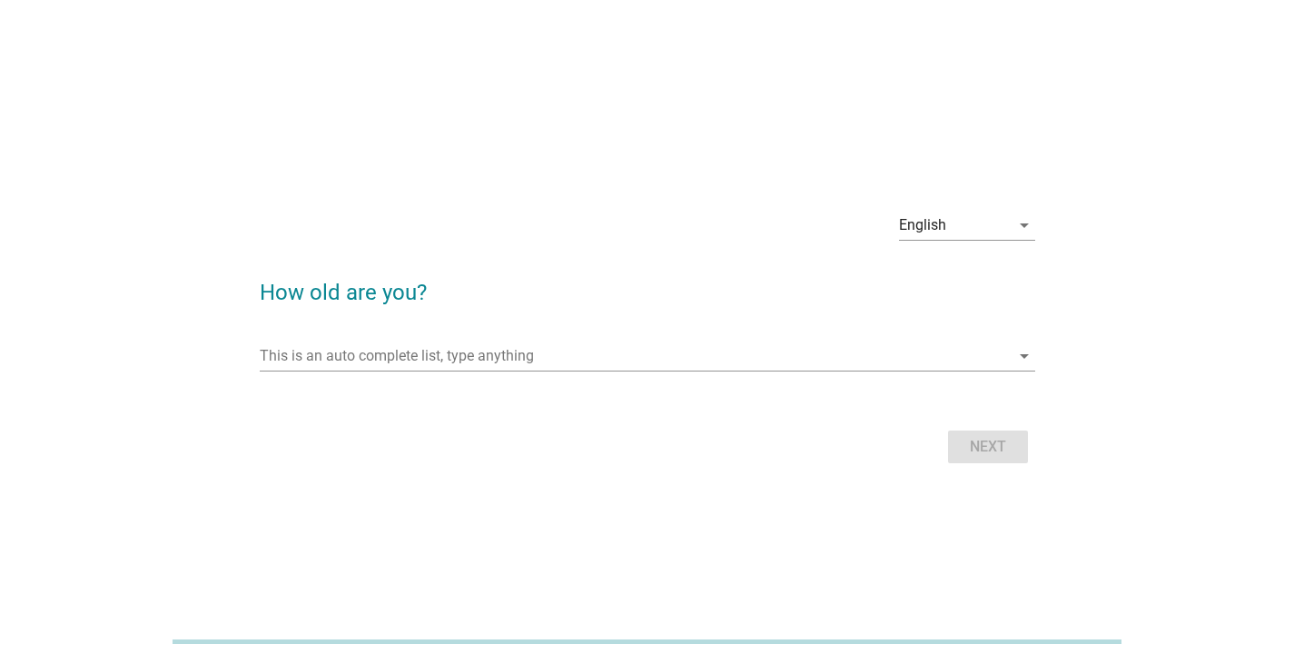
click at [424, 380] on div at bounding box center [647, 383] width 775 height 11
click at [421, 366] on input "This is an auto complete list, type anything" at bounding box center [635, 355] width 750 height 29
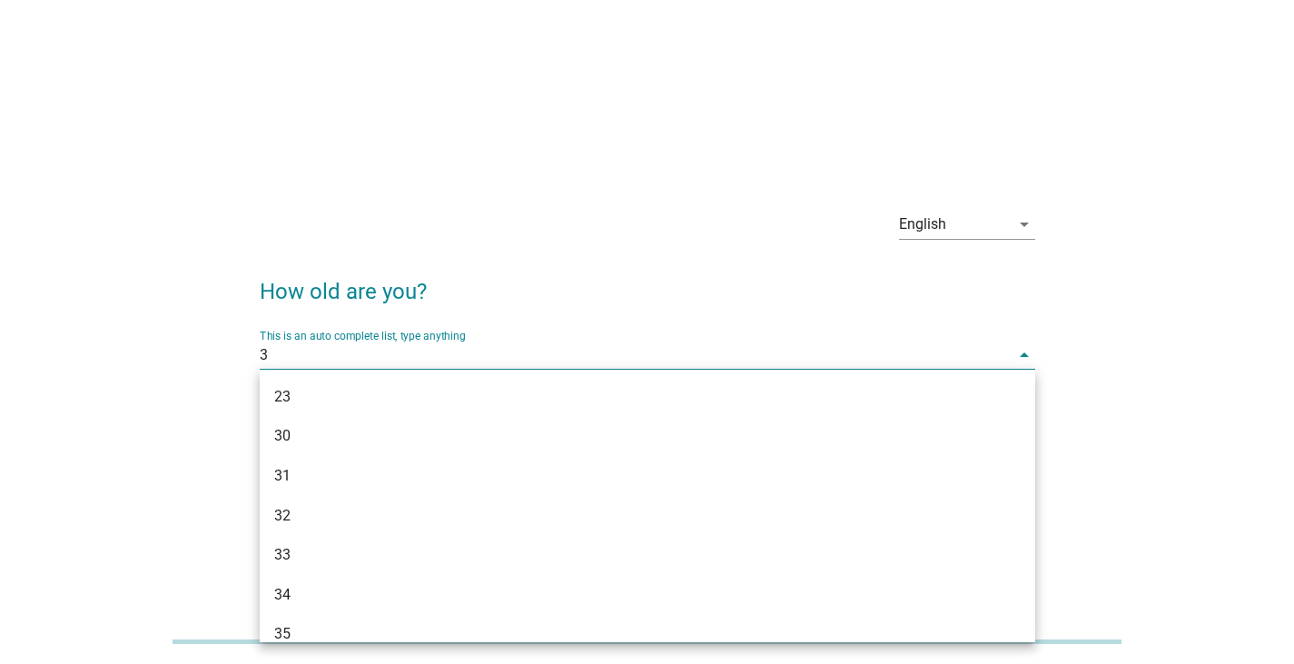
type input "35"
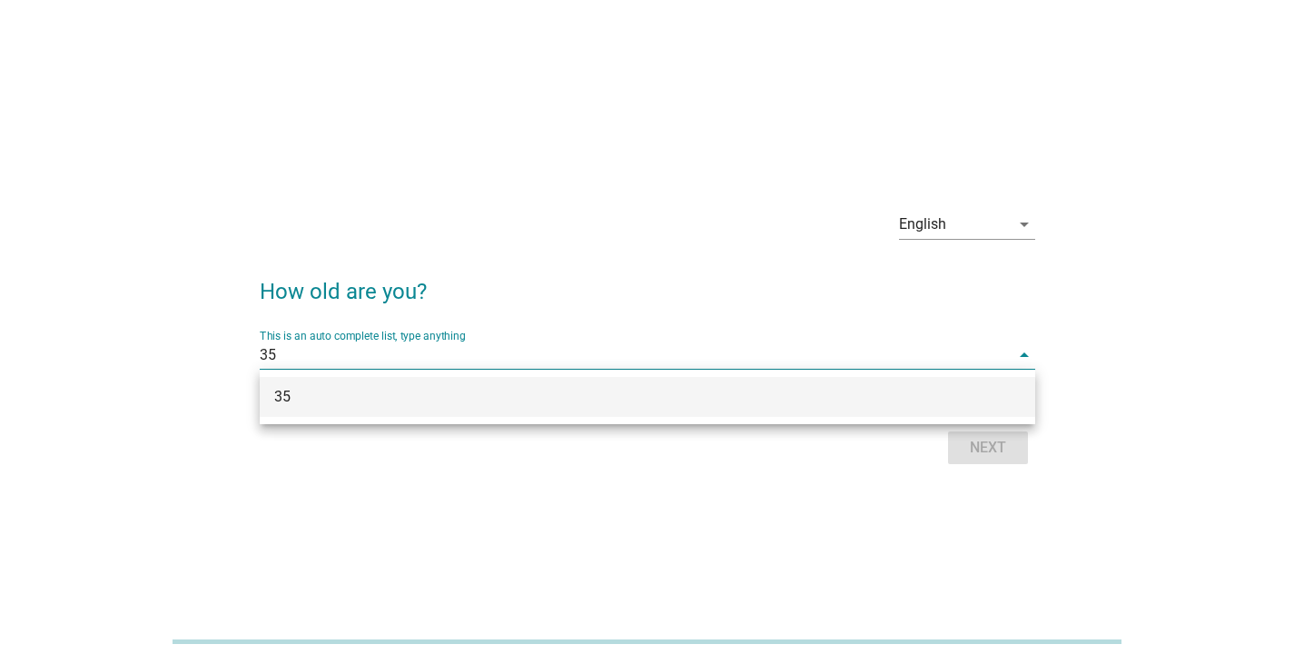
drag, startPoint x: 345, startPoint y: 370, endPoint x: 348, endPoint y: 406, distance: 35.5
click at [346, 370] on div "35 English Bahasa Melayu 中文（简体） English arrow_drop_down How old are you? This i…" at bounding box center [647, 332] width 1294 height 664
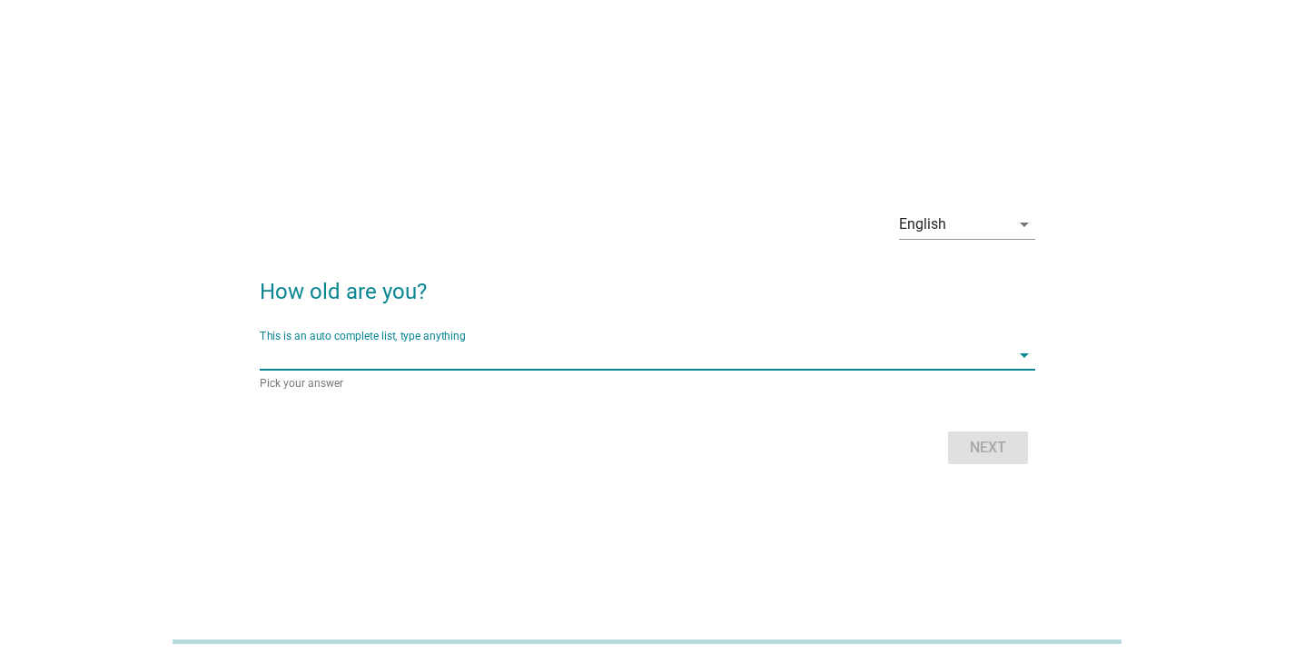
click at [381, 342] on input "This is an auto complete list, type anything" at bounding box center [635, 354] width 750 height 29
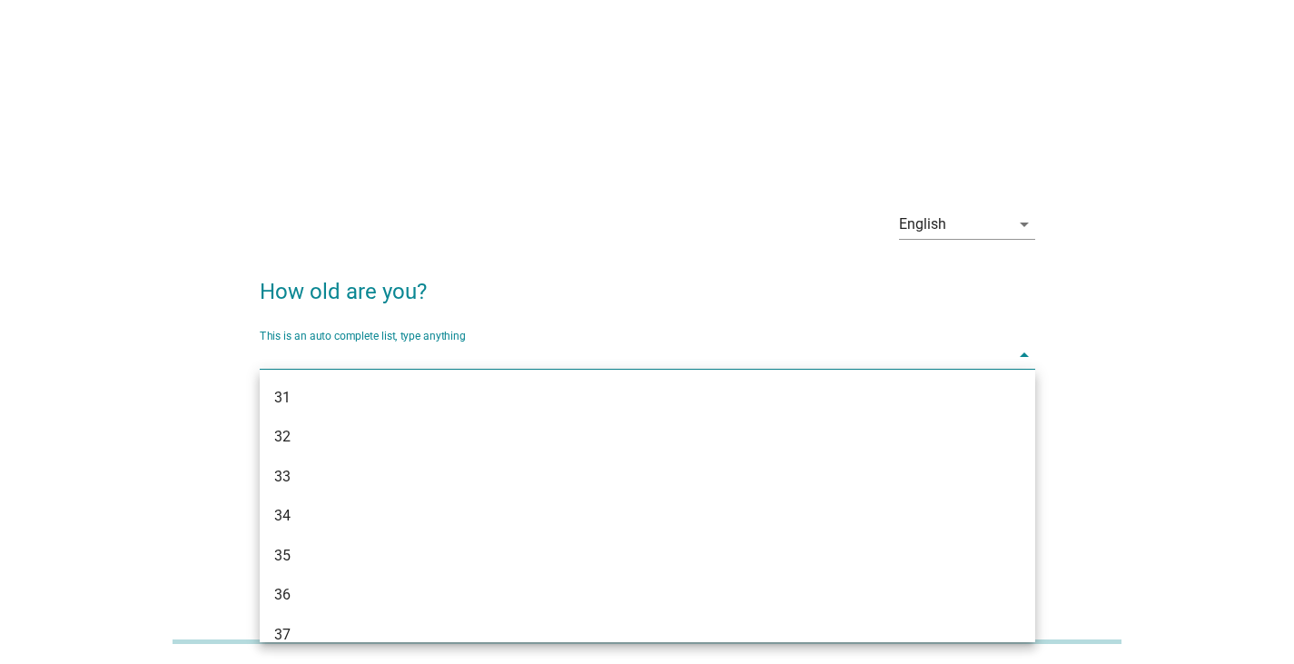
scroll to position [534, 0]
click at [353, 528] on div "35" at bounding box center [616, 536] width 685 height 22
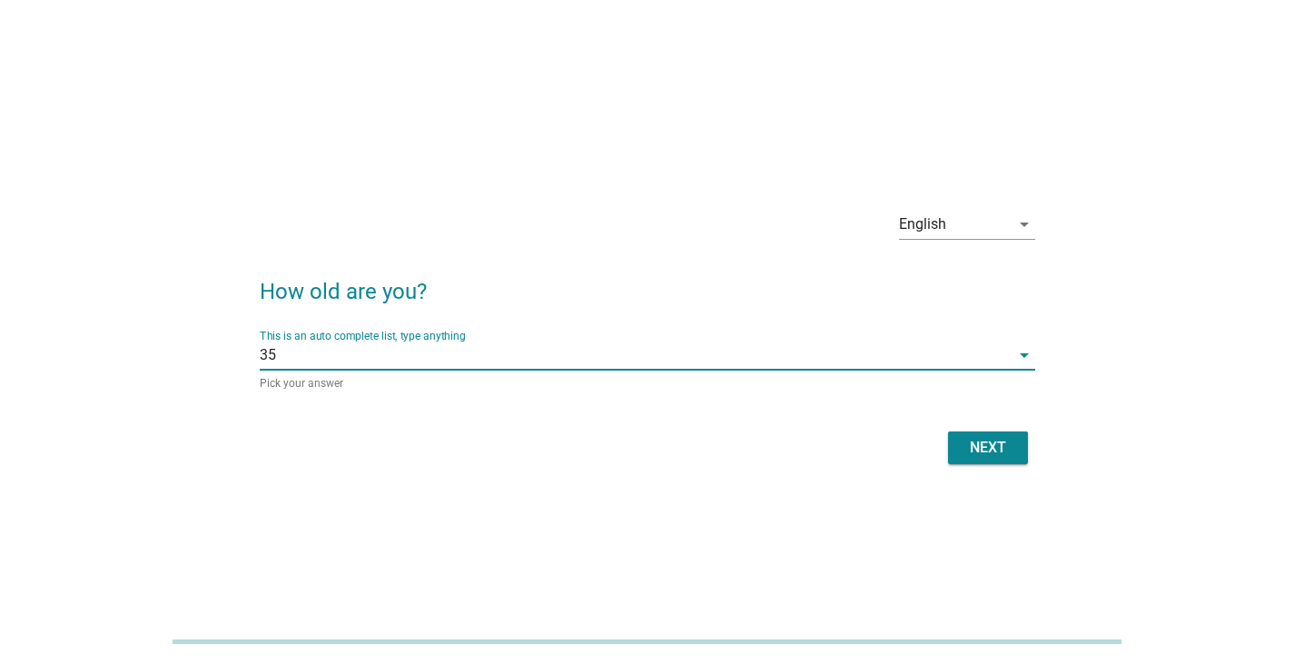
click at [998, 455] on div "Next" at bounding box center [987, 448] width 51 height 22
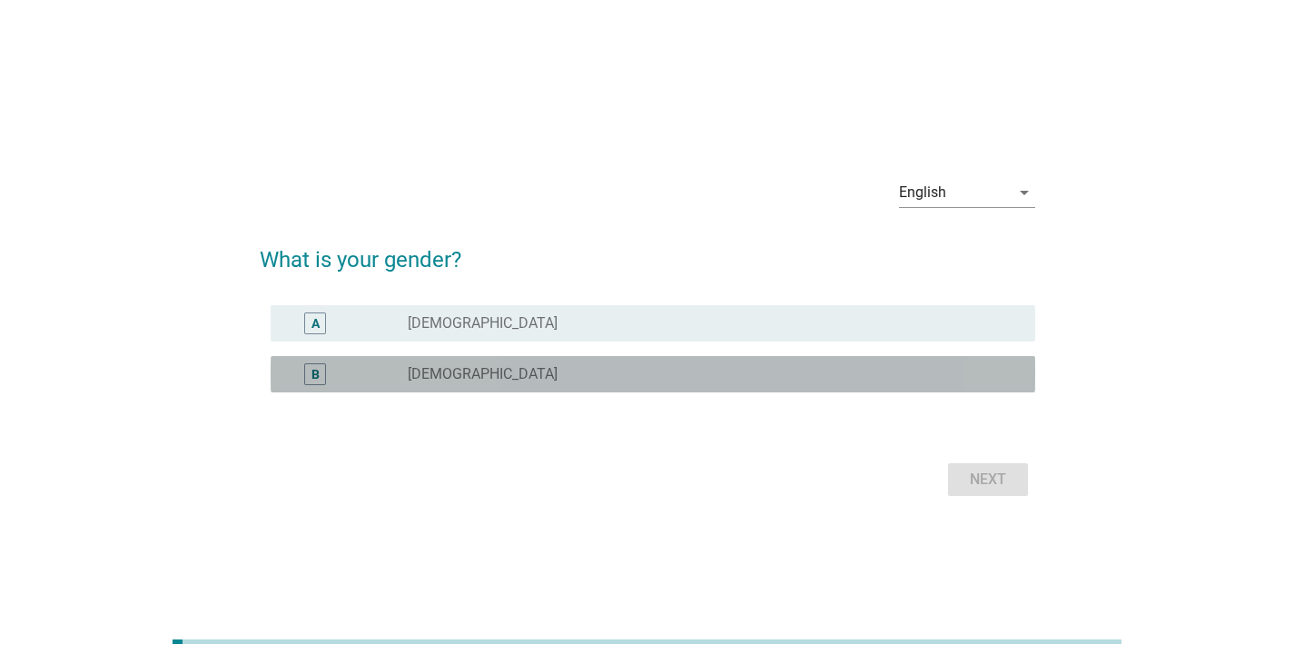
click at [567, 381] on div "radio_button_unchecked [DEMOGRAPHIC_DATA]" at bounding box center [707, 374] width 598 height 18
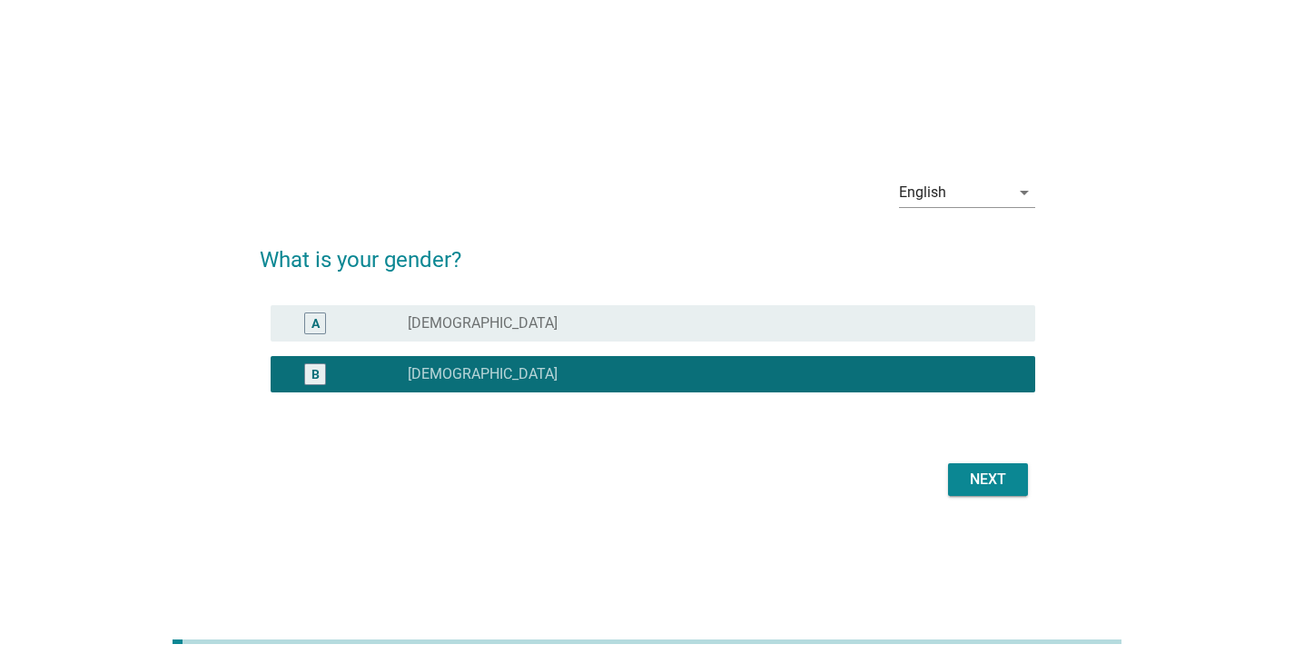
click at [982, 486] on div "Next" at bounding box center [987, 479] width 51 height 22
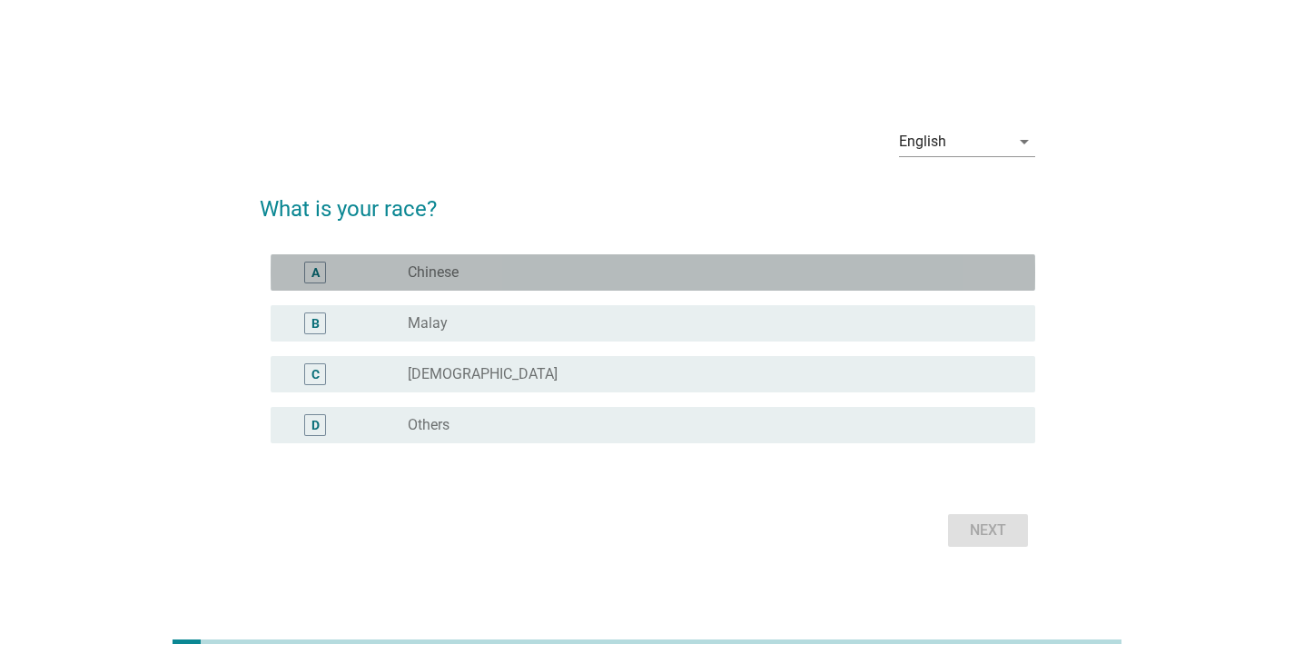
click at [490, 267] on div "radio_button_unchecked Chinese" at bounding box center [707, 272] width 598 height 18
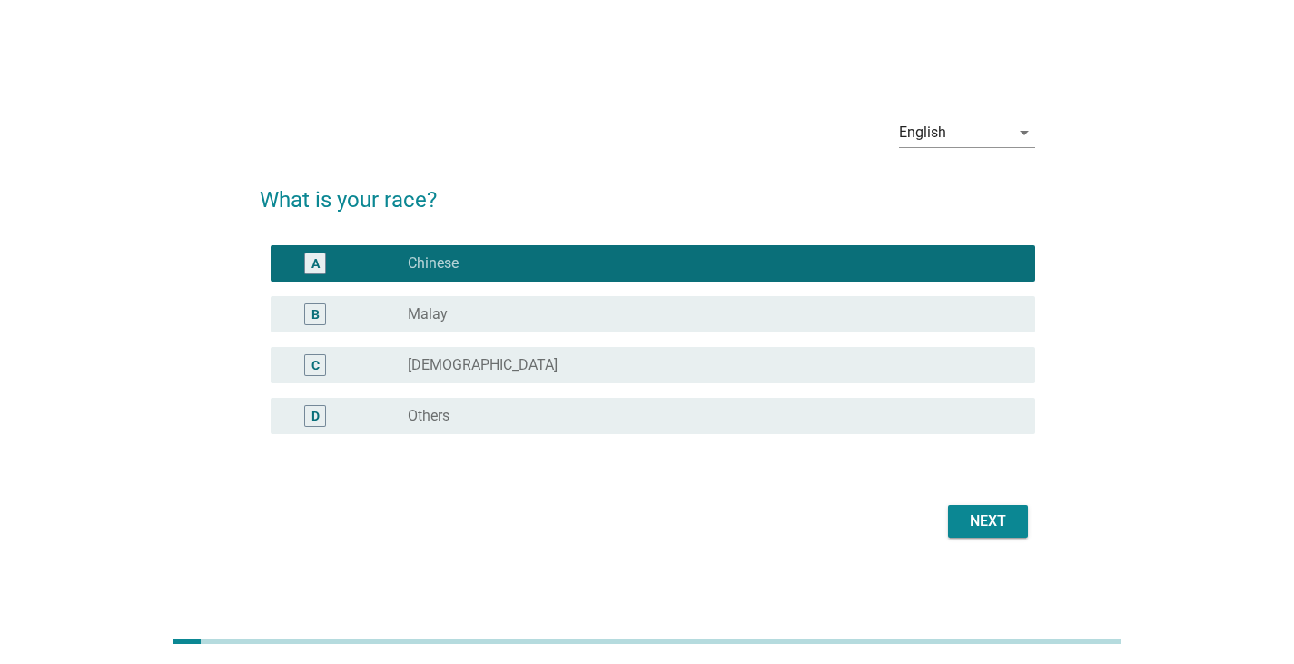
scroll to position [10, 0]
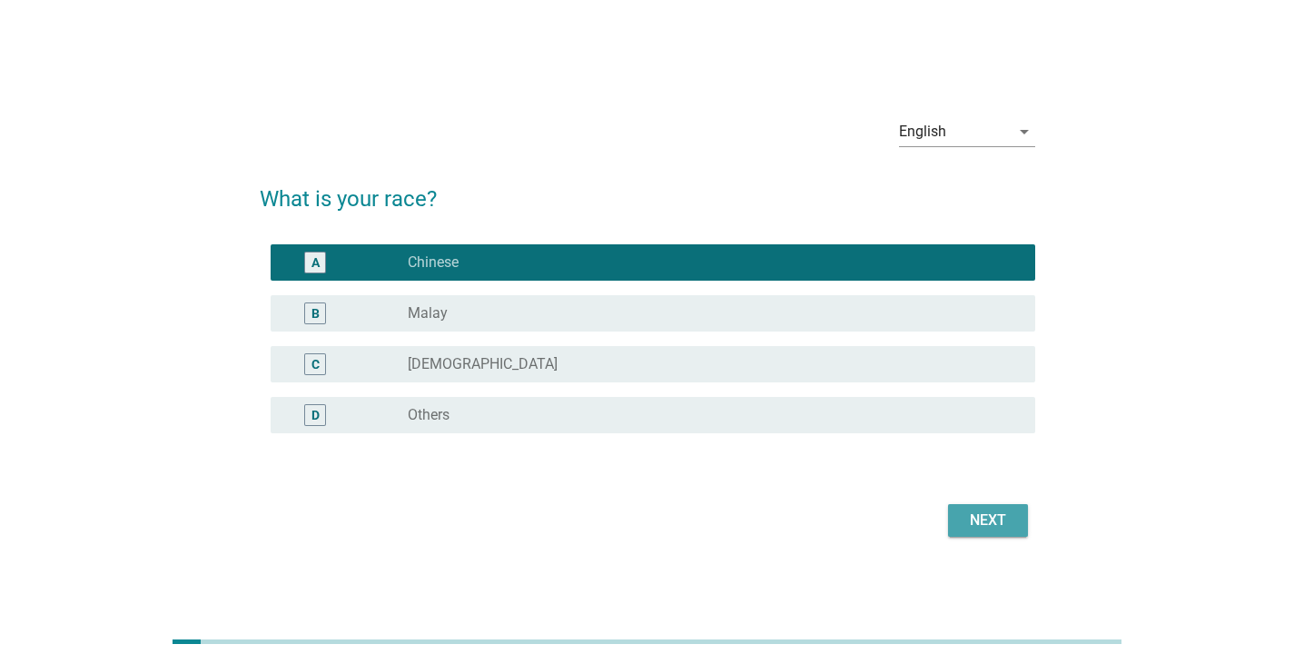
click at [993, 512] on div "Next" at bounding box center [987, 520] width 51 height 22
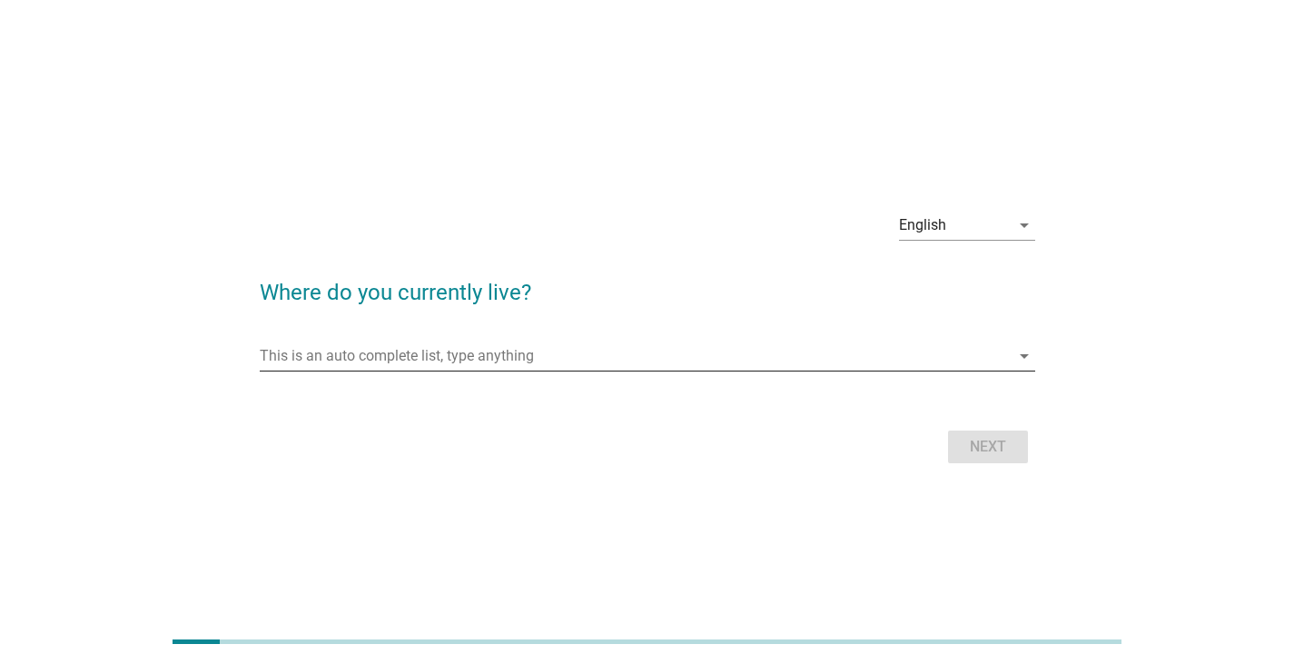
click at [613, 350] on input "This is an auto complete list, type anything" at bounding box center [635, 355] width 750 height 29
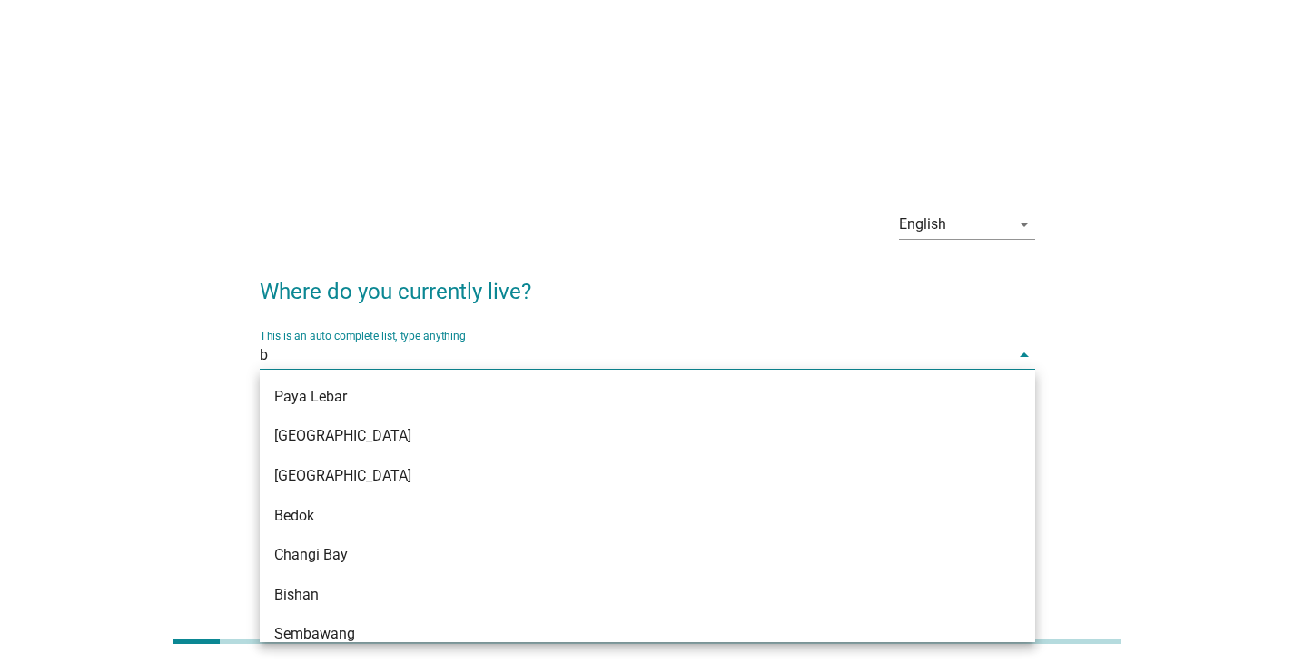
type input "bu"
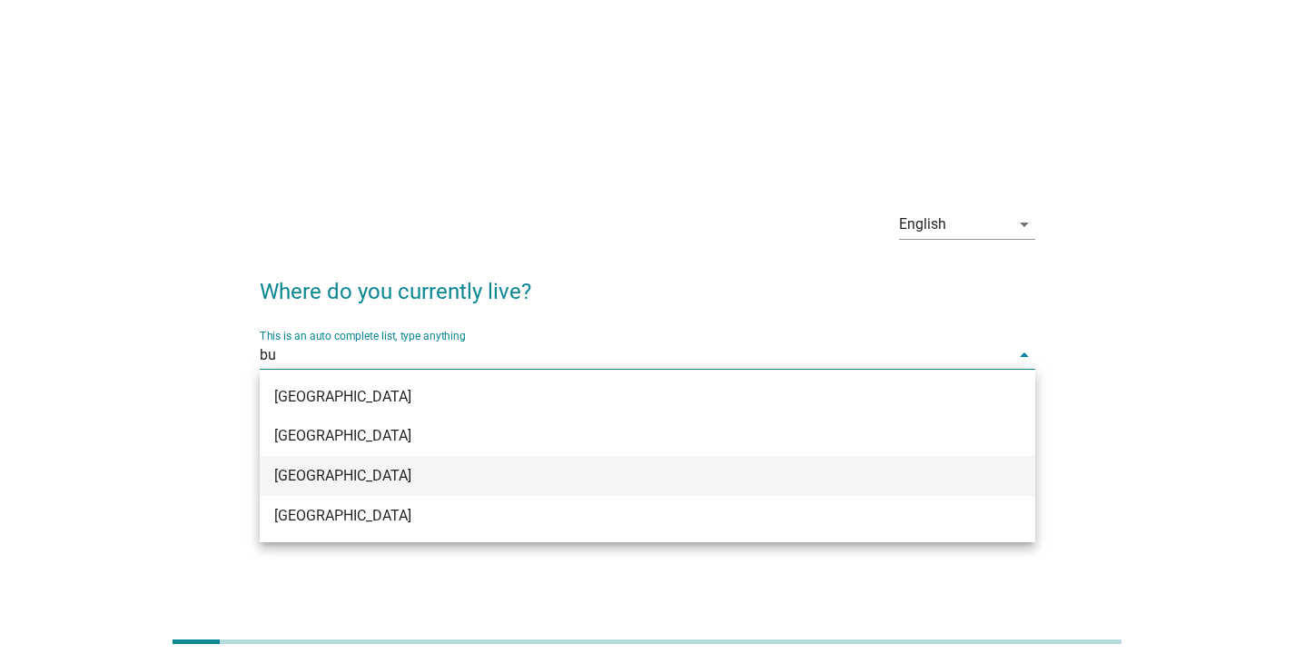
click at [383, 479] on div "[GEOGRAPHIC_DATA]" at bounding box center [616, 476] width 685 height 22
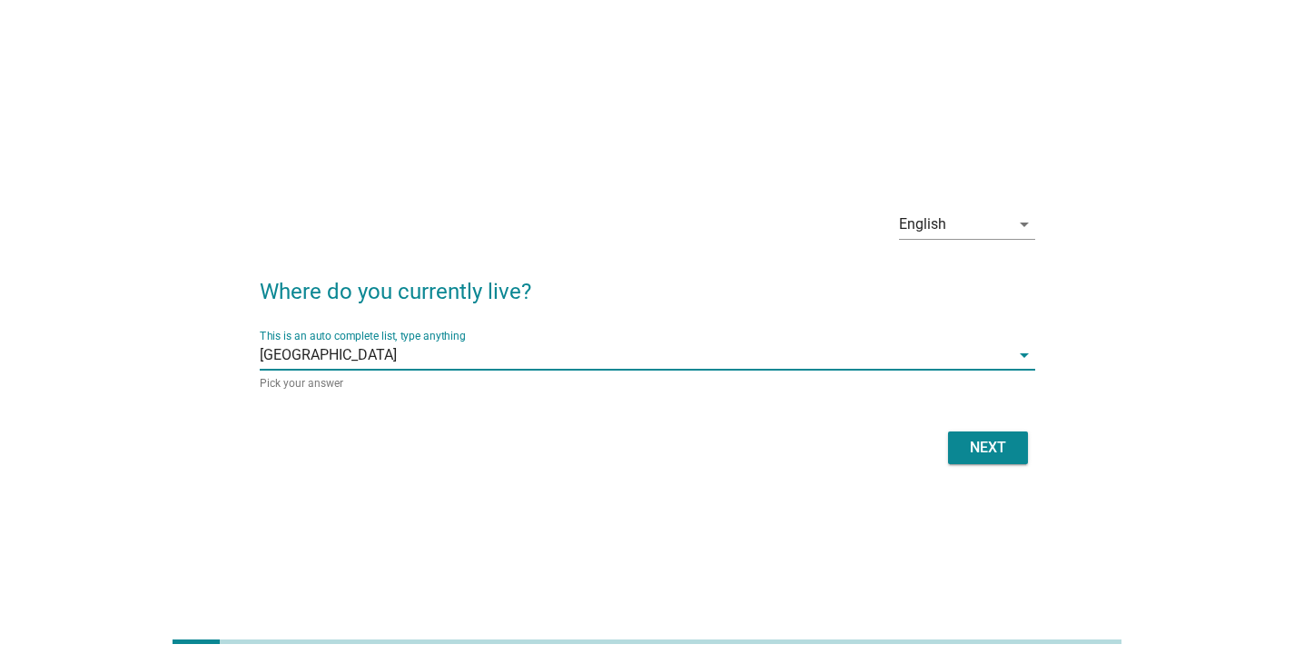
click at [981, 450] on div "Next" at bounding box center [987, 448] width 51 height 22
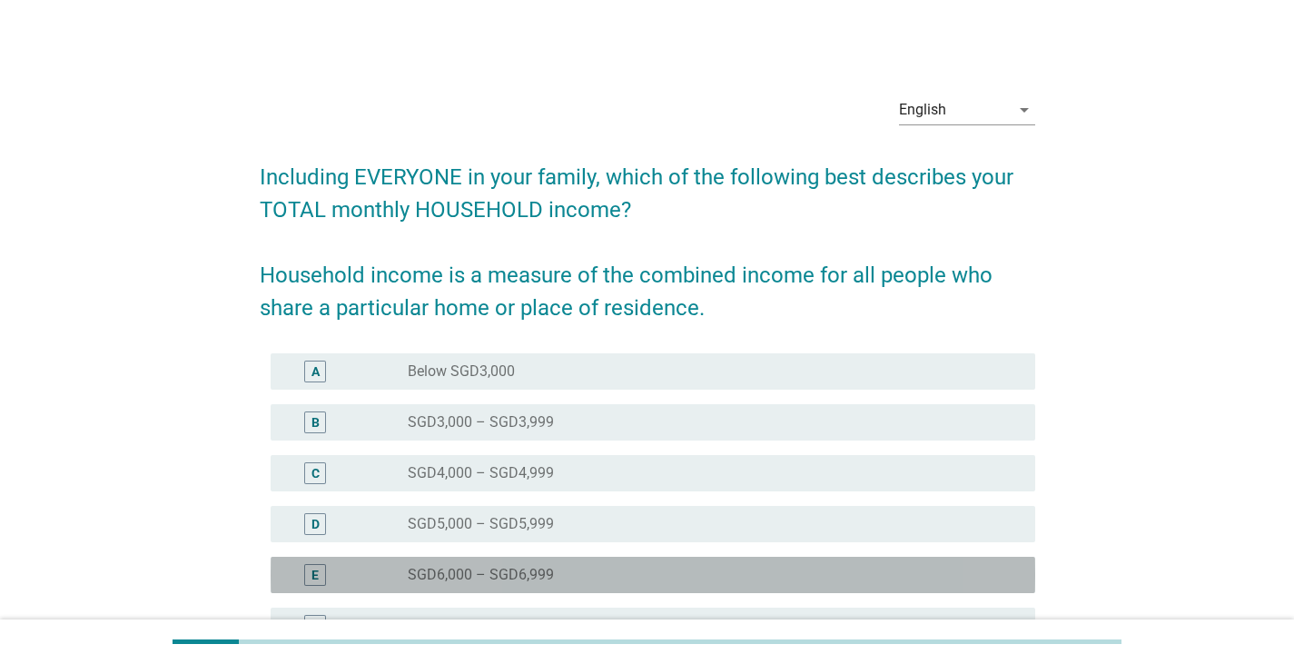
click at [519, 591] on div "E radio_button_unchecked SGD6,000 – SGD6,999" at bounding box center [653, 575] width 764 height 36
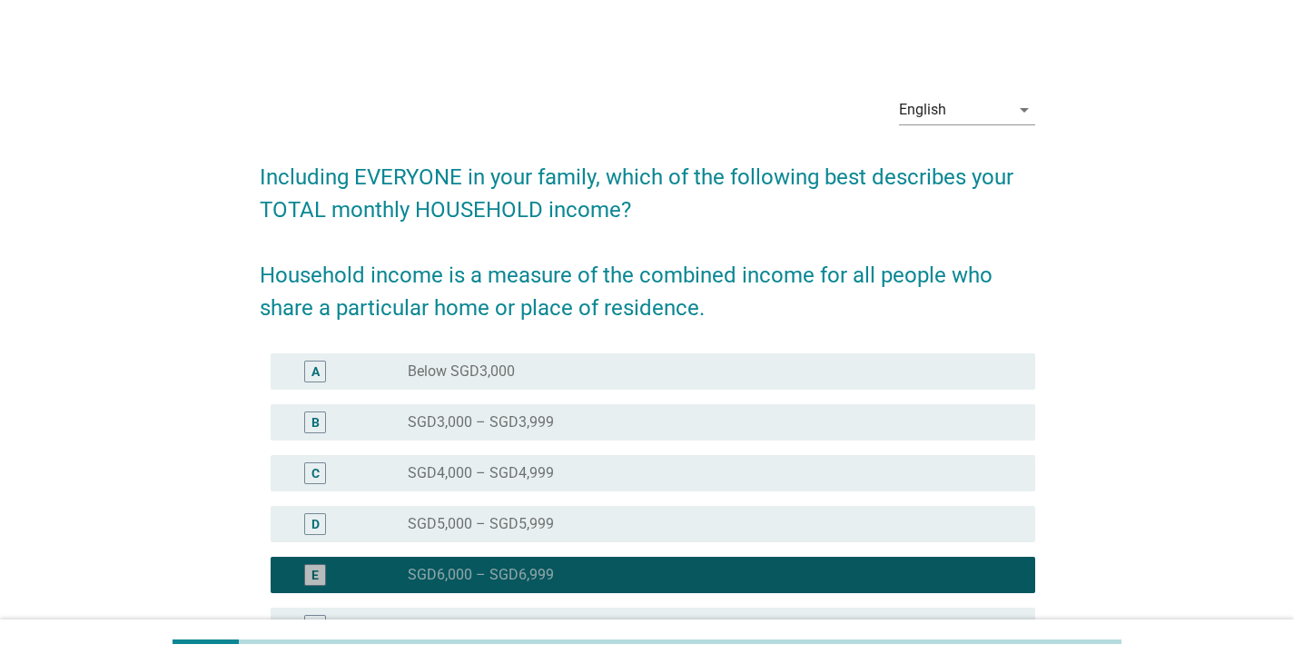
click at [536, 564] on div "radio_button_checked SGD6,000 – SGD6,999" at bounding box center [714, 575] width 613 height 22
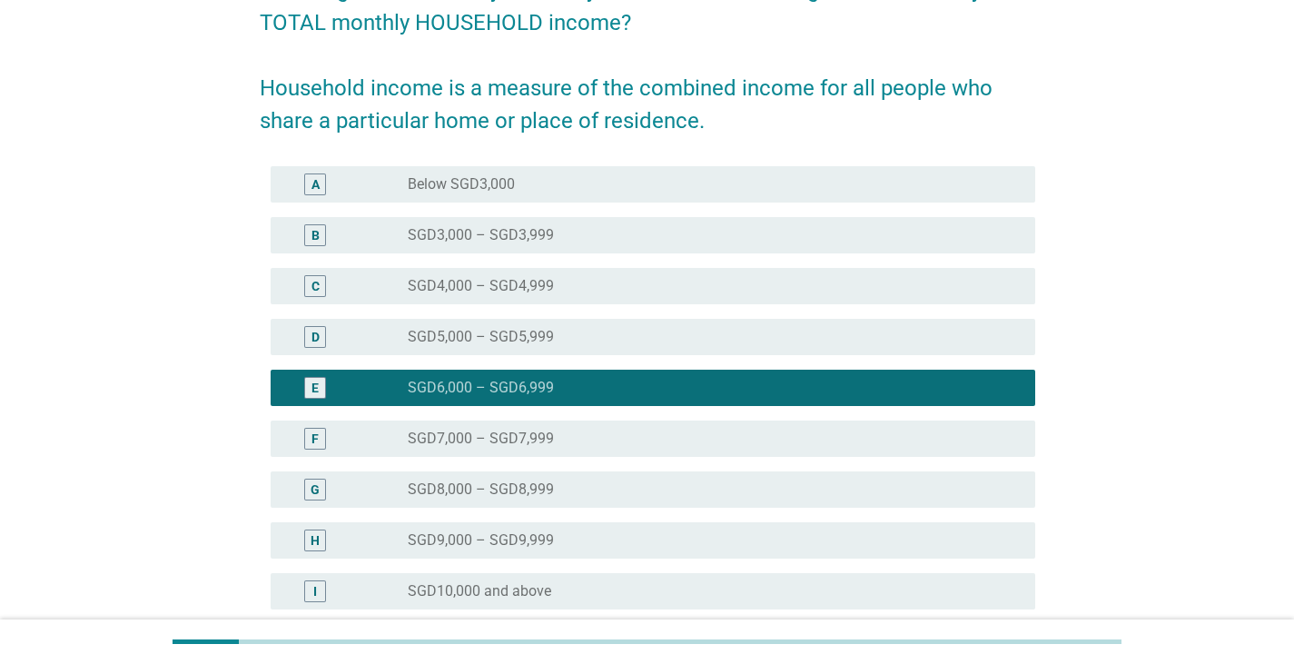
scroll to position [272, 0]
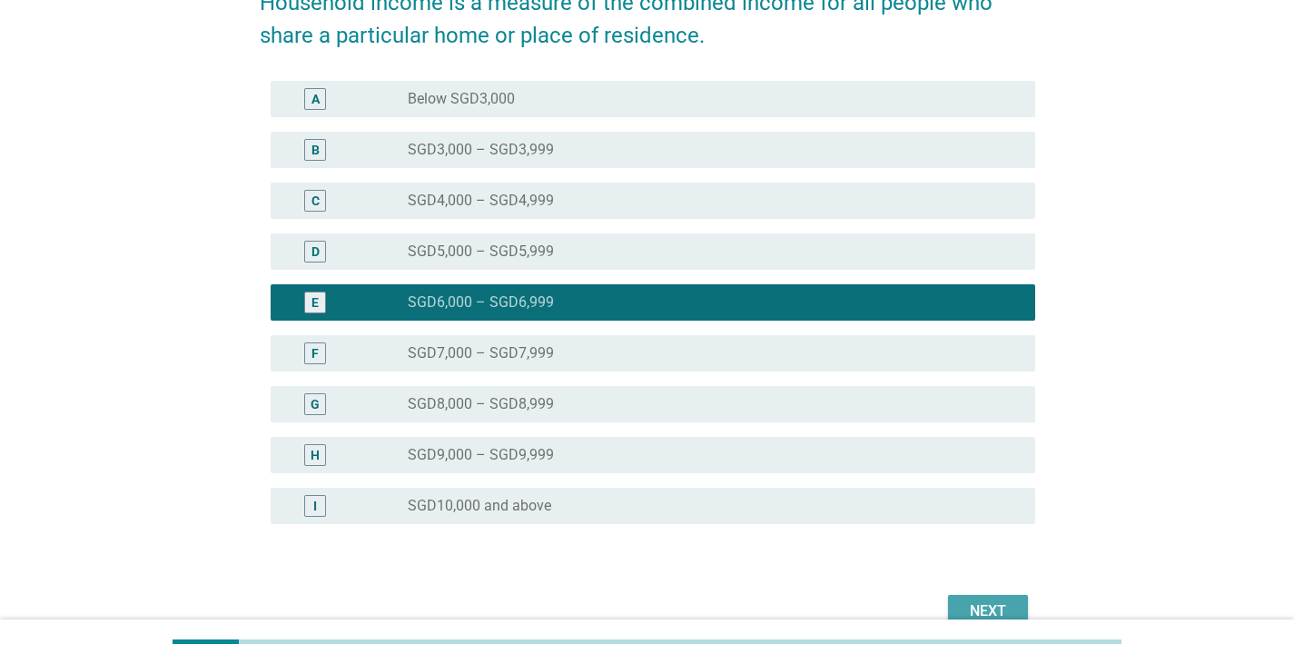
click at [1007, 607] on div "Next" at bounding box center [987, 611] width 51 height 22
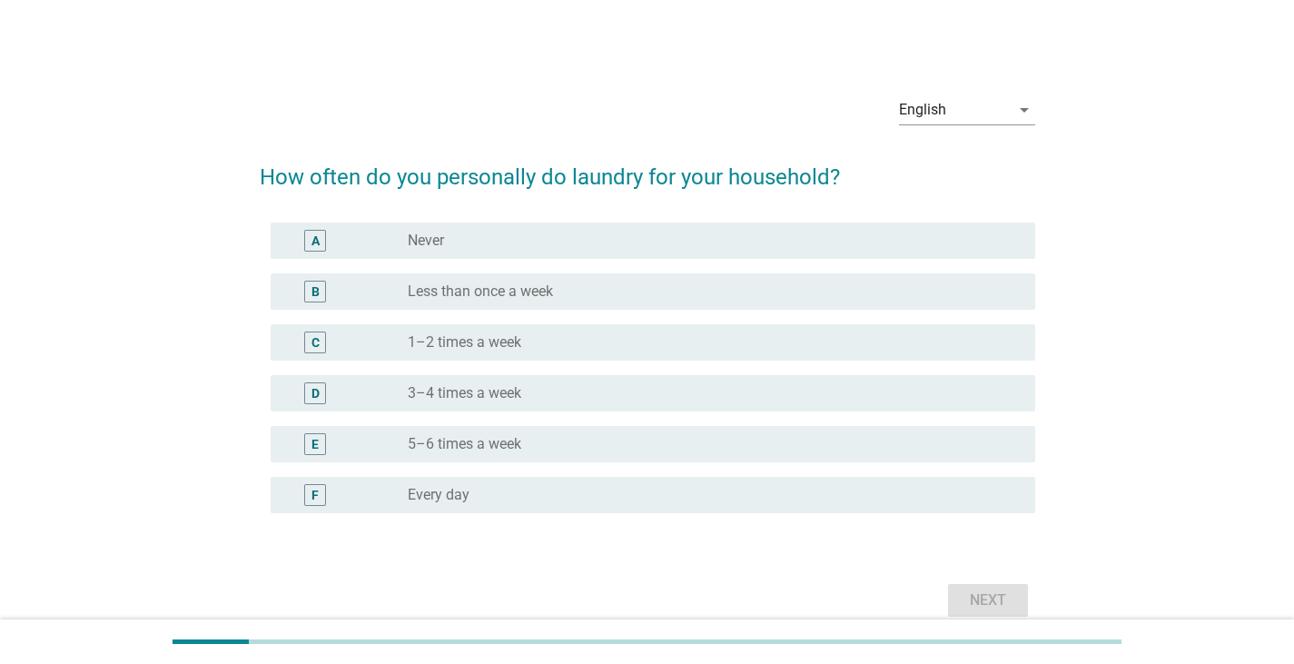
drag, startPoint x: 478, startPoint y: 430, endPoint x: 492, endPoint y: 432, distance: 13.7
click at [479, 430] on div "E radio_button_unchecked 5–6 times a week" at bounding box center [653, 444] width 764 height 36
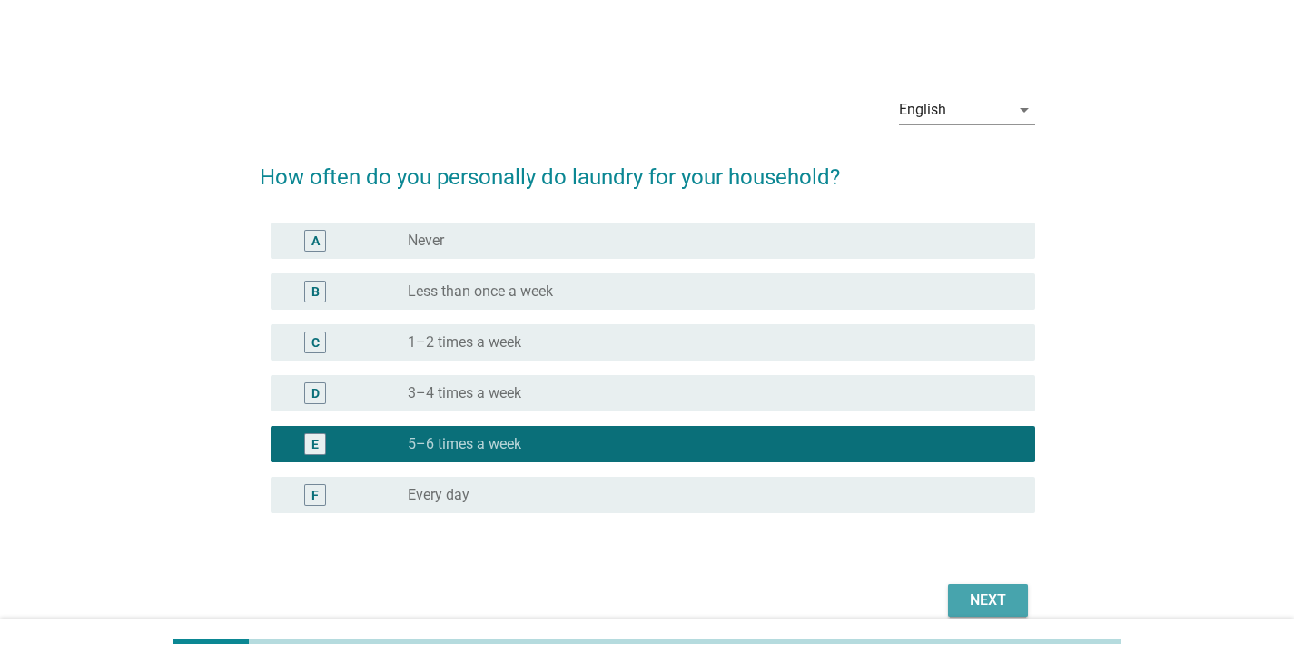
click at [966, 602] on div "Next" at bounding box center [987, 600] width 51 height 22
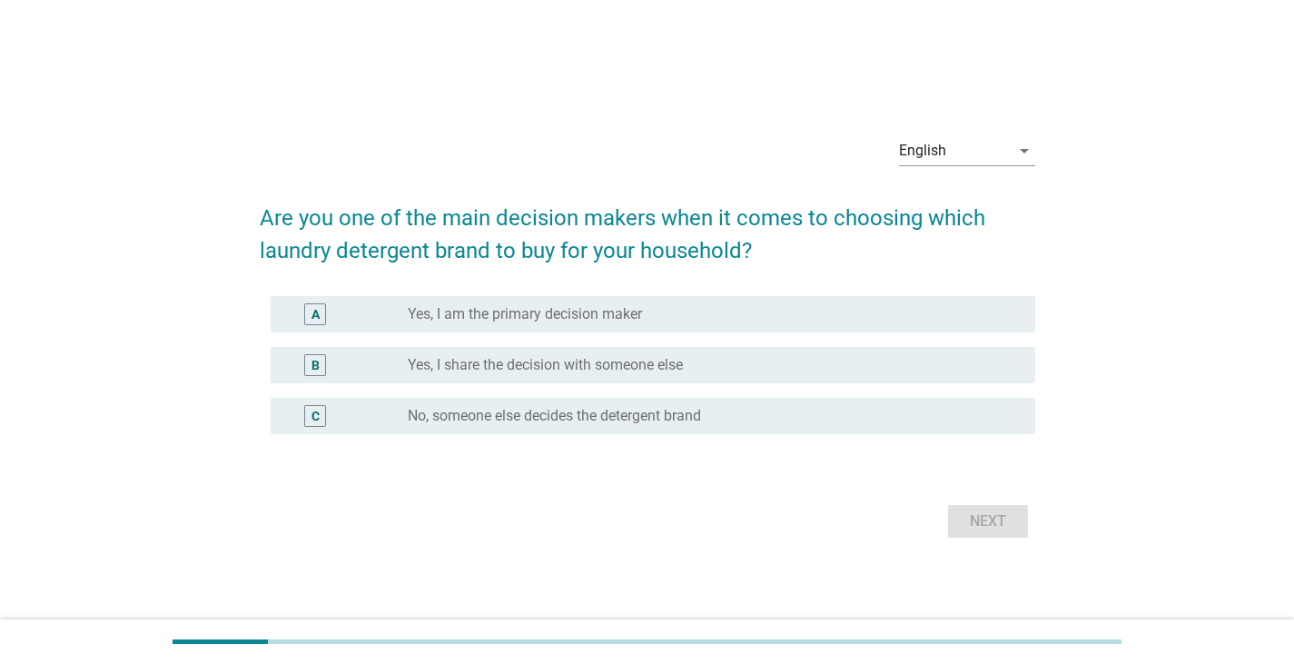
click at [586, 310] on label "Yes, I am the primary decision maker" at bounding box center [525, 314] width 234 height 18
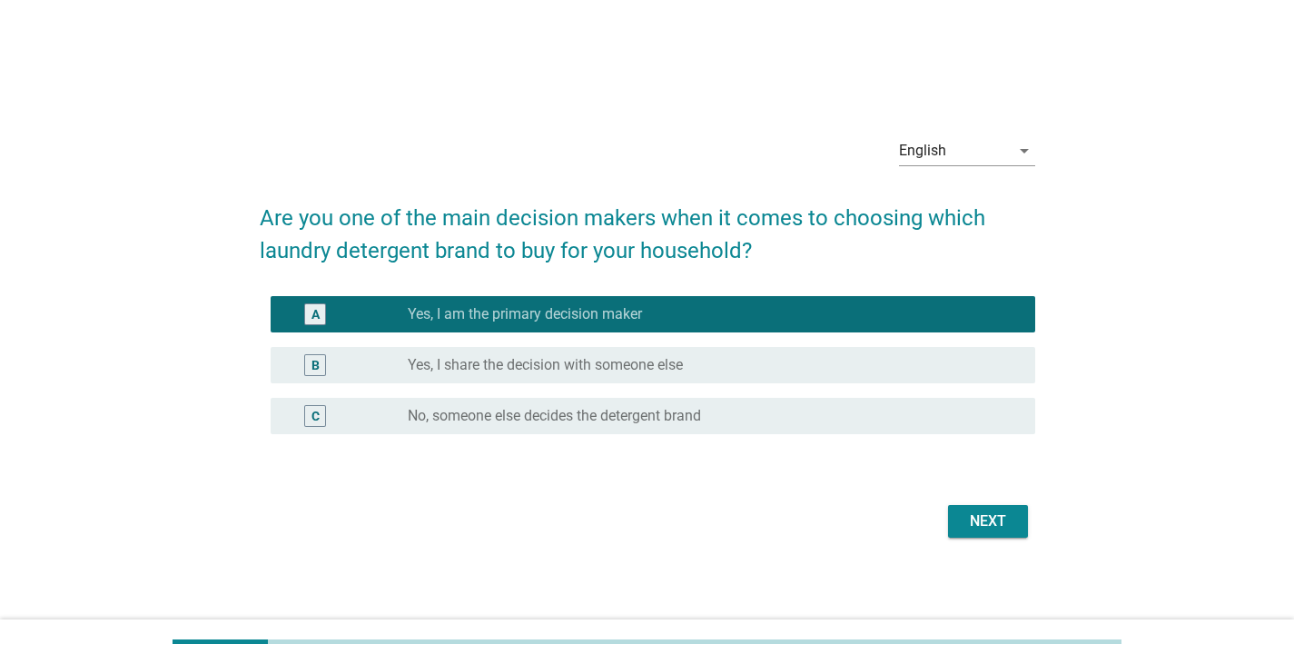
click at [961, 531] on button "Next" at bounding box center [988, 521] width 80 height 33
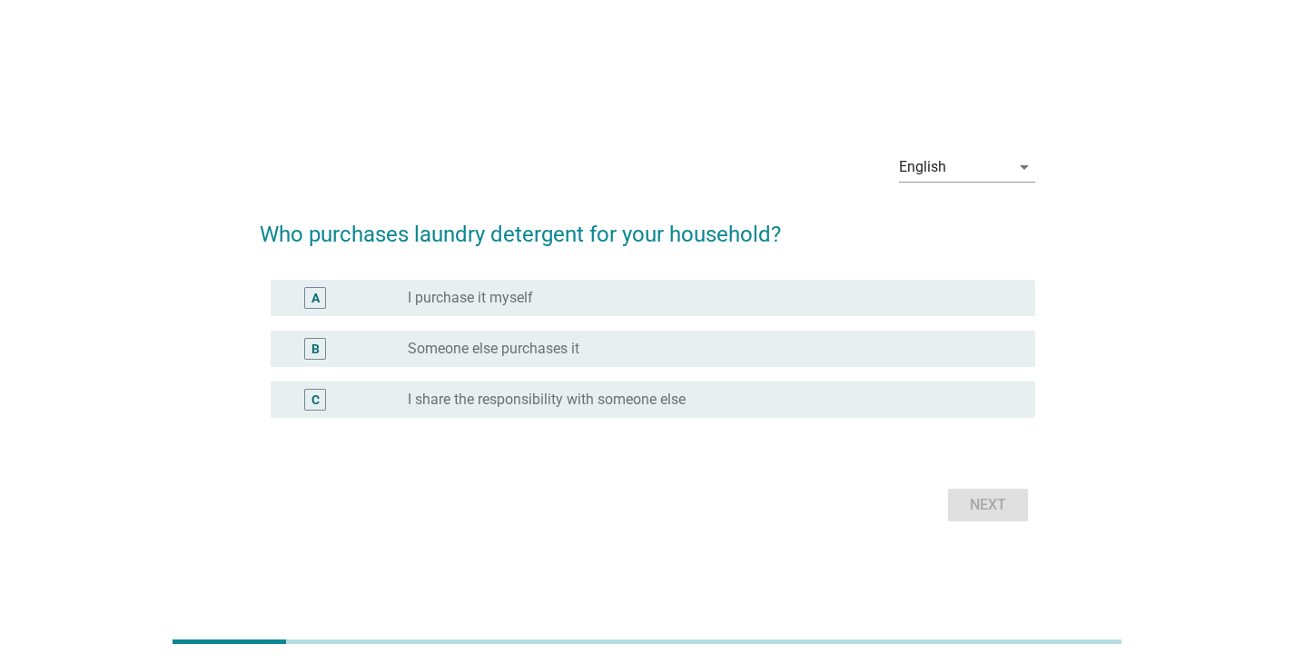
click at [551, 296] on div "radio_button_unchecked I purchase it myself" at bounding box center [707, 298] width 598 height 18
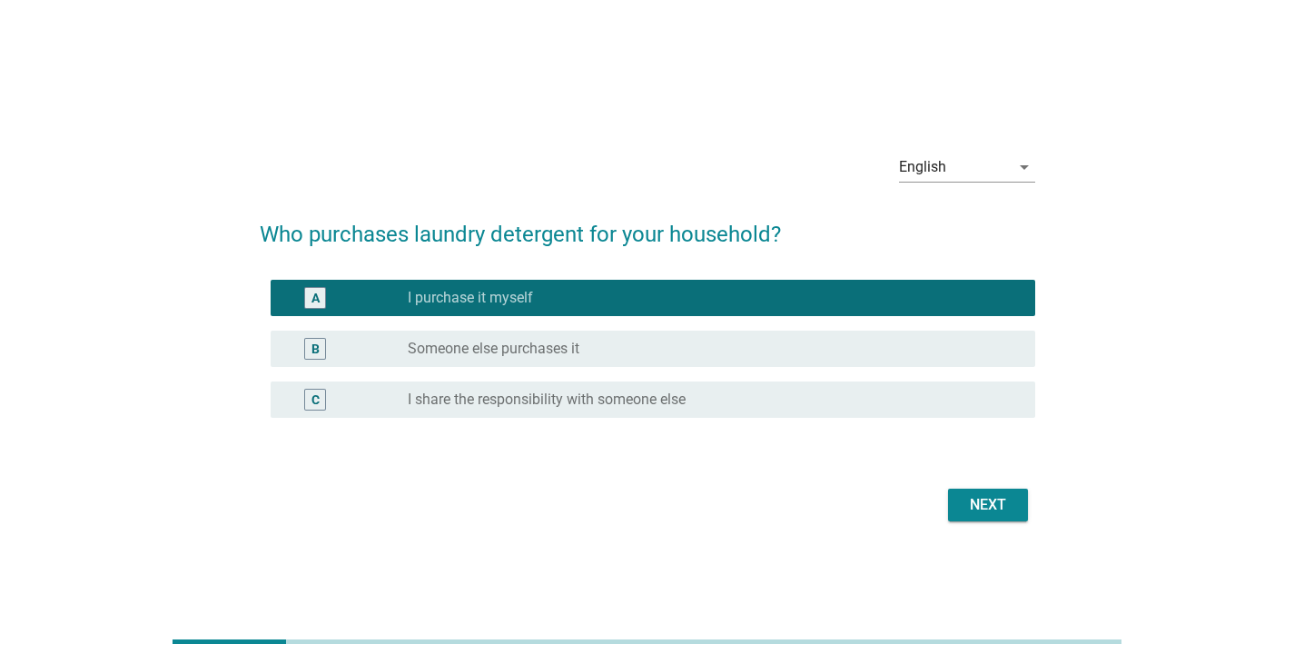
click at [977, 505] on div "Next" at bounding box center [987, 505] width 51 height 22
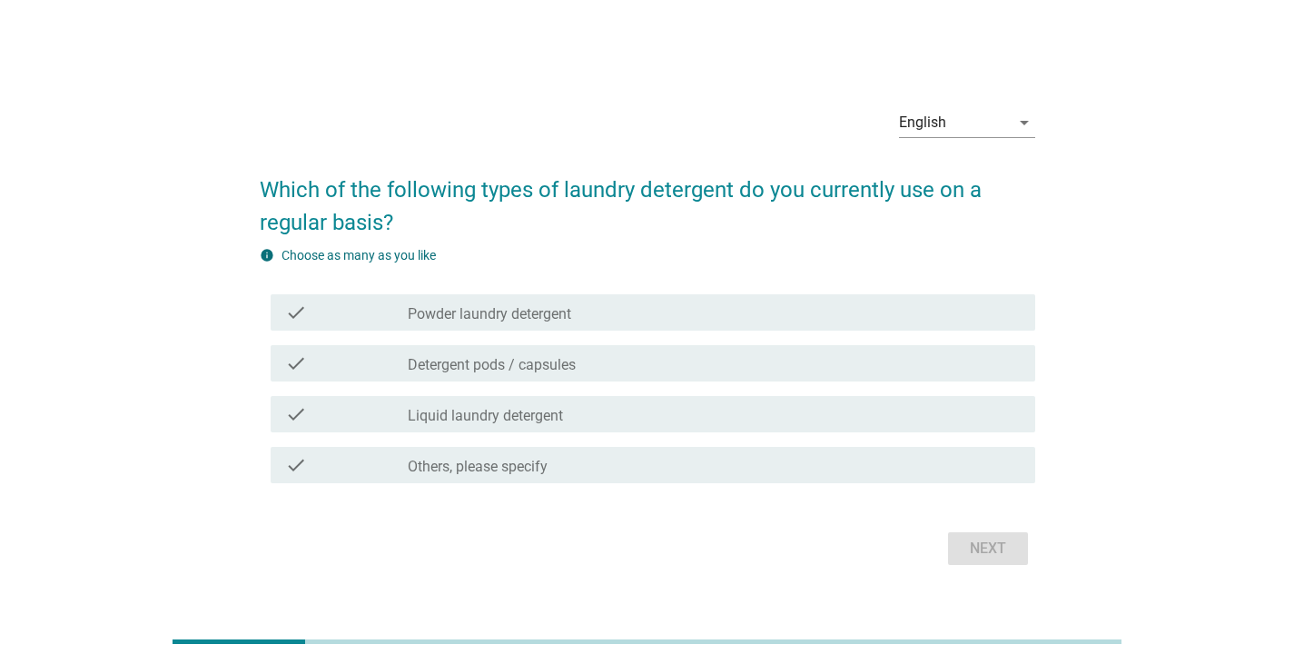
click at [552, 360] on label "Detergent pods / capsules" at bounding box center [492, 365] width 168 height 18
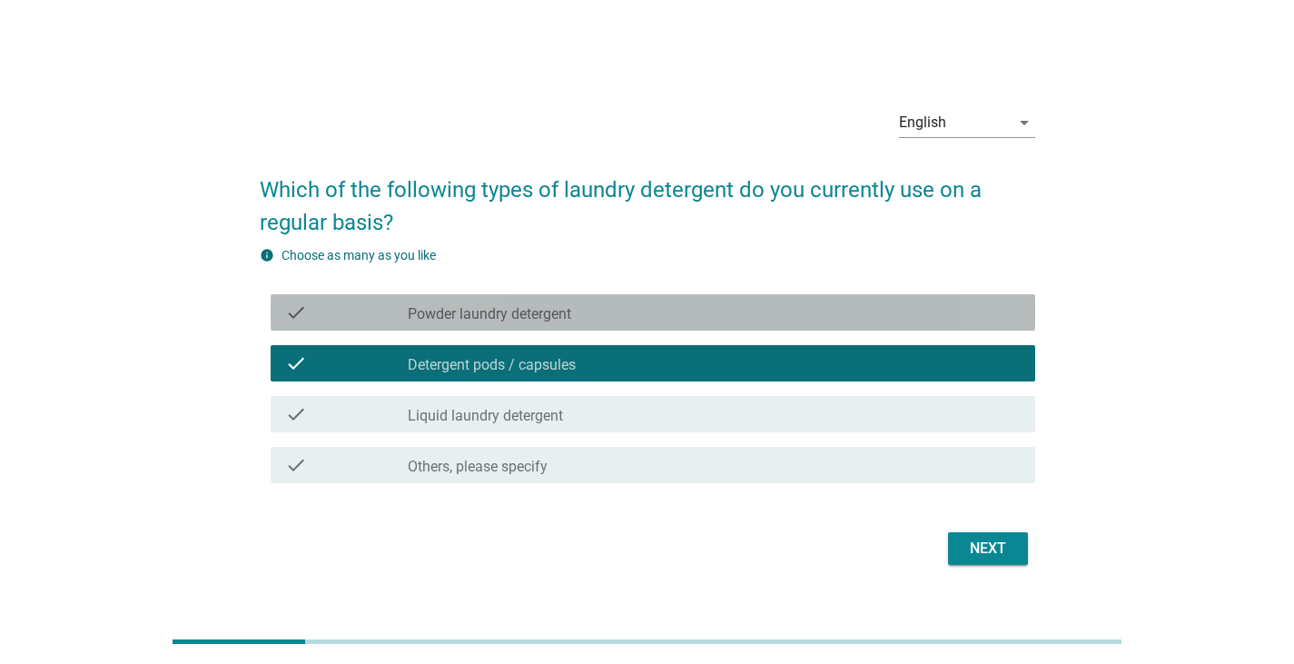
click at [560, 311] on label "Powder laundry detergent" at bounding box center [489, 314] width 163 height 18
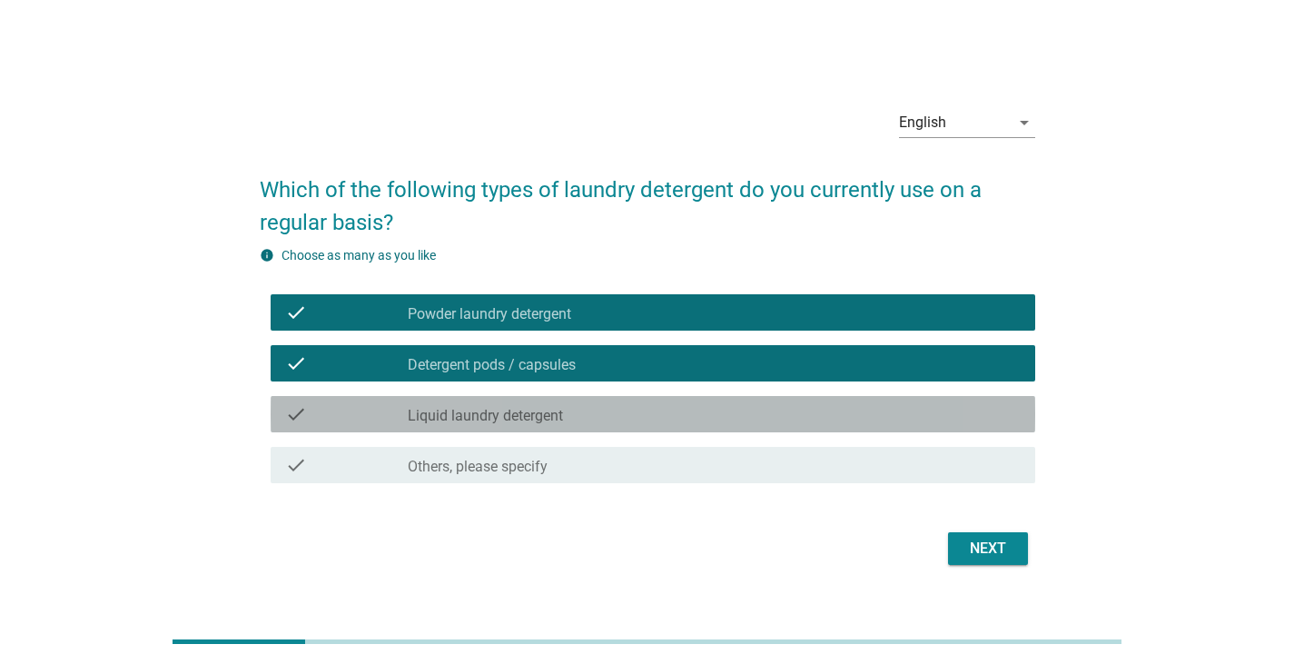
click at [834, 409] on div "check_box_outline_blank Liquid laundry detergent" at bounding box center [714, 414] width 613 height 22
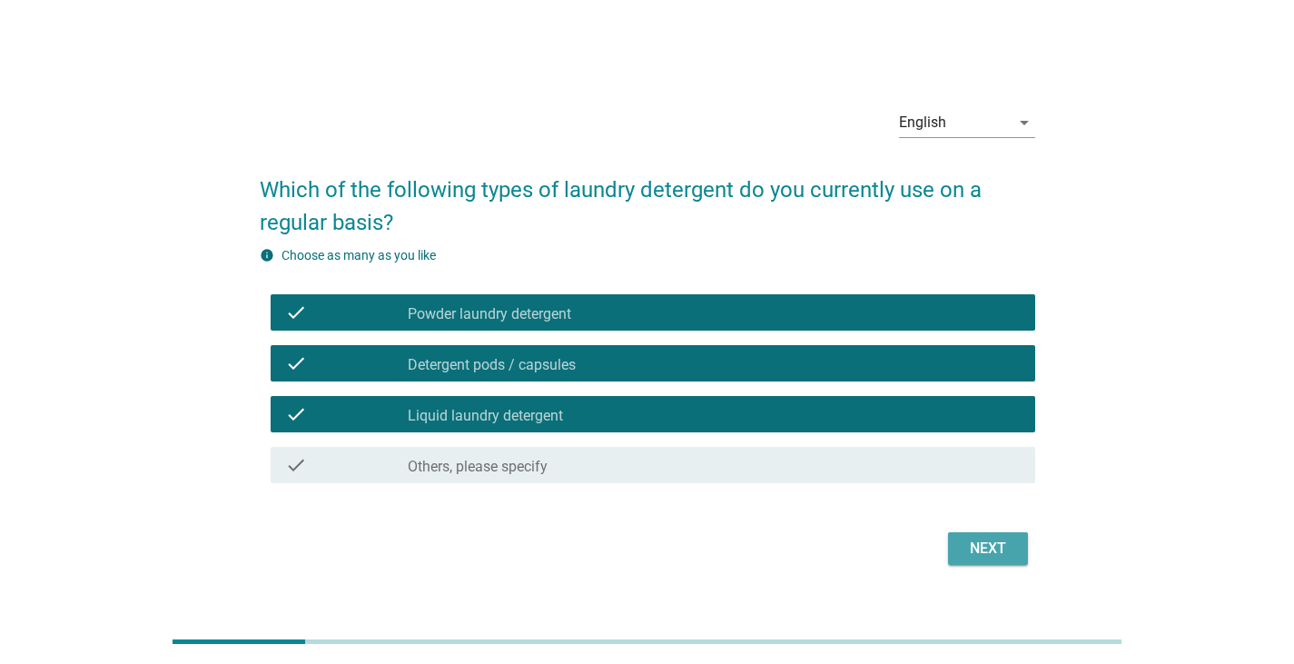
click at [994, 551] on div "Next" at bounding box center [987, 548] width 51 height 22
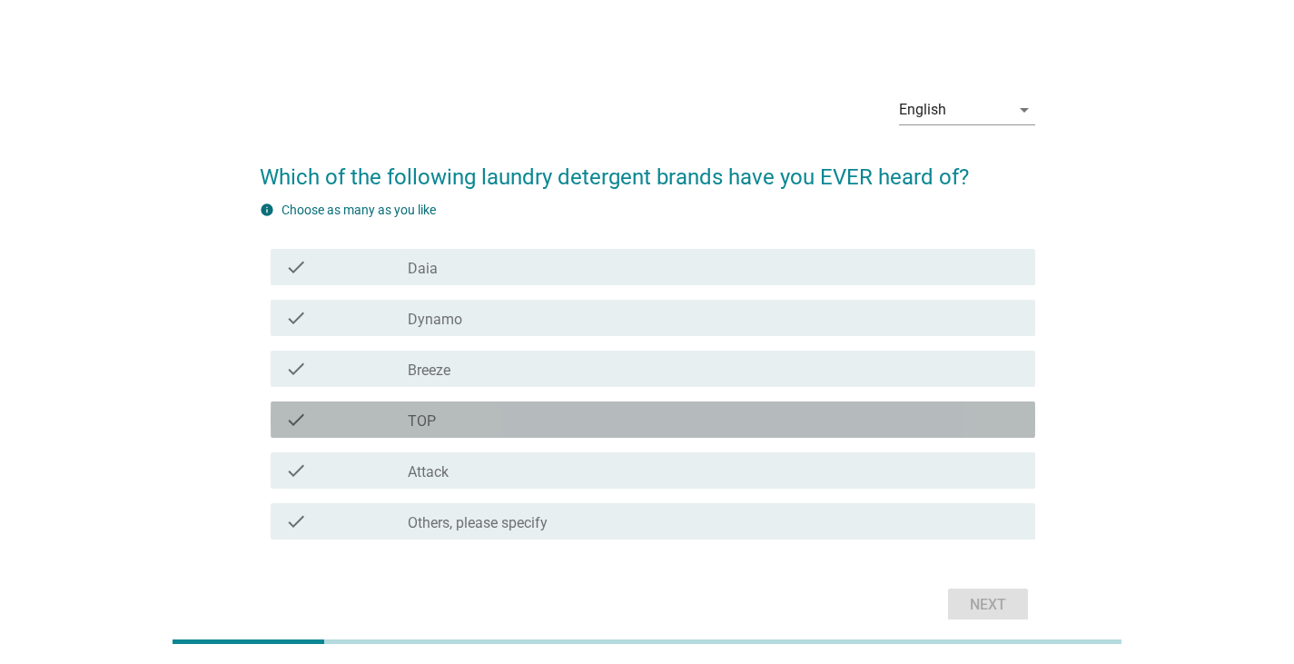
click at [510, 423] on div "check_box_outline_blank TOP" at bounding box center [714, 420] width 613 height 22
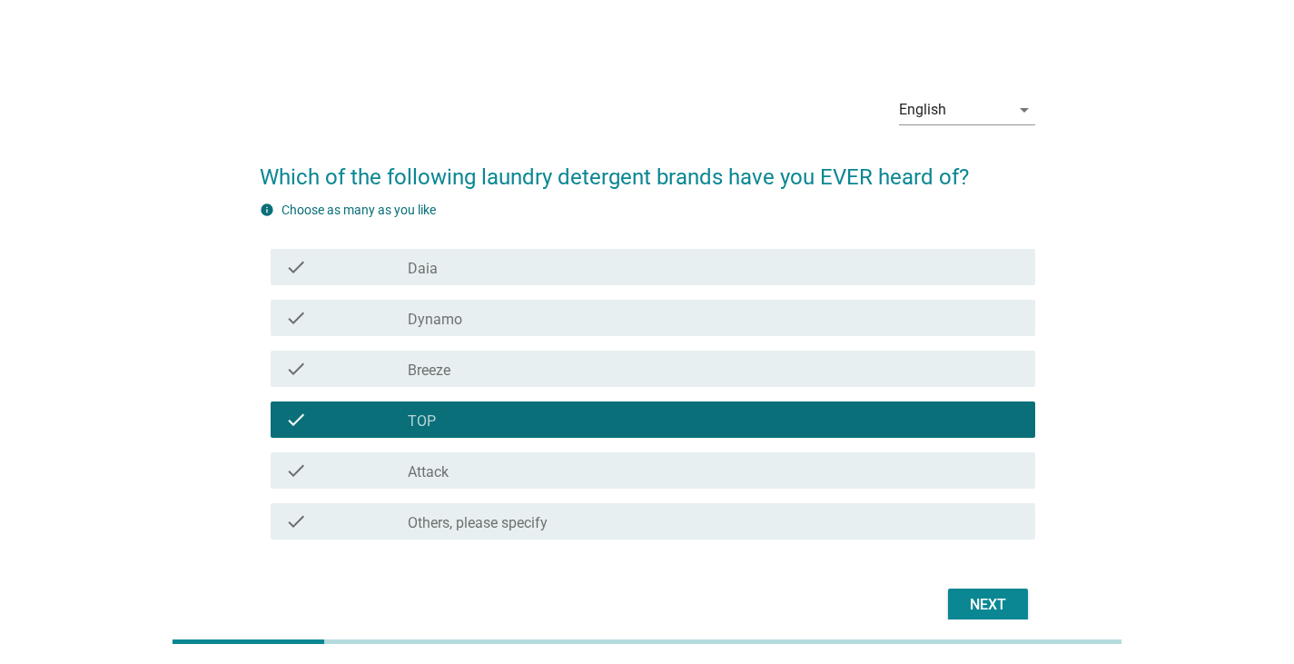
drag, startPoint x: 526, startPoint y: 308, endPoint x: 537, endPoint y: 429, distance: 121.2
click at [527, 308] on div "check_box_outline_blank Dynamo" at bounding box center [714, 318] width 613 height 22
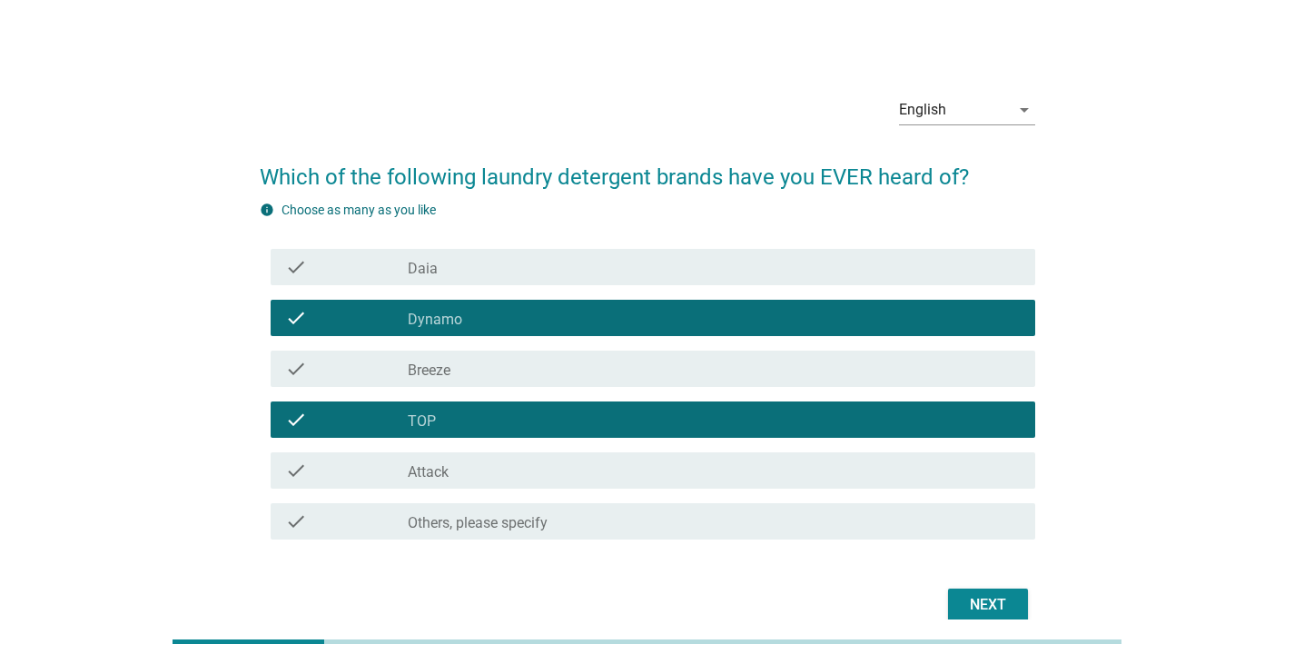
click at [518, 434] on div "check check_box_outline_blank TOP" at bounding box center [653, 419] width 764 height 36
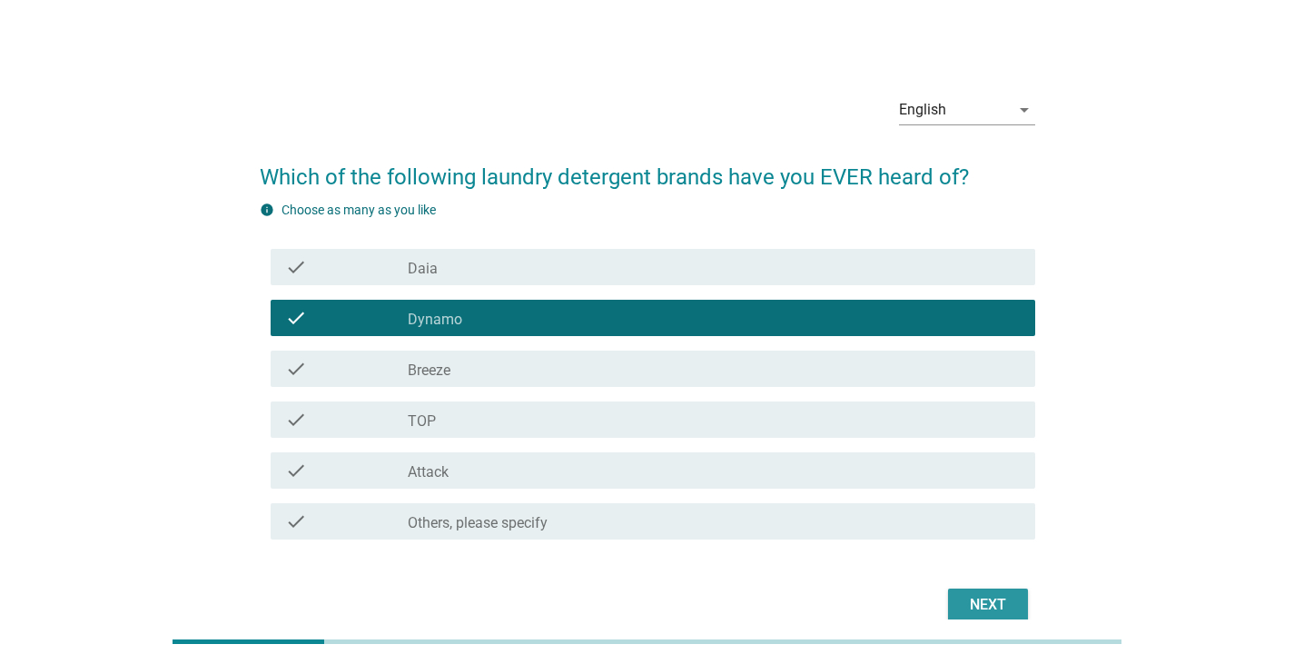
drag, startPoint x: 979, startPoint y: 600, endPoint x: 985, endPoint y: 579, distance: 21.8
click at [980, 600] on div "Next" at bounding box center [987, 605] width 51 height 22
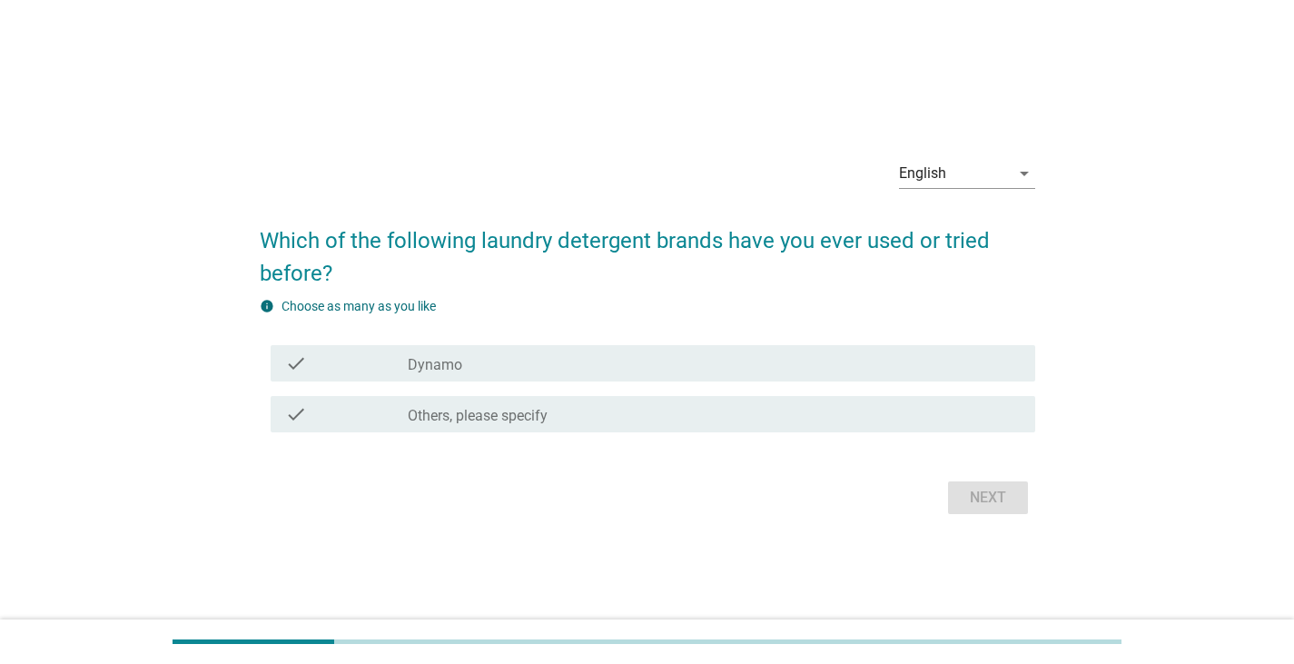
click at [554, 372] on div "check_box_outline_blank Dynamo" at bounding box center [714, 363] width 613 height 22
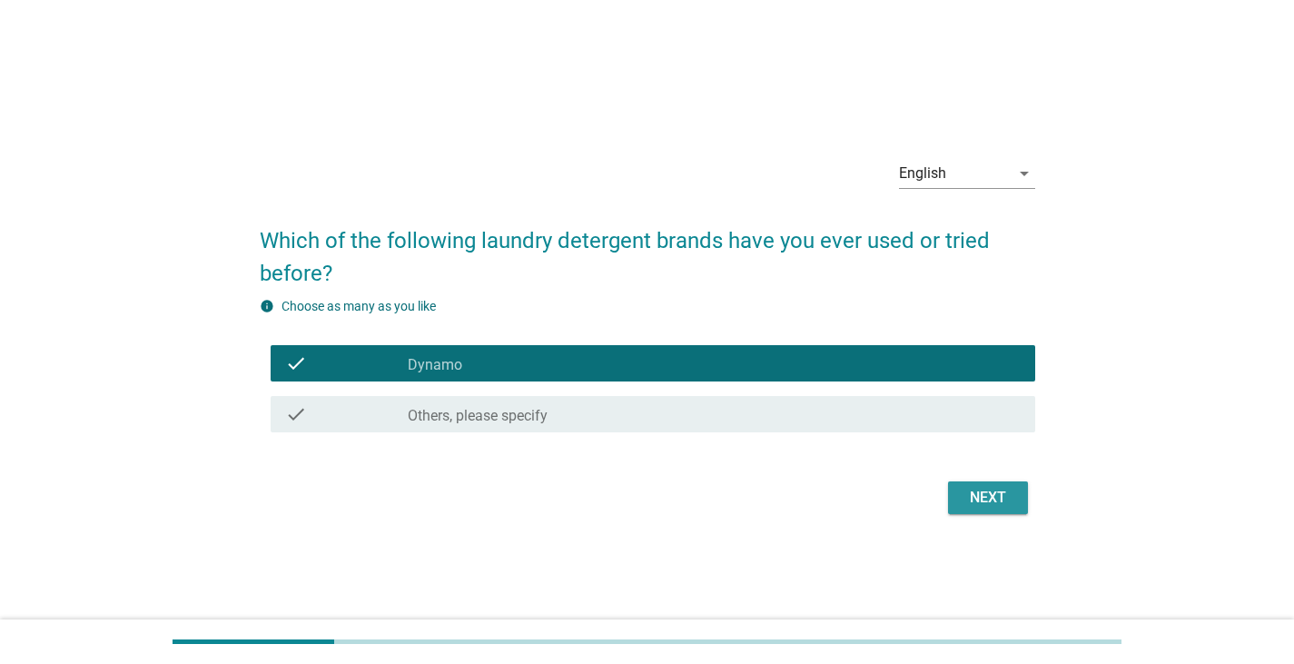
click at [1001, 491] on div "Next" at bounding box center [987, 498] width 51 height 22
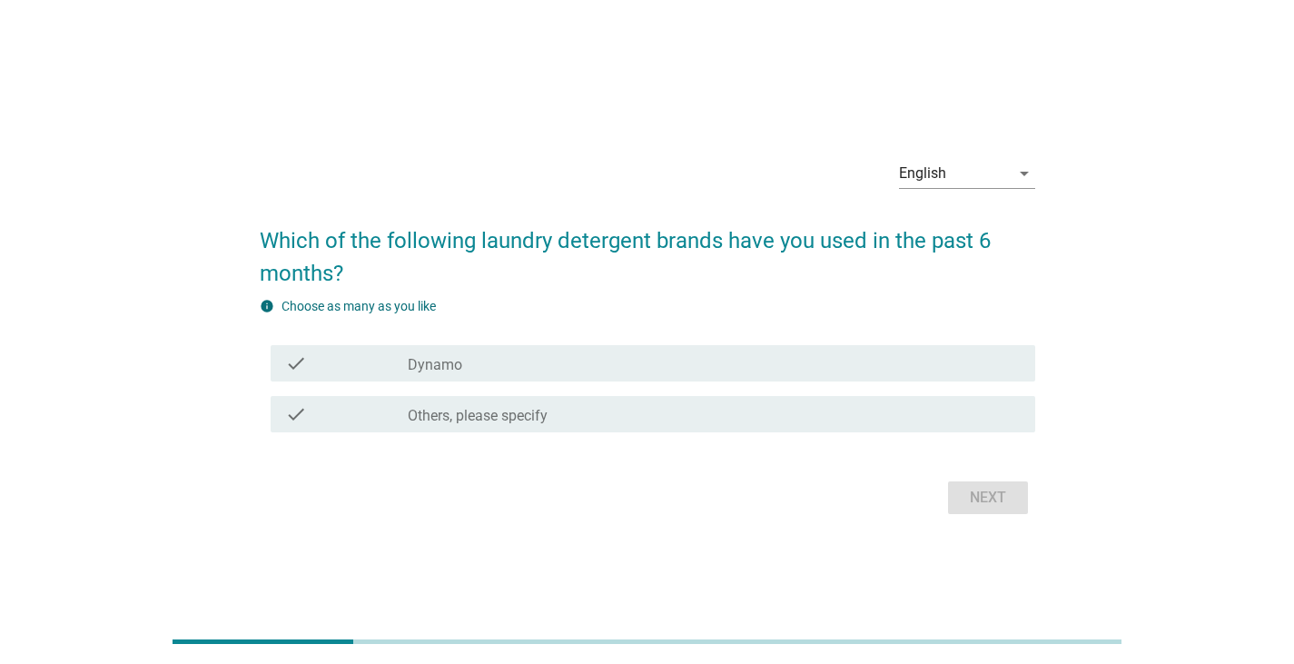
click at [860, 351] on div "check check_box_outline_blank Dynamo" at bounding box center [653, 363] width 764 height 36
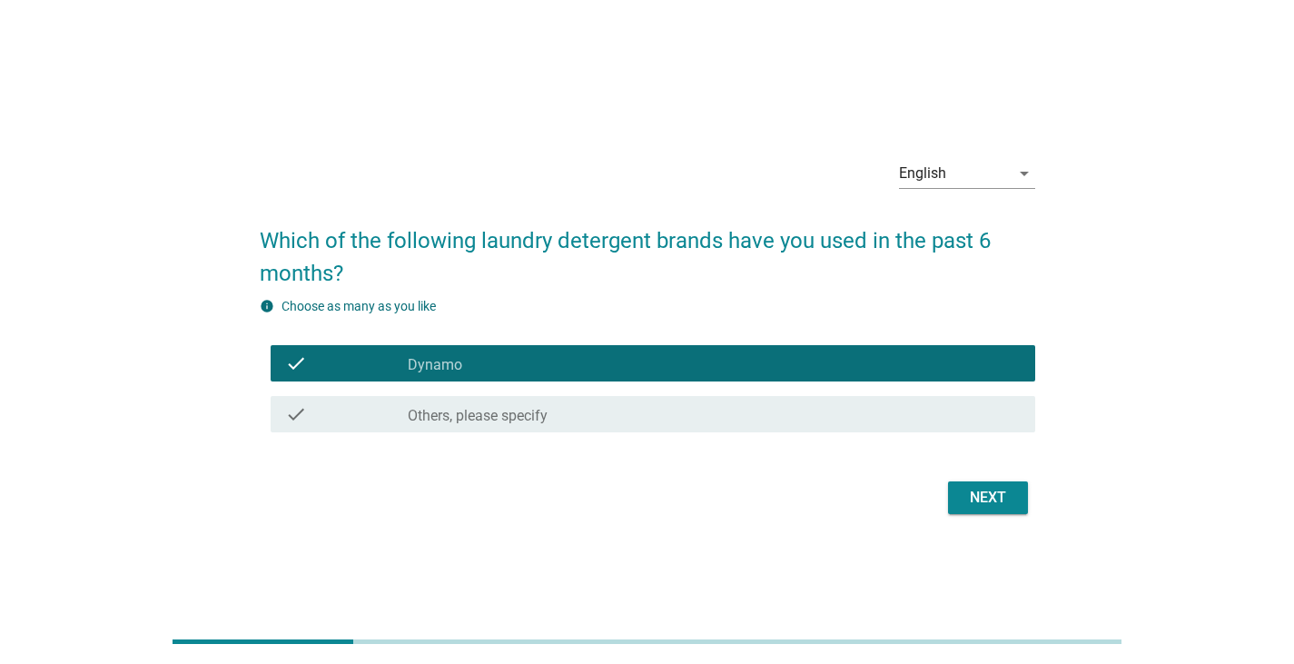
click at [971, 499] on div "Next" at bounding box center [987, 498] width 51 height 22
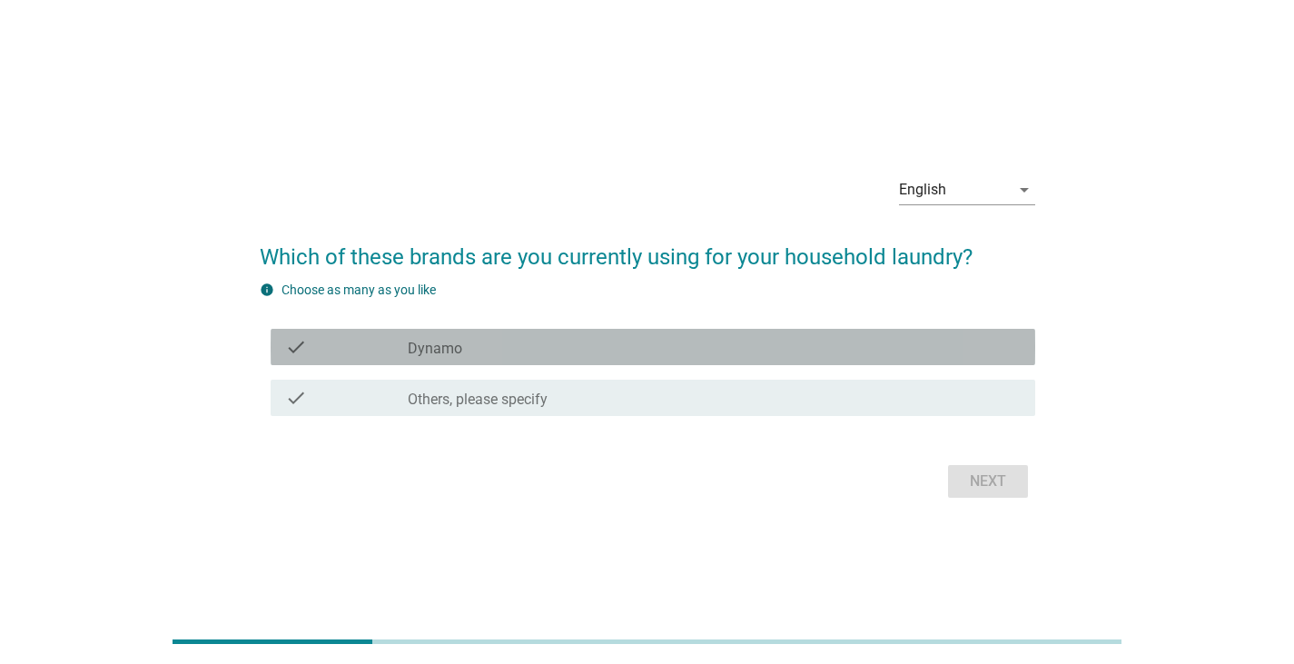
click at [667, 334] on div "check check_box_outline_blank Dynamo" at bounding box center [653, 347] width 764 height 36
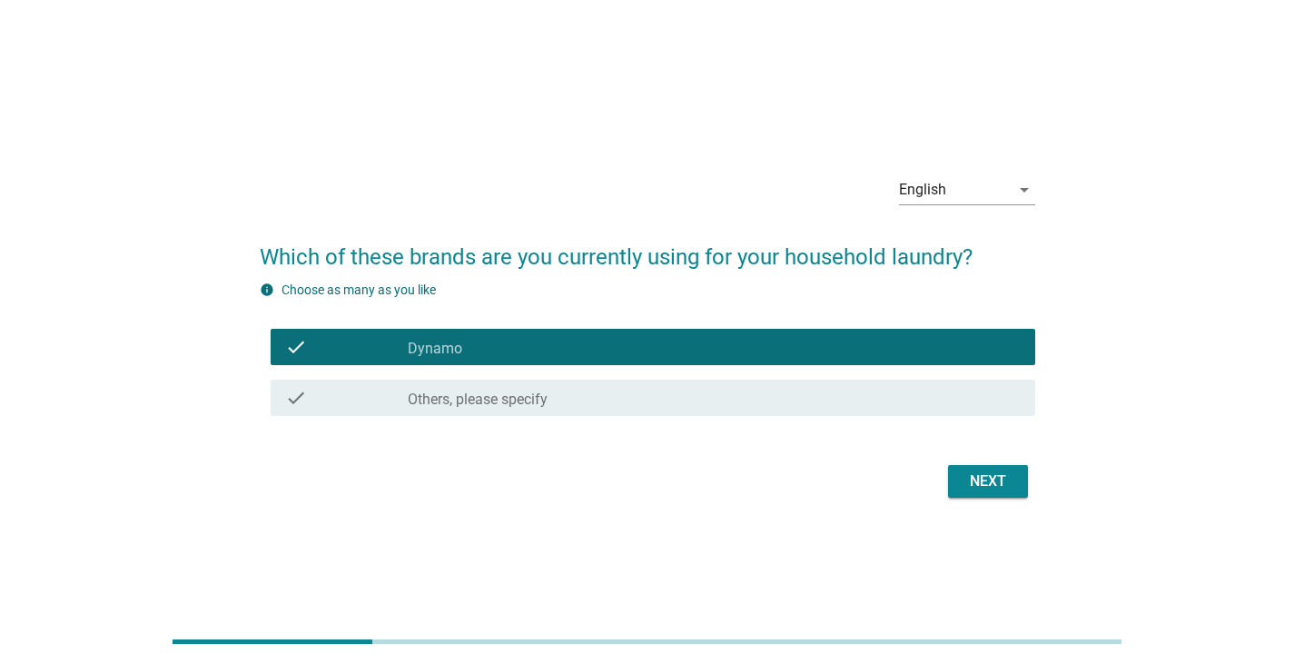
click at [1001, 492] on button "Next" at bounding box center [988, 481] width 80 height 33
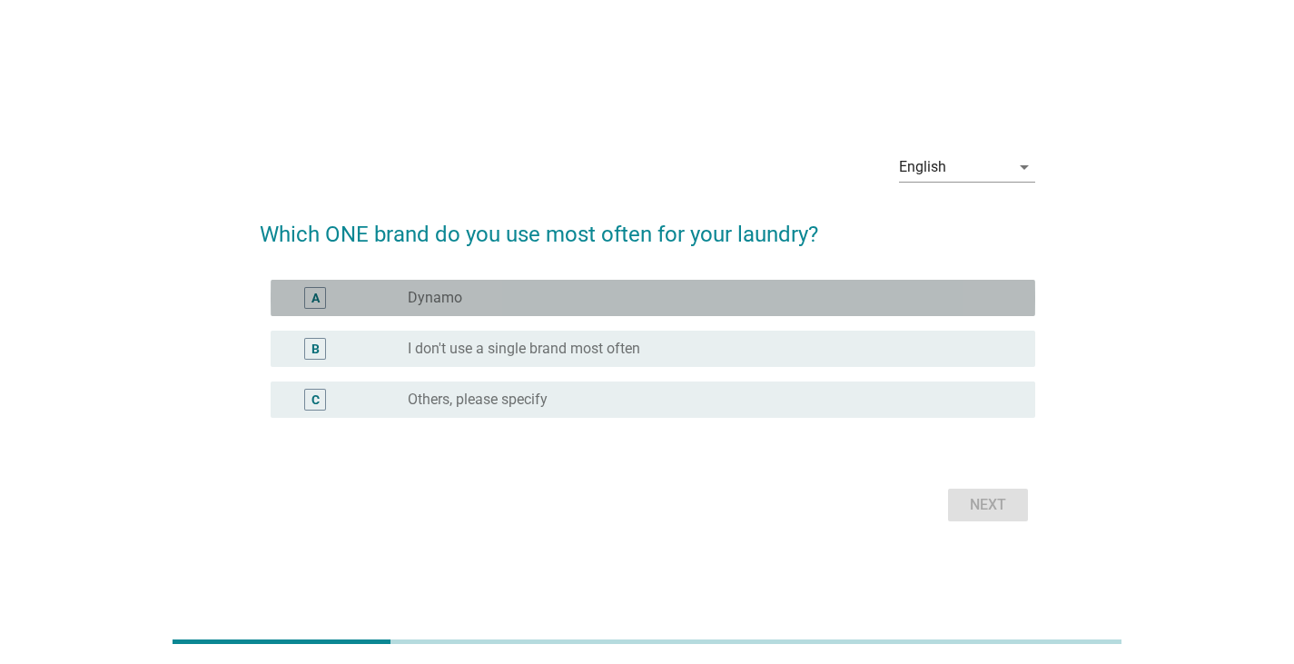
drag, startPoint x: 846, startPoint y: 295, endPoint x: 857, endPoint y: 328, distance: 34.5
click at [852, 299] on div "radio_button_unchecked Dynamo" at bounding box center [707, 298] width 598 height 18
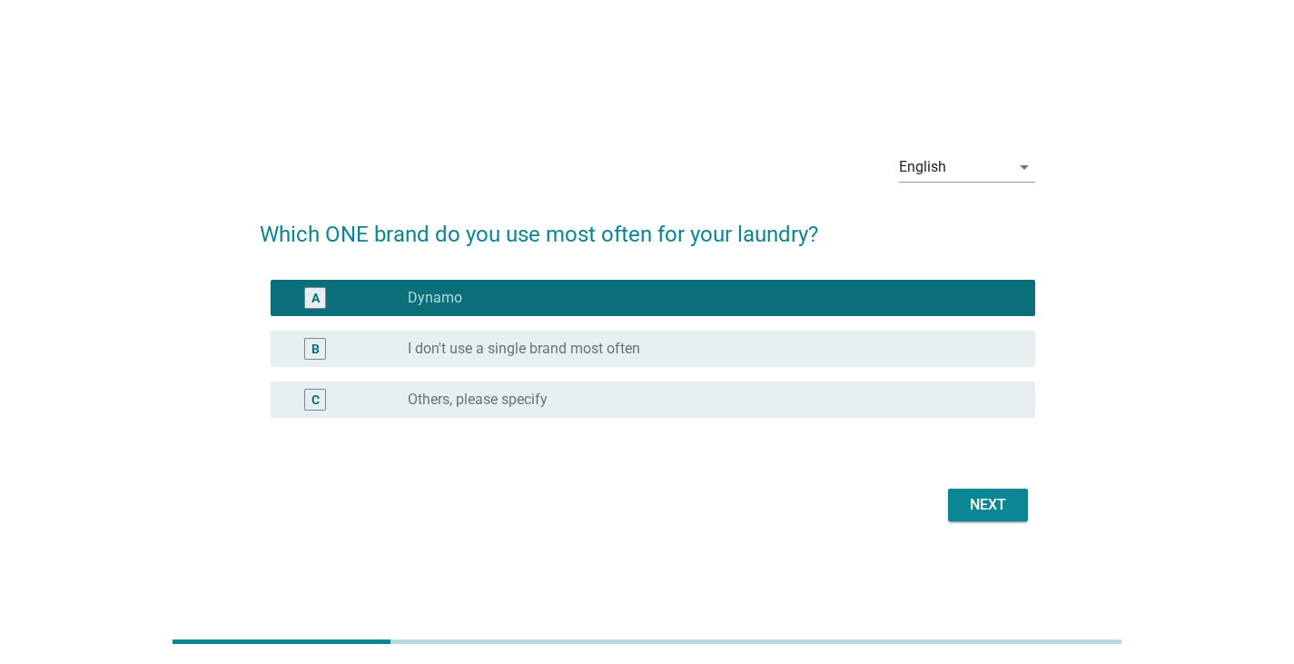
click at [952, 497] on button "Next" at bounding box center [988, 504] width 80 height 33
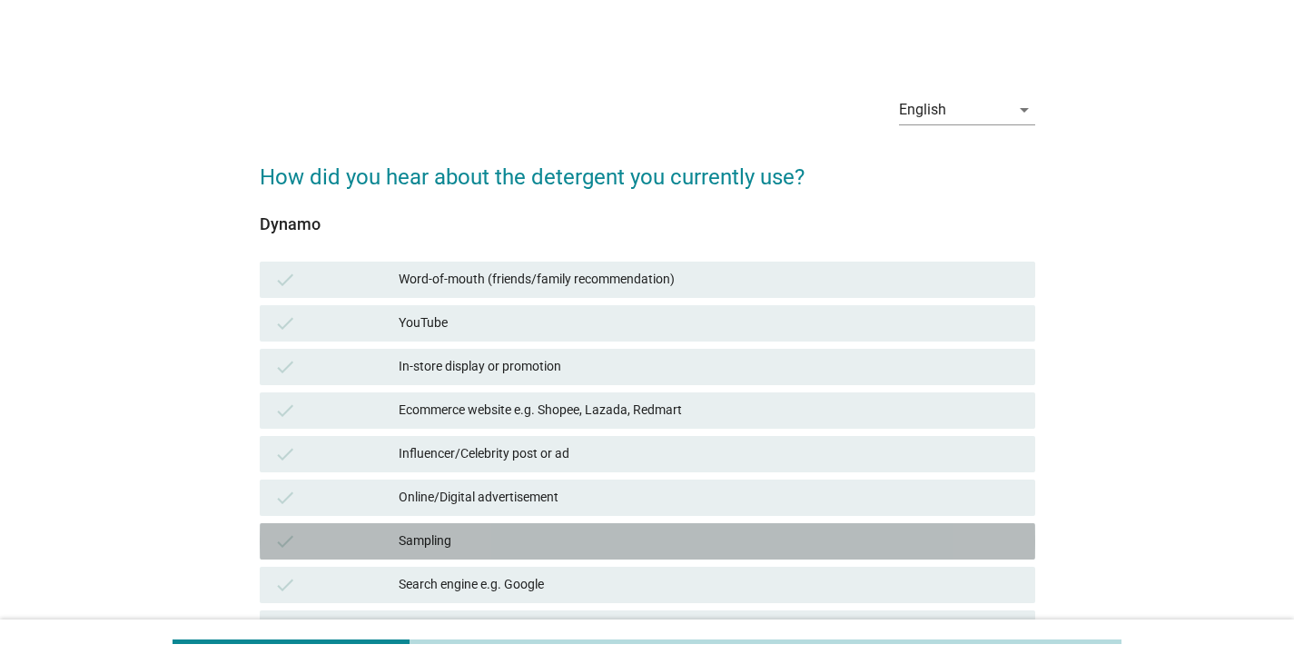
click at [464, 536] on div "Sampling" at bounding box center [710, 541] width 622 height 22
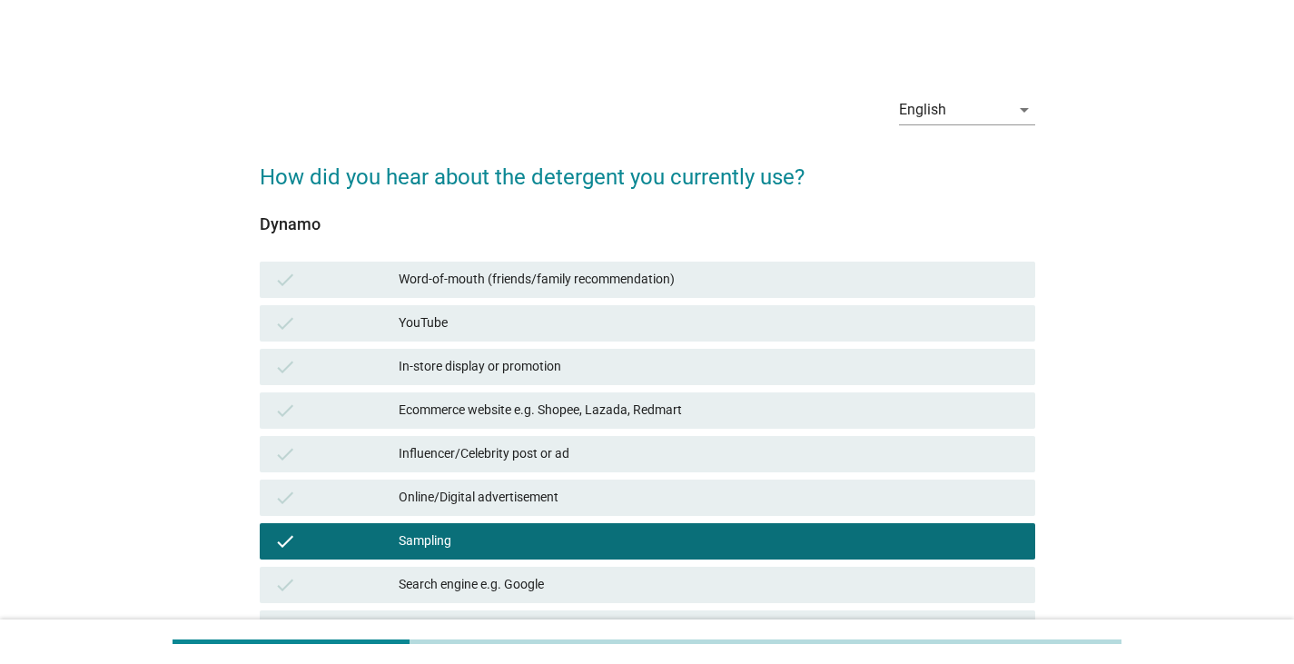
click at [466, 534] on div "Sampling" at bounding box center [710, 541] width 622 height 22
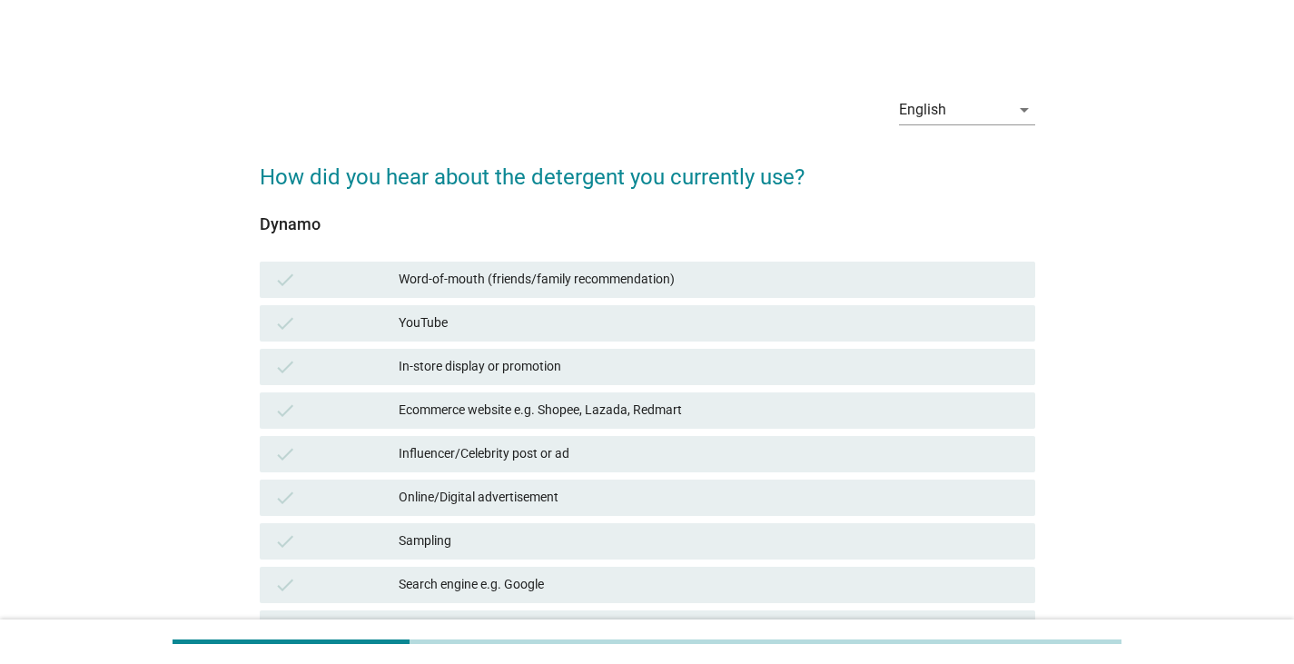
click at [579, 284] on div "Word-of-mouth (friends/family recommendation)" at bounding box center [710, 280] width 622 height 22
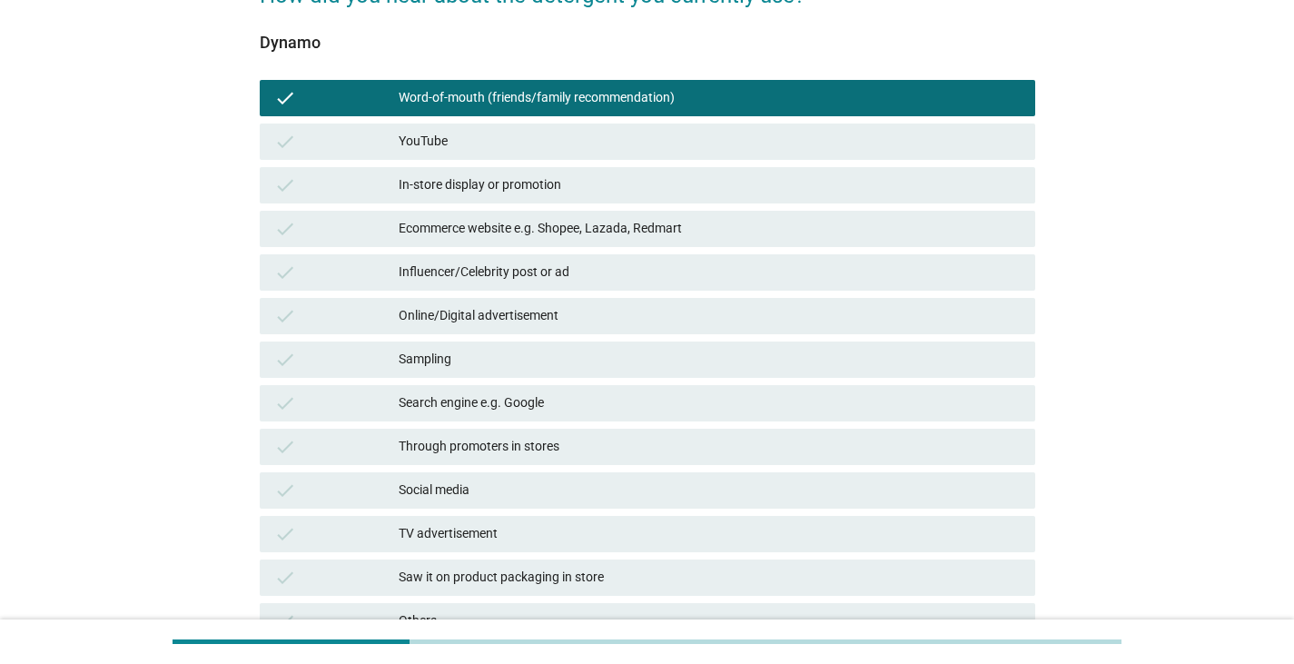
scroll to position [398, 0]
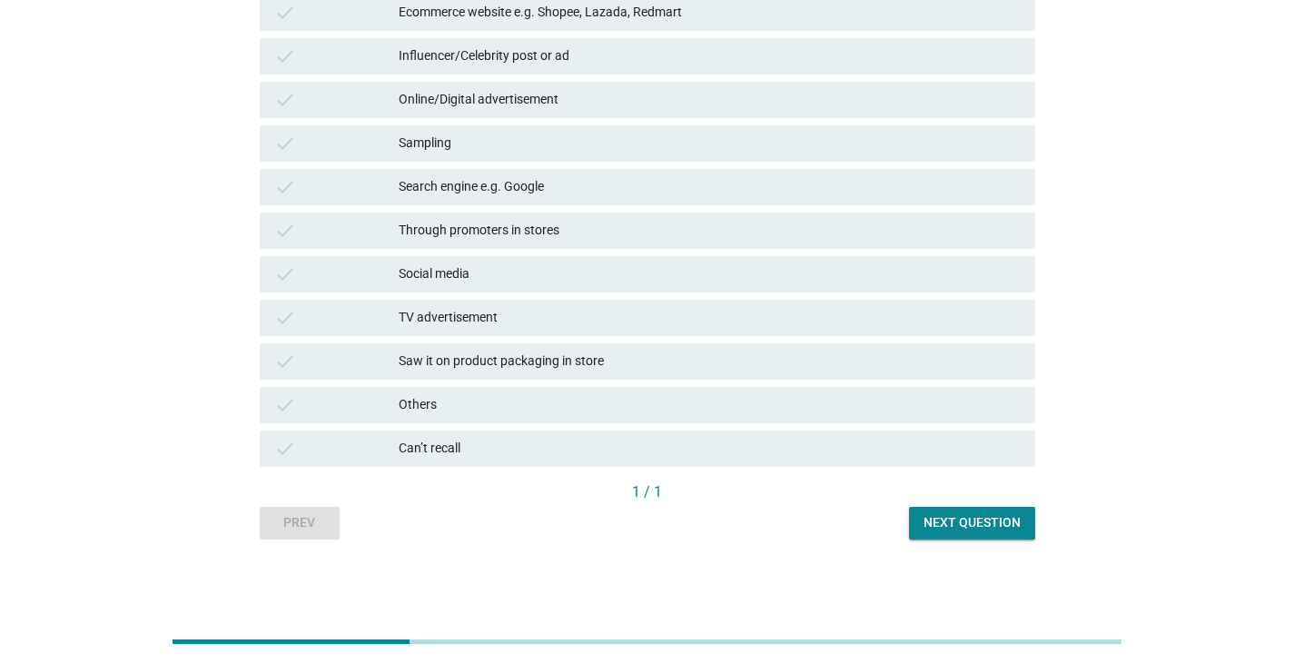
click at [981, 531] on div "Next question" at bounding box center [971, 522] width 97 height 19
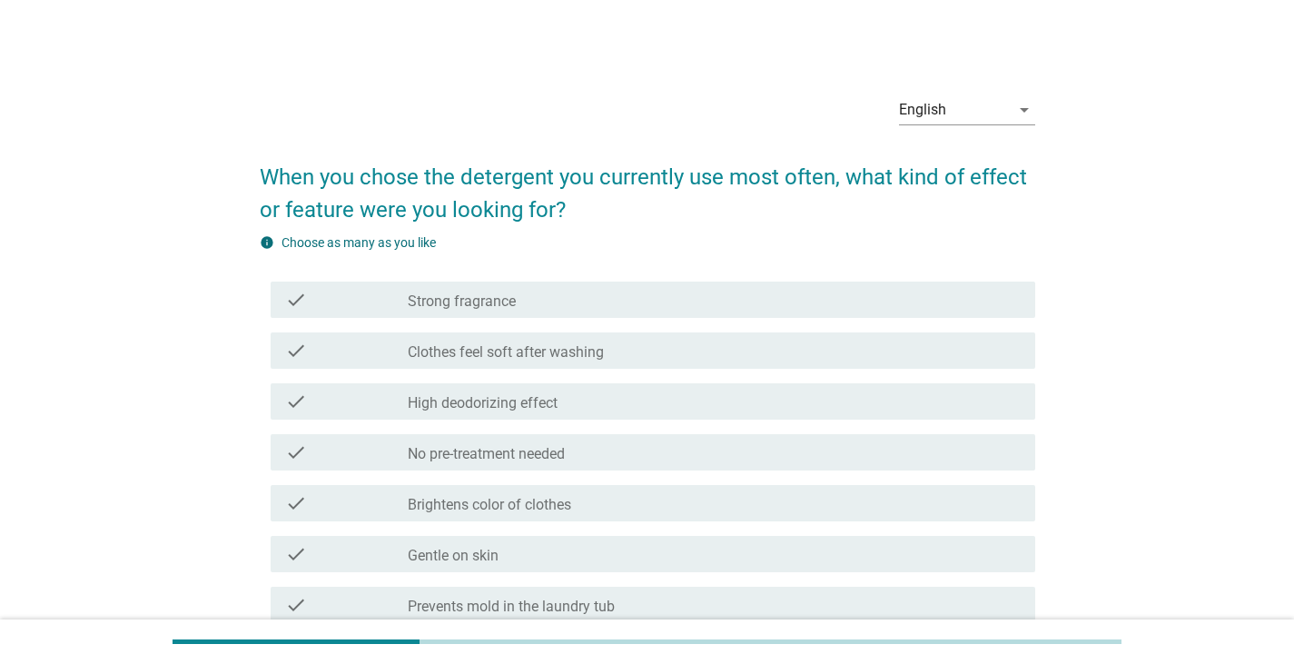
click at [563, 308] on div "check_box_outline_blank Strong fragrance" at bounding box center [714, 300] width 613 height 22
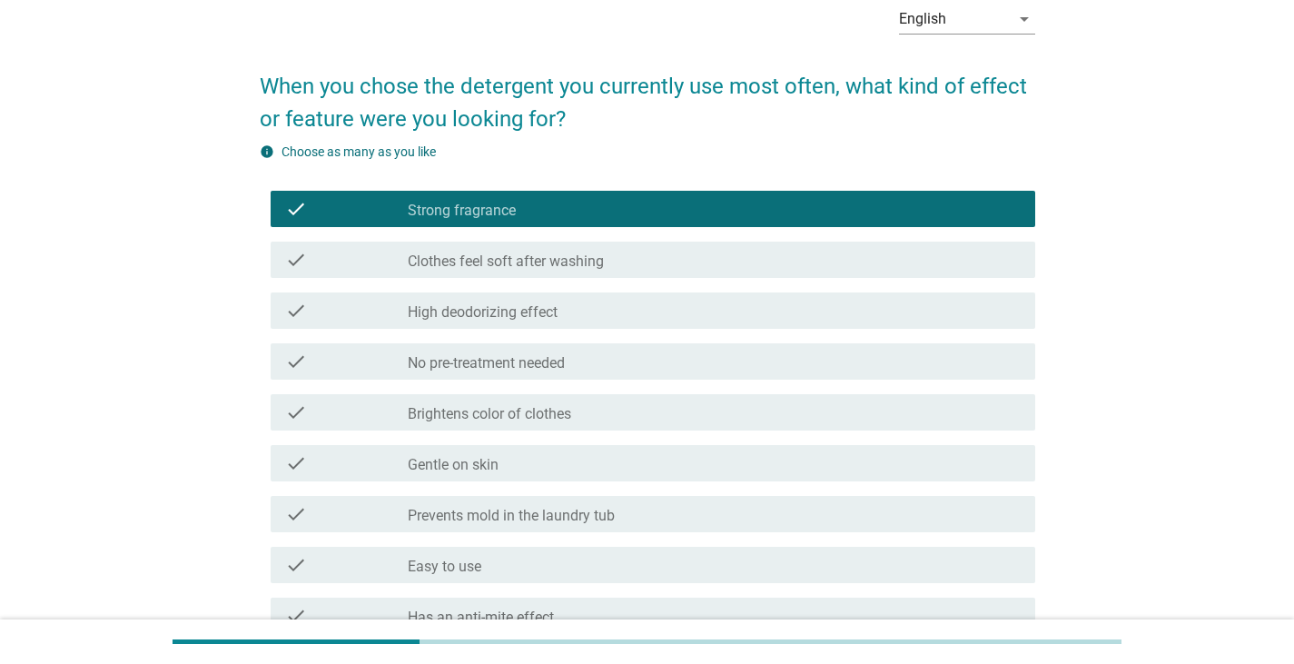
scroll to position [363, 0]
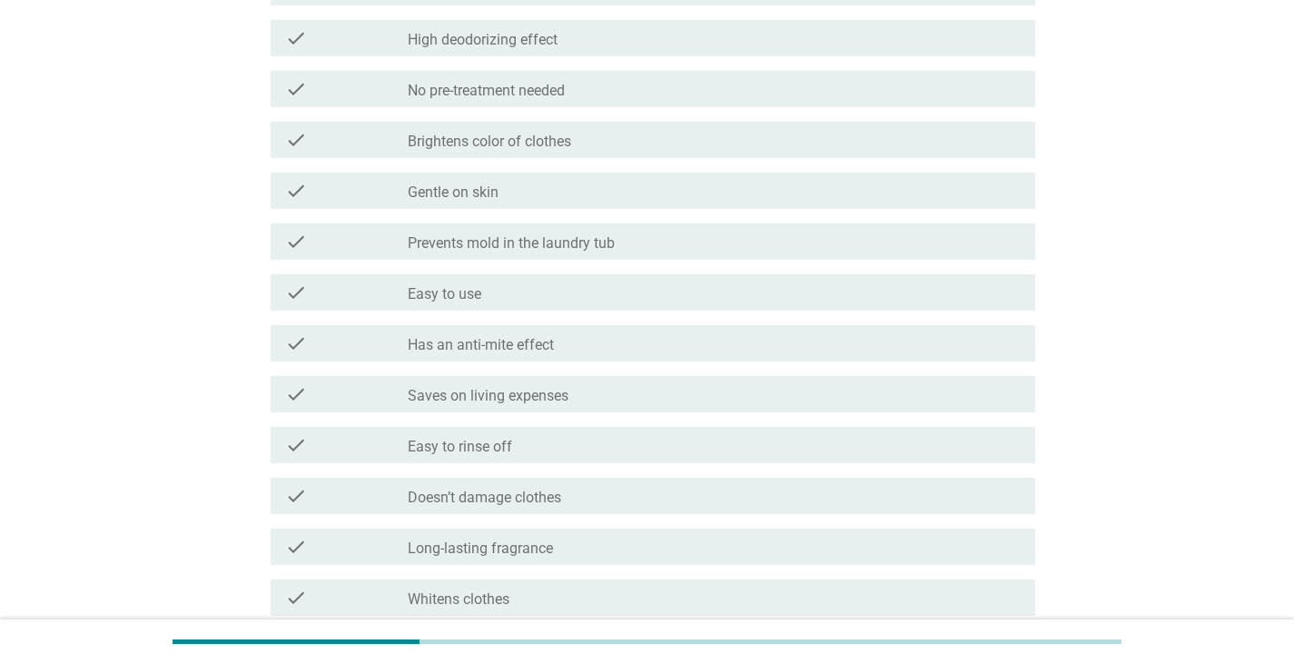
click at [471, 295] on label "Easy to use" at bounding box center [445, 294] width 74 height 18
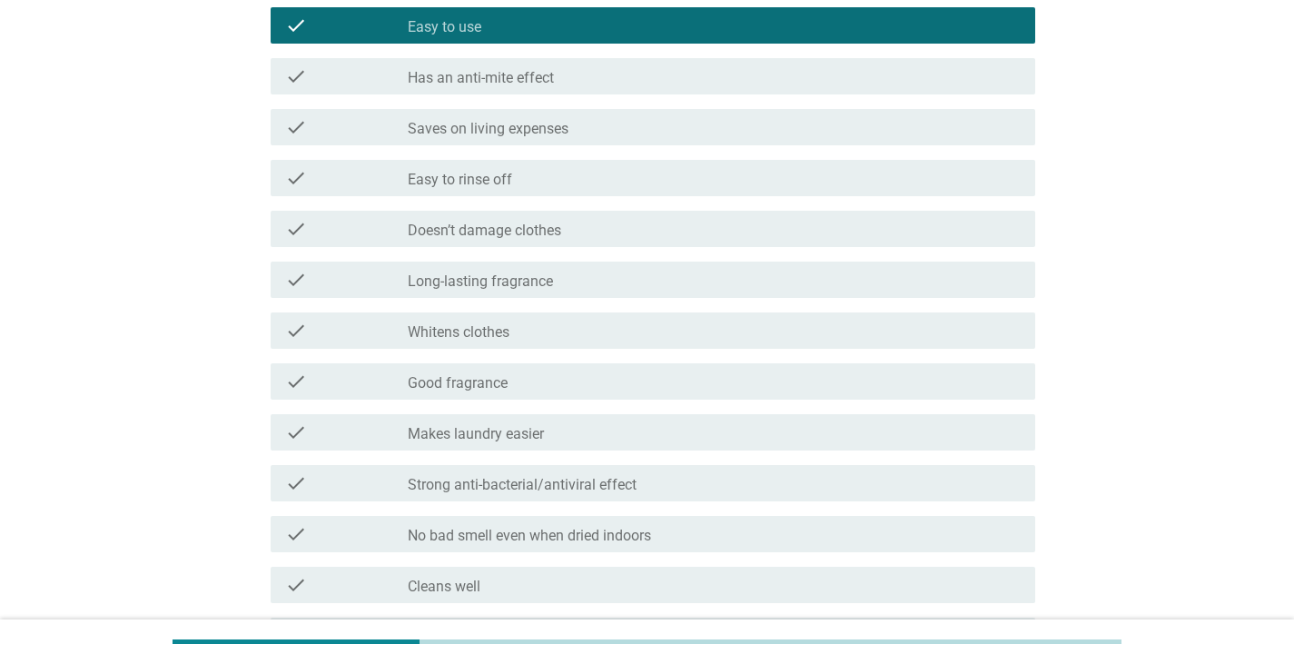
scroll to position [817, 0]
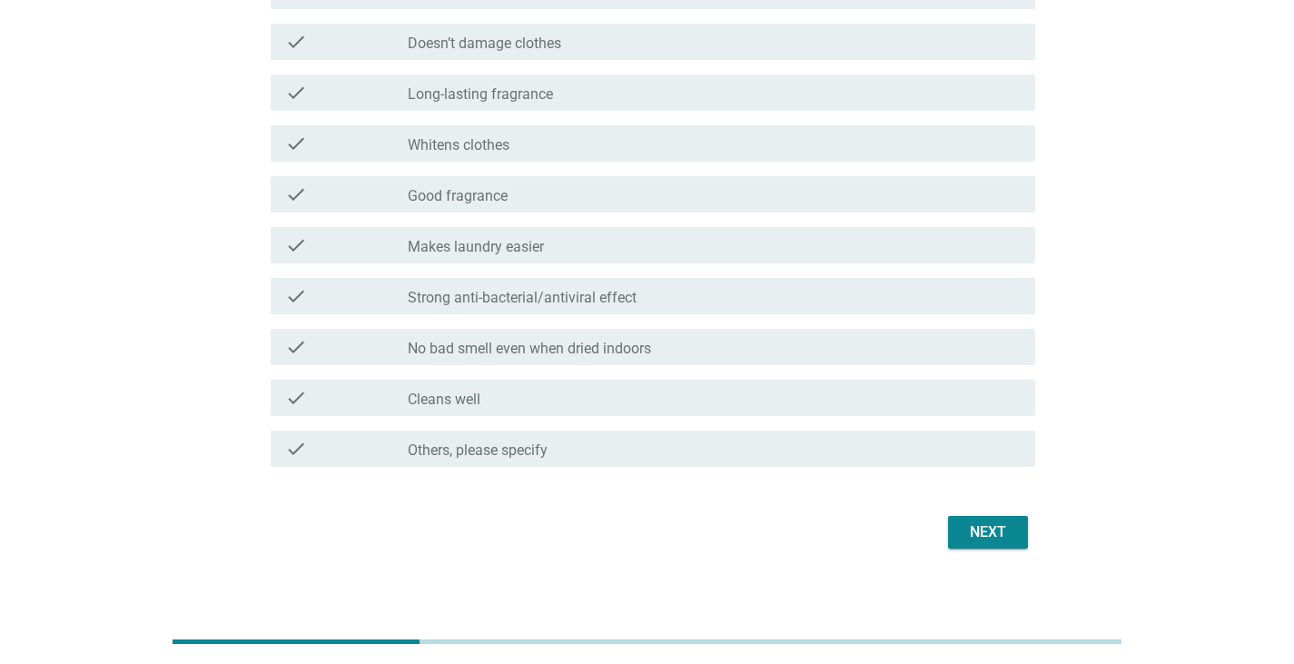
click at [998, 529] on div "Next" at bounding box center [987, 532] width 51 height 22
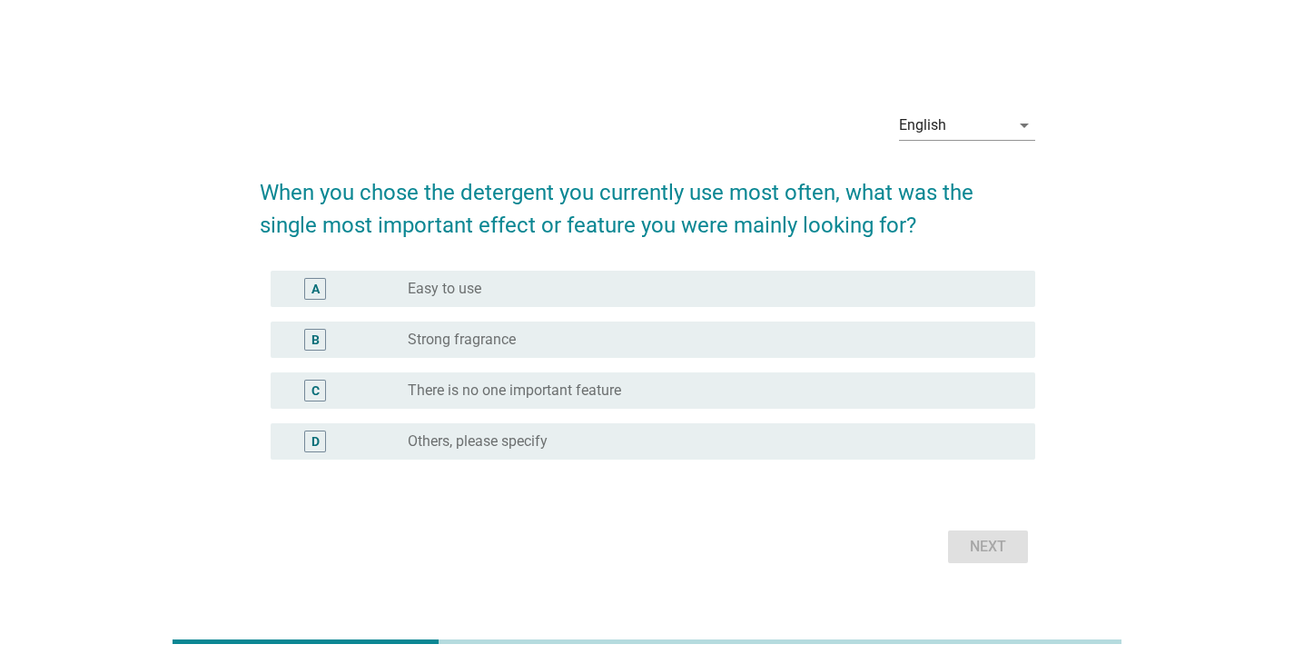
click at [488, 292] on div "radio_button_unchecked Easy to use" at bounding box center [707, 289] width 598 height 18
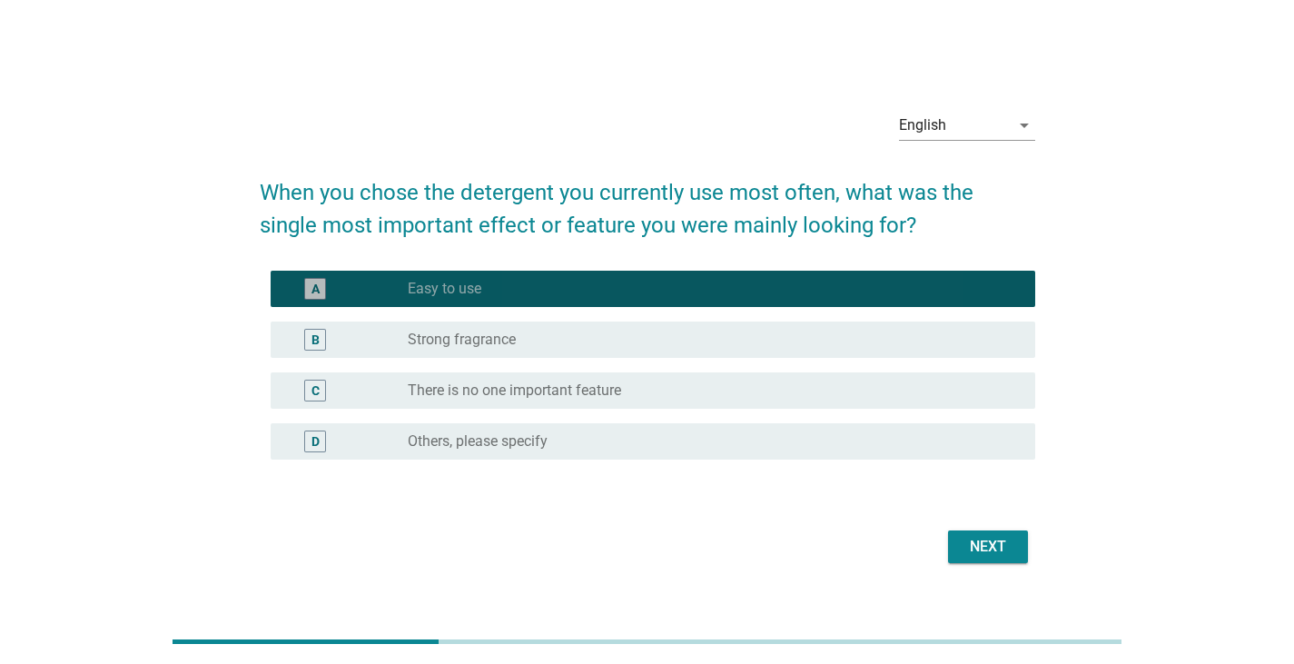
click at [491, 343] on label "Strong fragrance" at bounding box center [462, 339] width 108 height 18
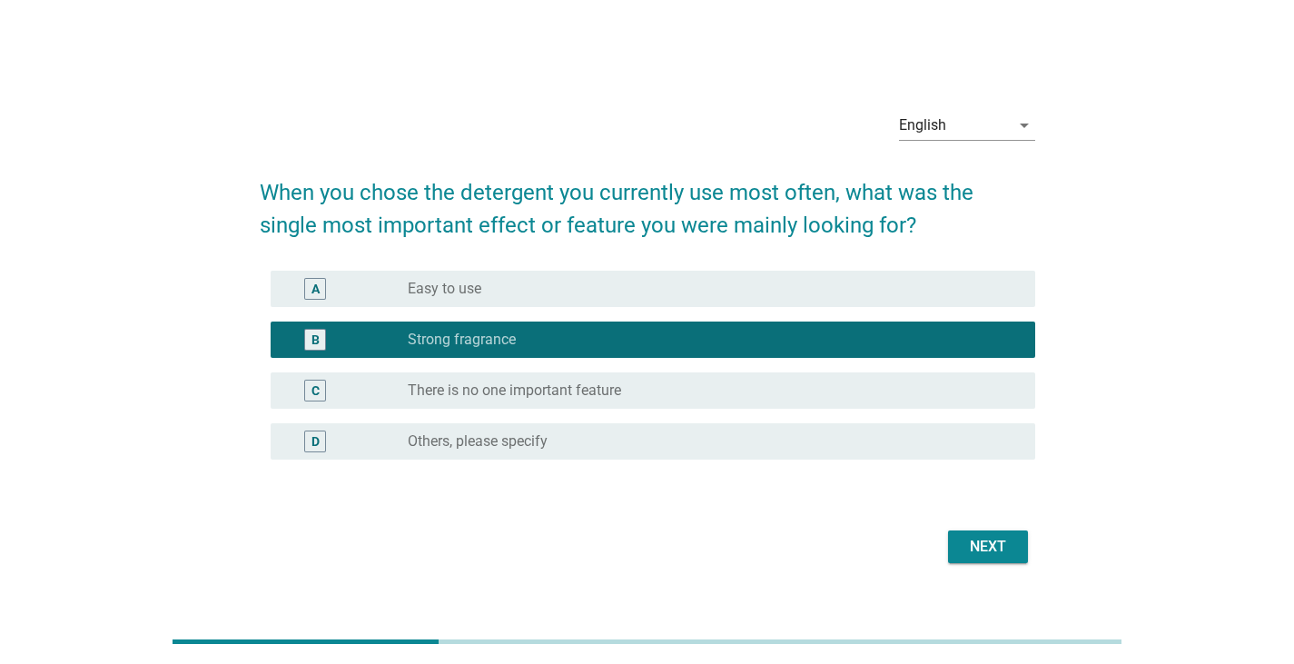
click at [507, 290] on div "radio_button_unchecked Easy to use" at bounding box center [707, 289] width 598 height 18
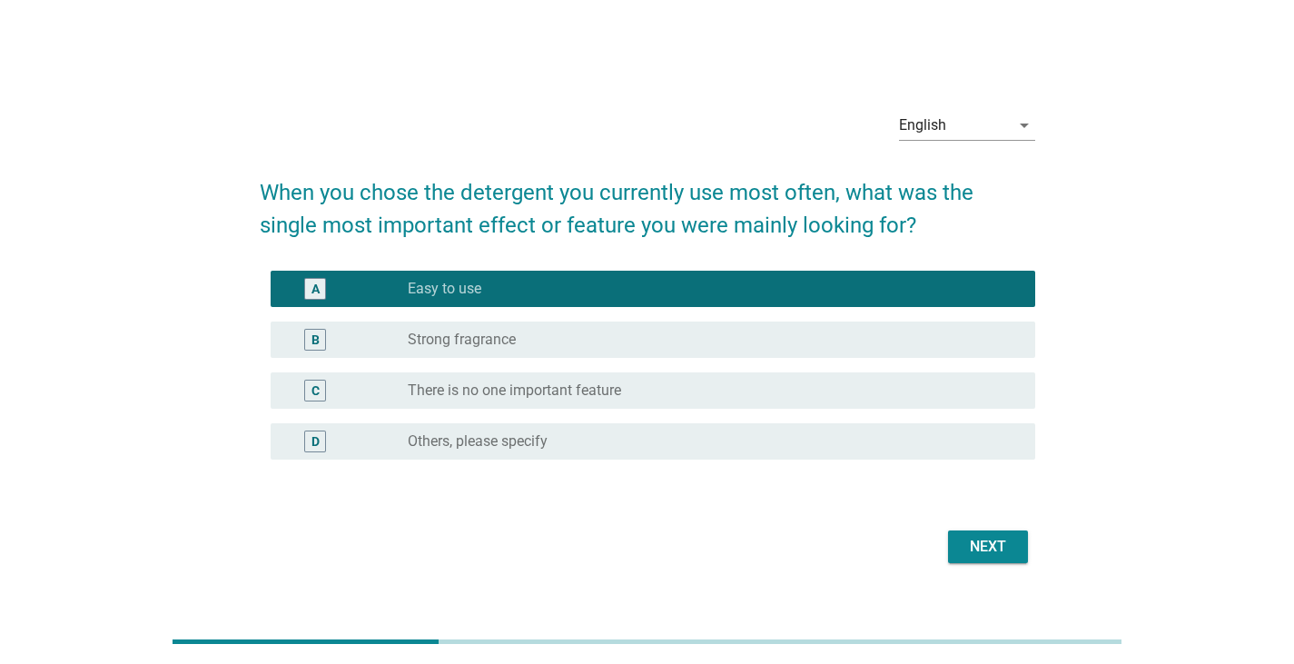
click at [993, 552] on div "Next" at bounding box center [987, 547] width 51 height 22
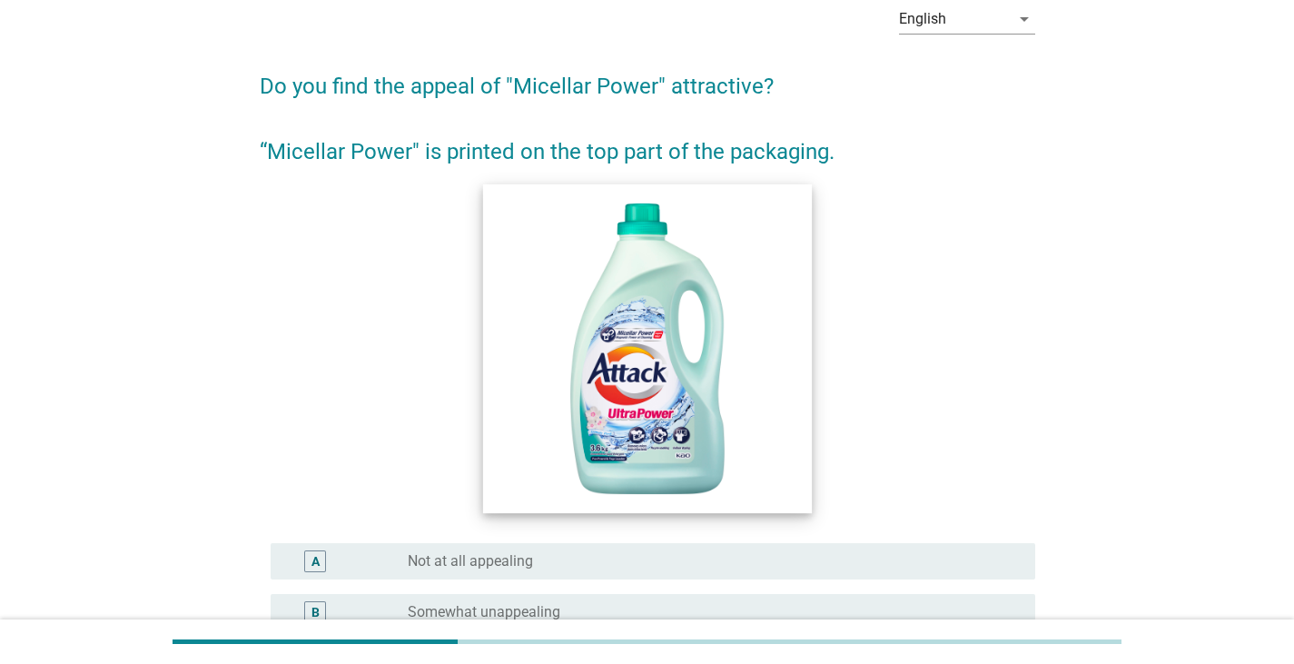
scroll to position [272, 0]
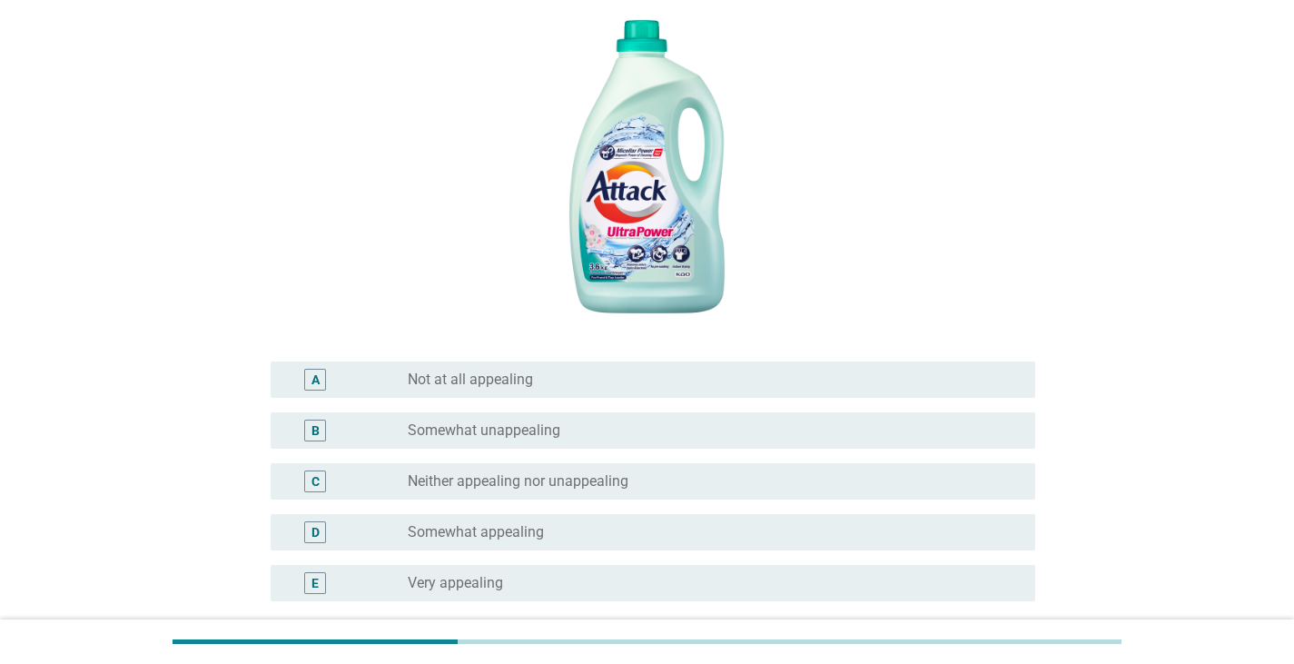
click at [515, 488] on label "Neither appealing nor unappealing" at bounding box center [518, 481] width 221 height 18
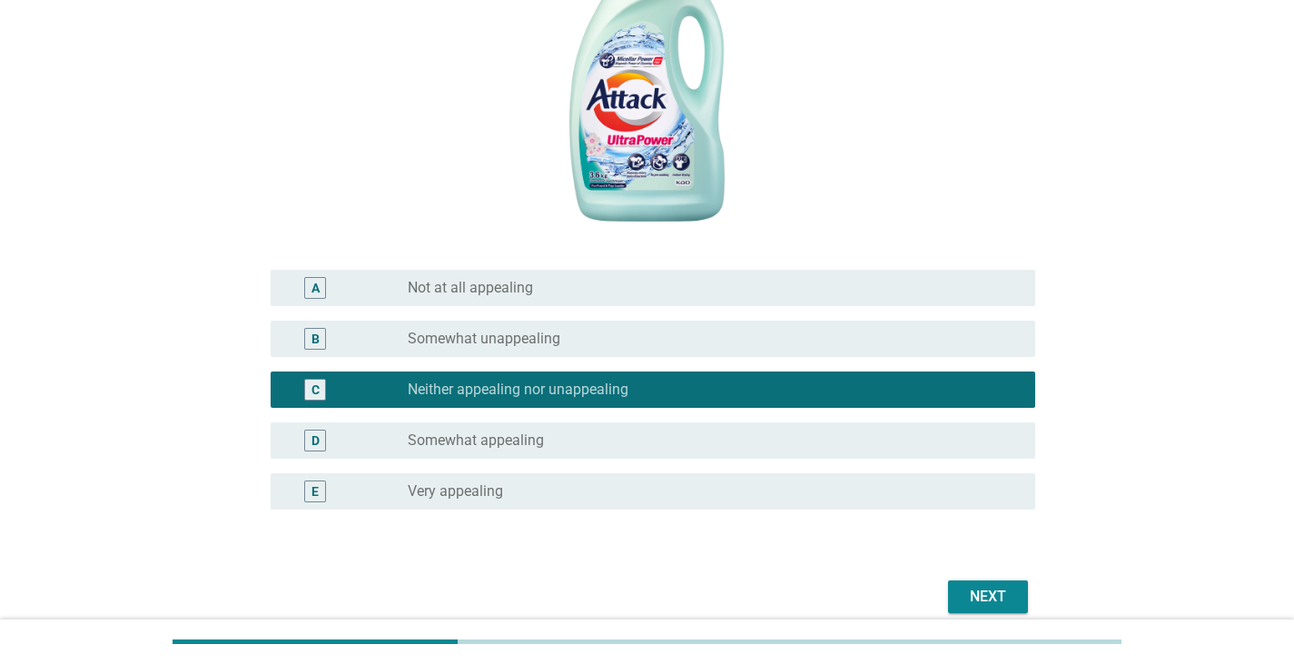
scroll to position [443, 0]
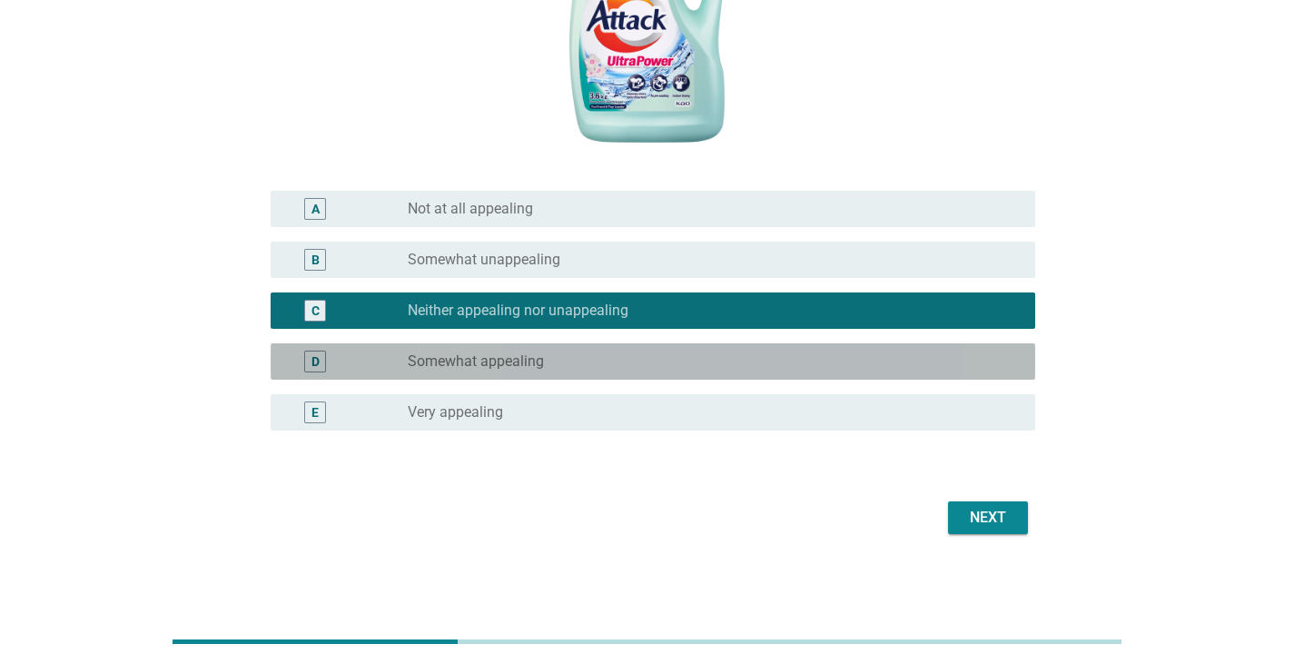
click at [524, 353] on label "Somewhat appealing" at bounding box center [476, 361] width 136 height 18
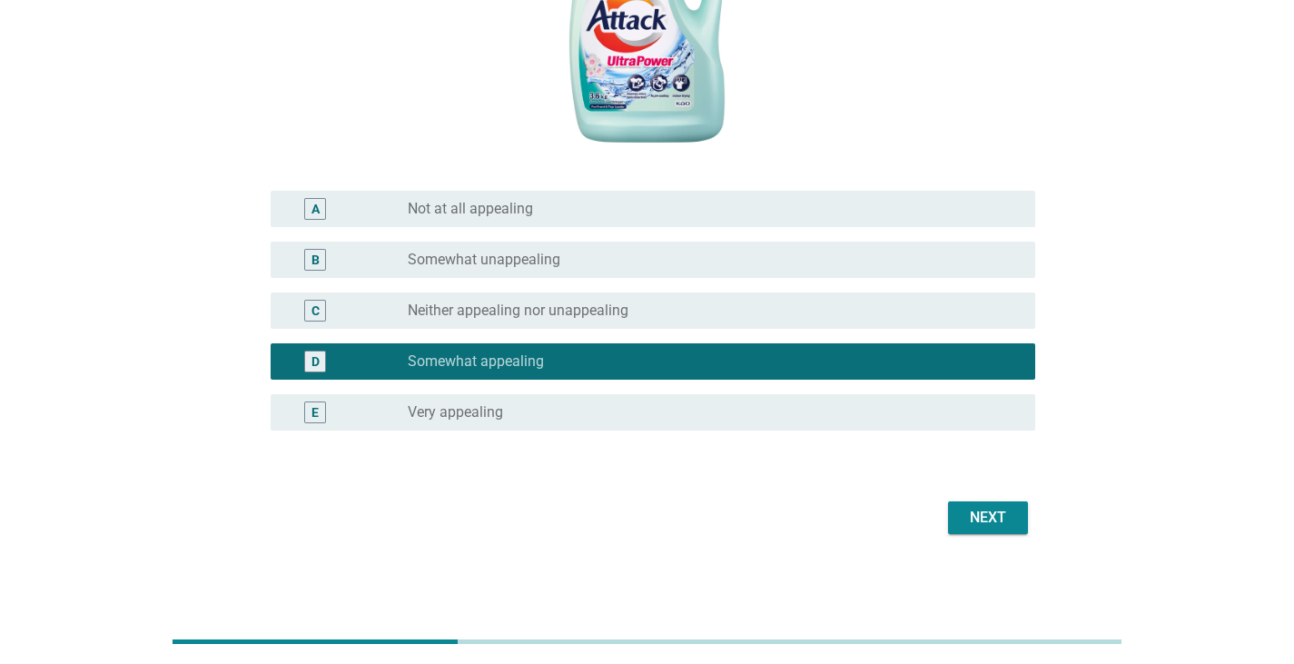
drag, startPoint x: 952, startPoint y: 493, endPoint x: 967, endPoint y: 501, distance: 16.7
click at [955, 495] on form "Do you find the appeal of "Micellar Power" attractive? “Micellar Power" is prin…" at bounding box center [647, 119] width 775 height 841
drag, startPoint x: 1020, startPoint y: 513, endPoint x: 1010, endPoint y: 525, distance: 15.5
click at [1019, 514] on button "Next" at bounding box center [988, 517] width 80 height 33
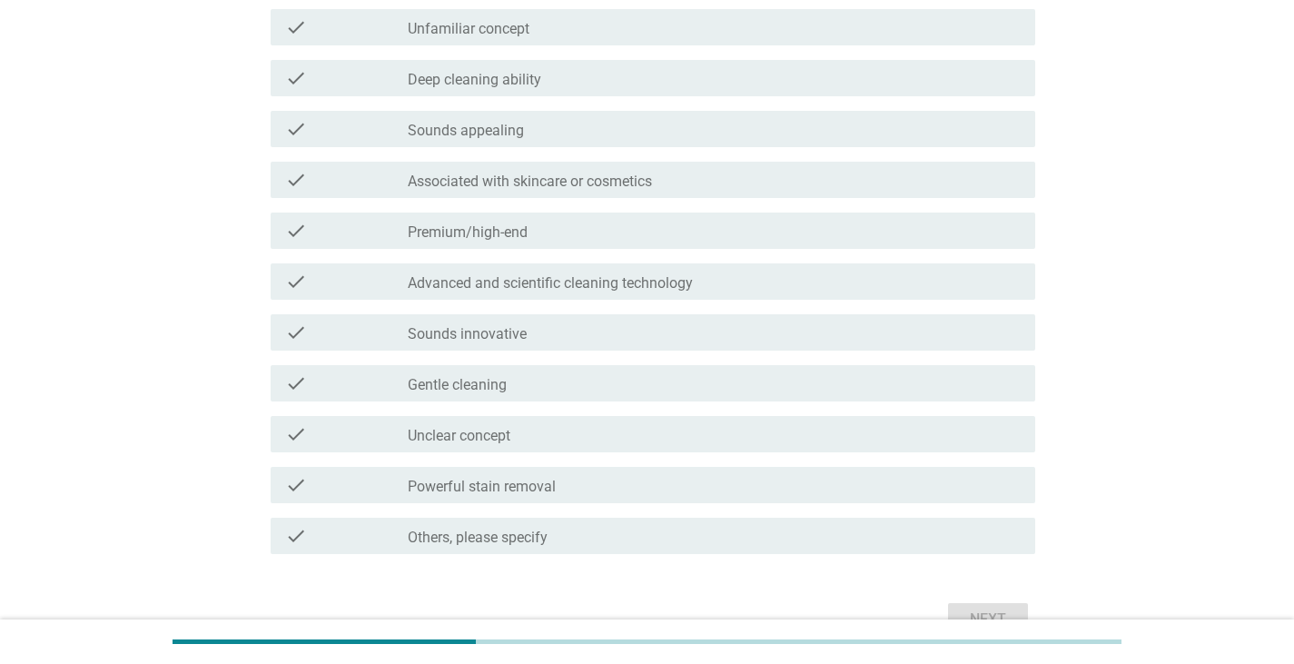
scroll to position [0, 0]
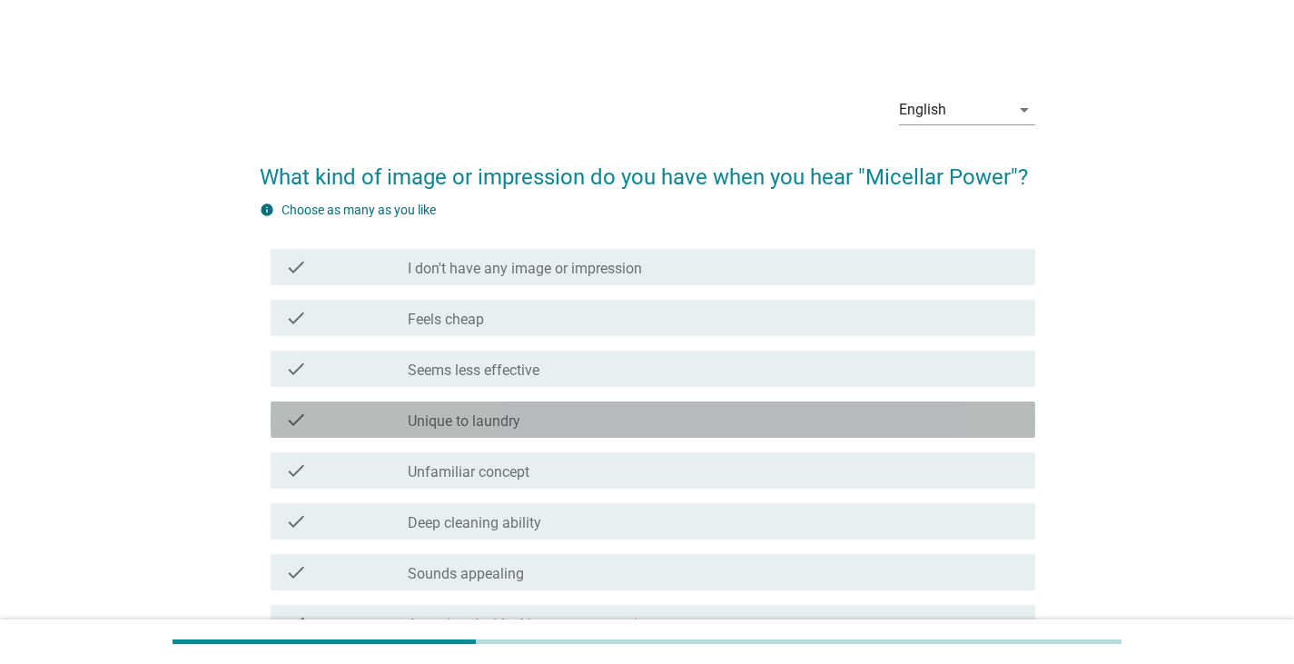
click at [506, 419] on label "Unique to laundry" at bounding box center [464, 421] width 113 height 18
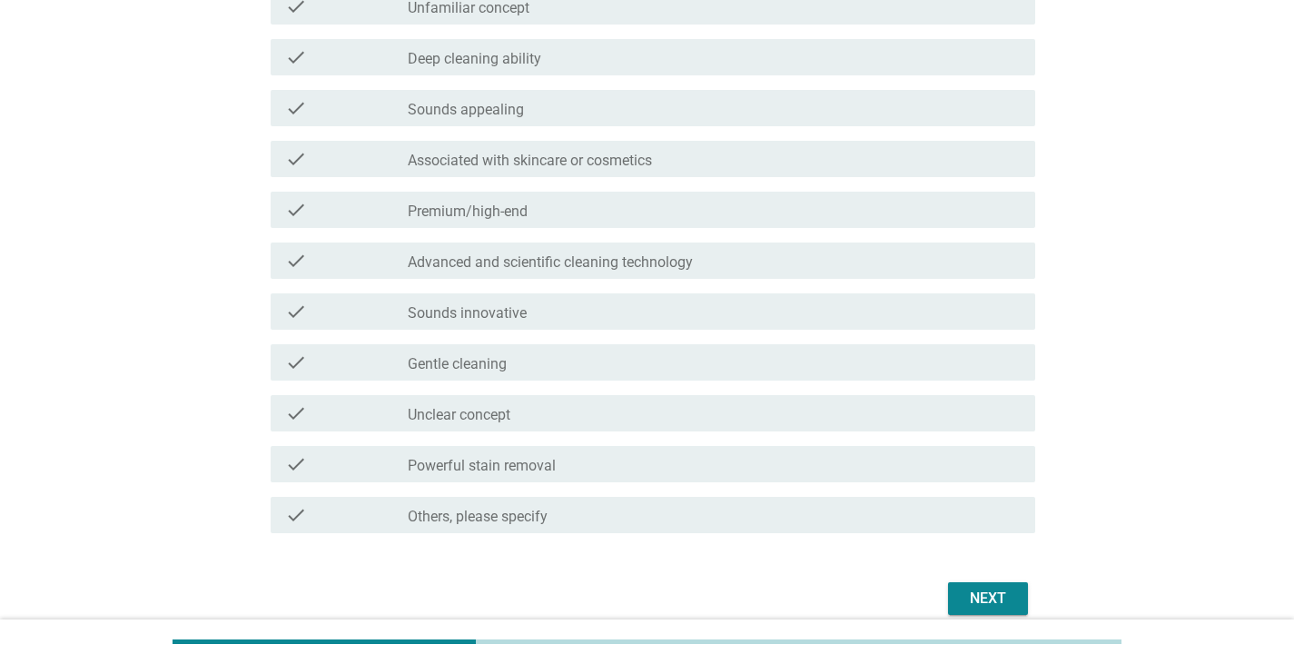
scroll to position [545, 0]
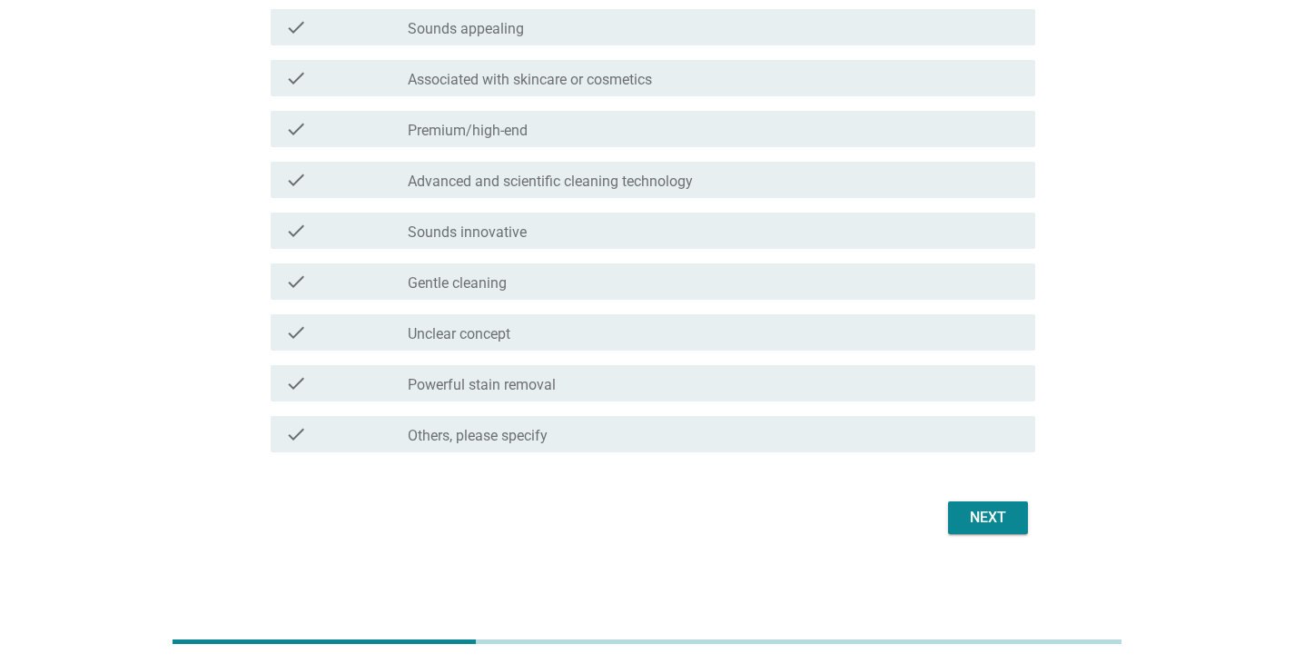
click at [1011, 511] on div "Next" at bounding box center [987, 518] width 51 height 22
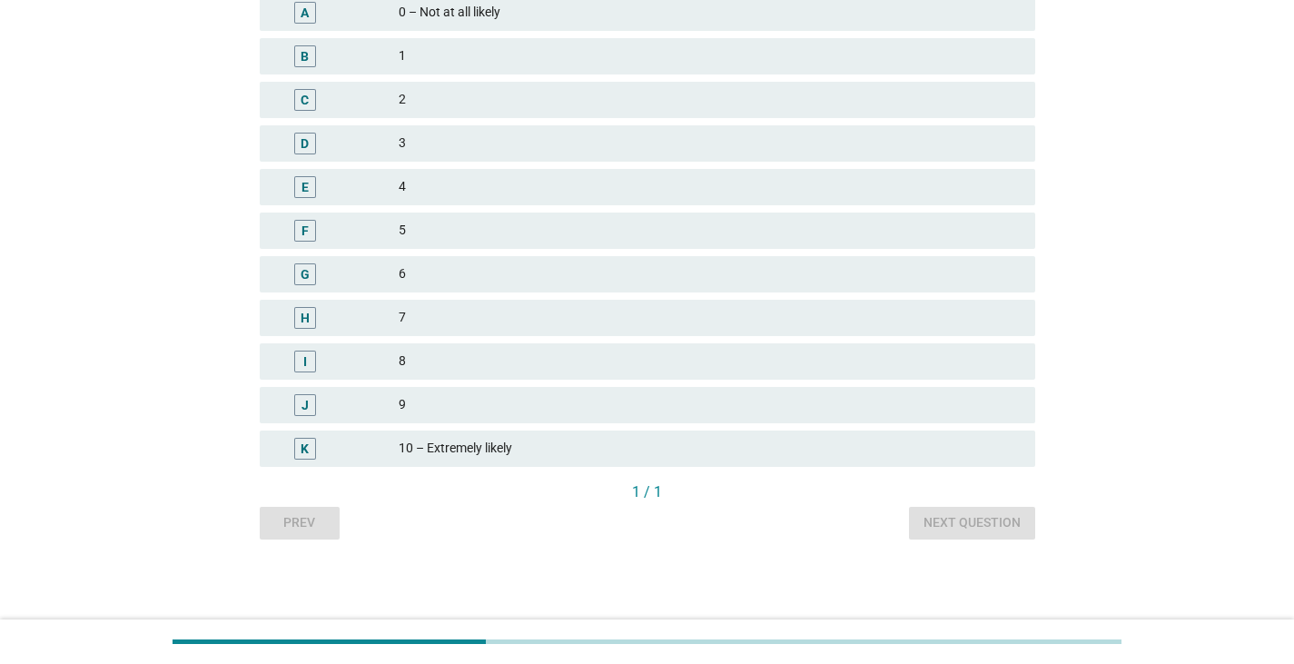
scroll to position [0, 0]
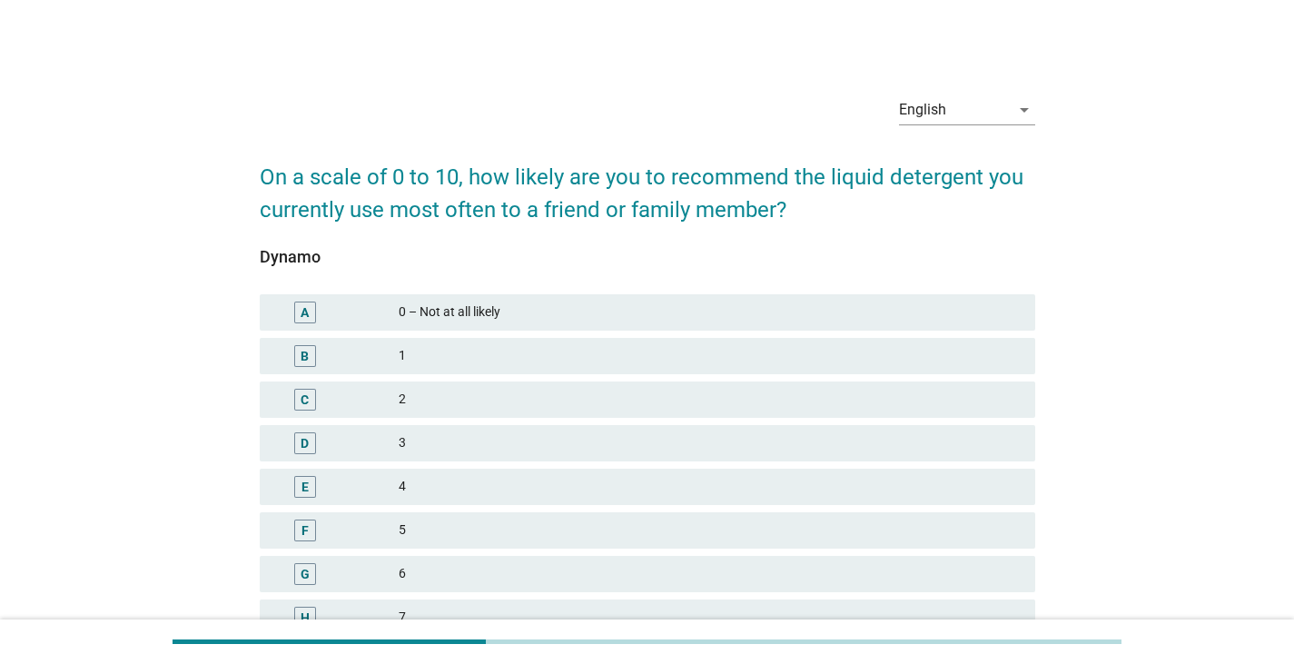
click at [436, 538] on div "5" at bounding box center [710, 530] width 622 height 22
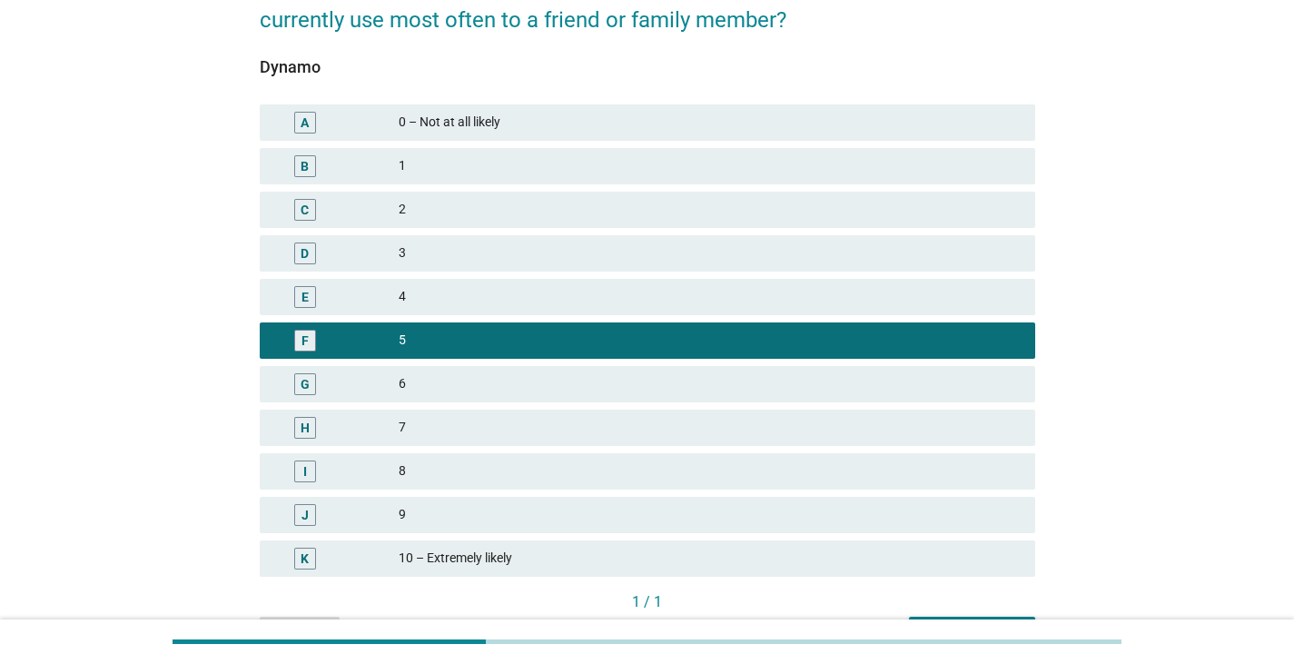
scroll to position [272, 0]
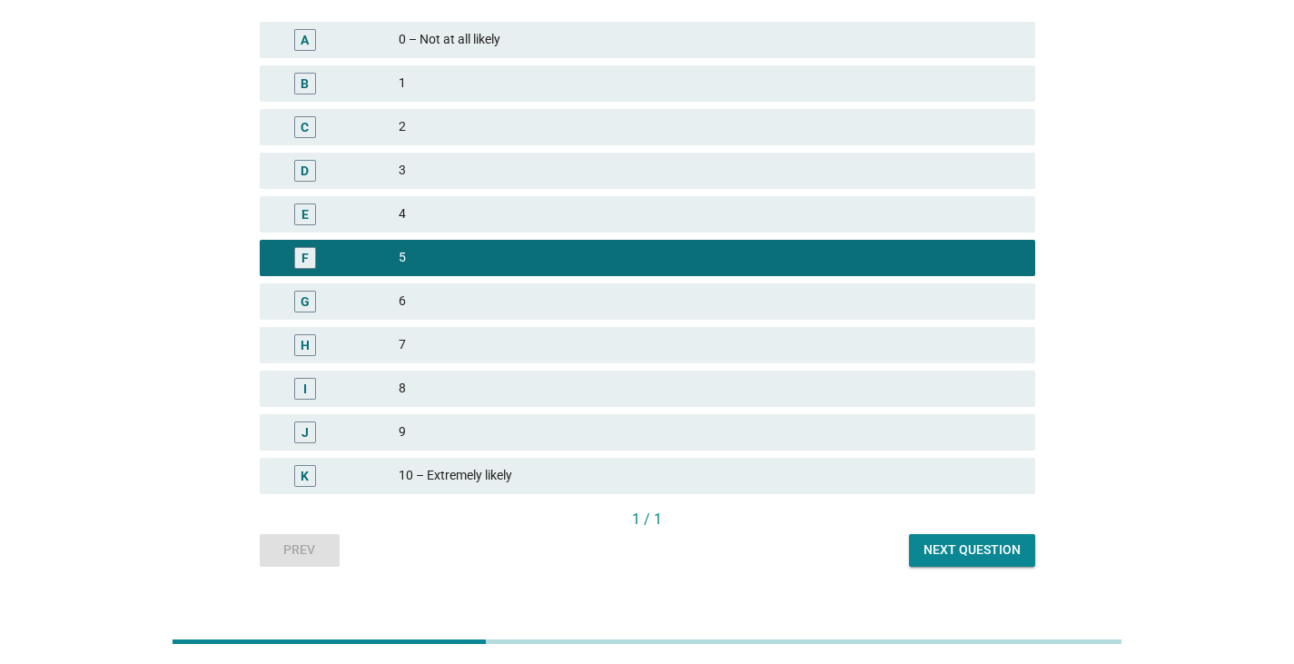
click at [952, 527] on div "1 / 1" at bounding box center [647, 519] width 775 height 22
click at [957, 547] on div "Next question" at bounding box center [971, 549] width 97 height 19
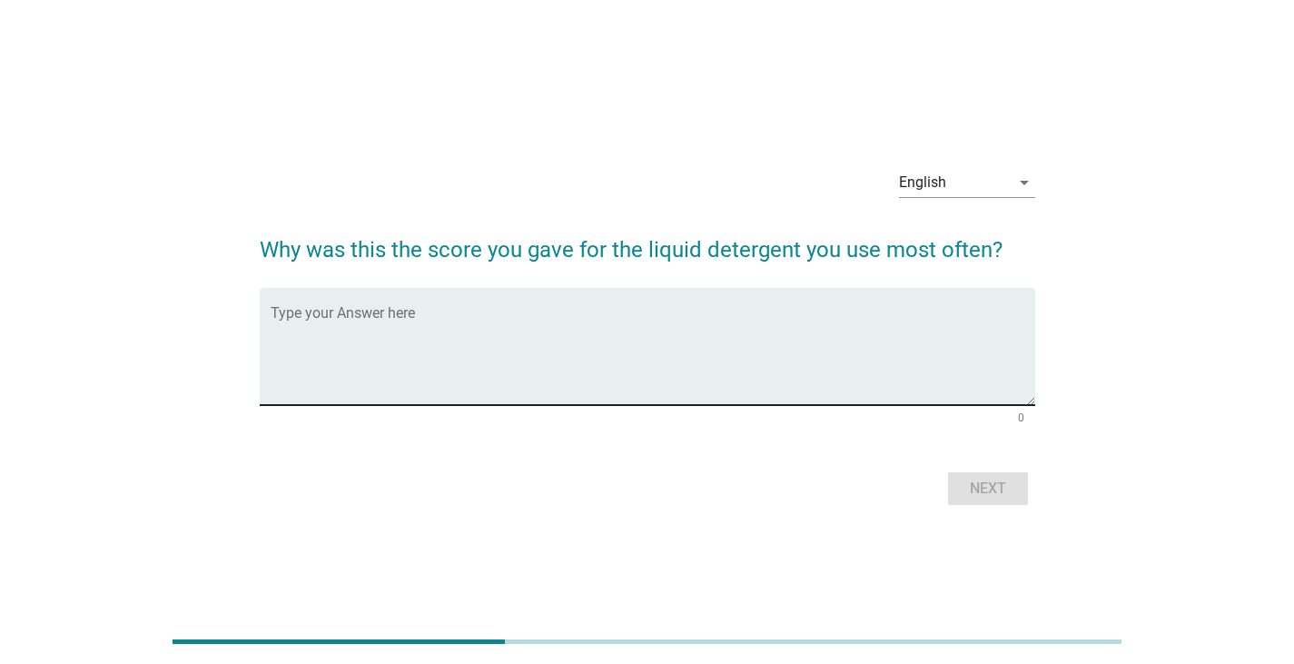
click at [587, 378] on textarea "Type your Answer here" at bounding box center [653, 357] width 764 height 95
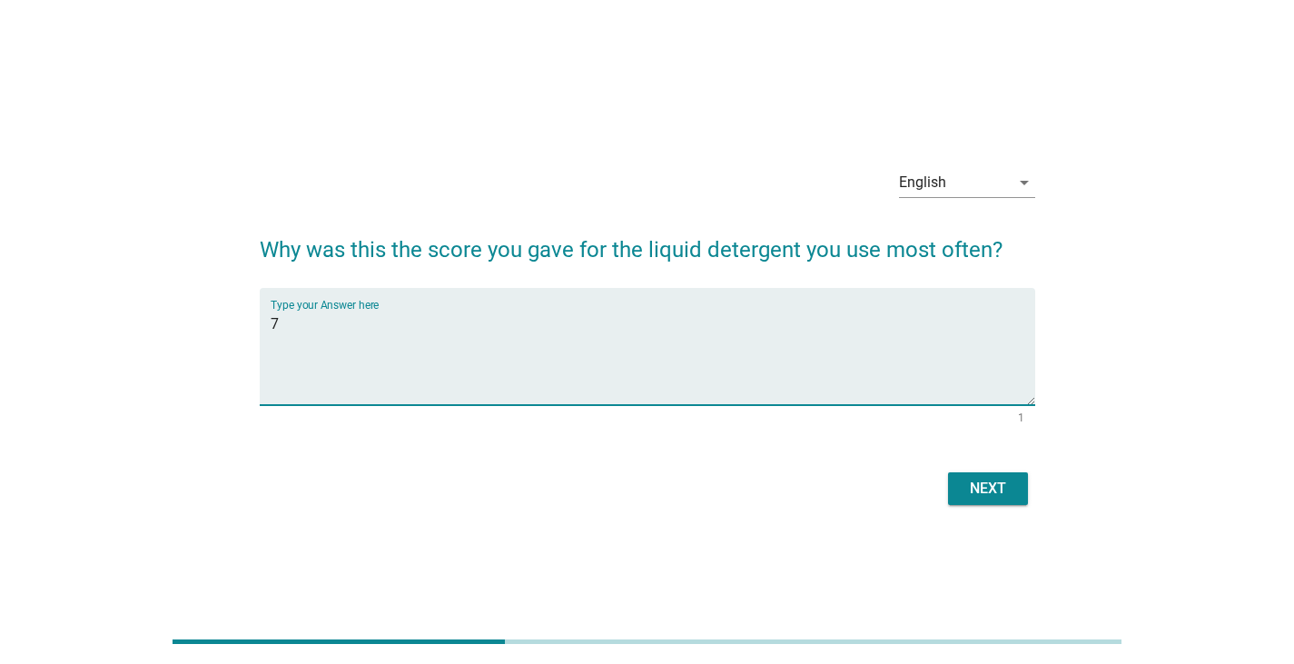
type textarea "7"
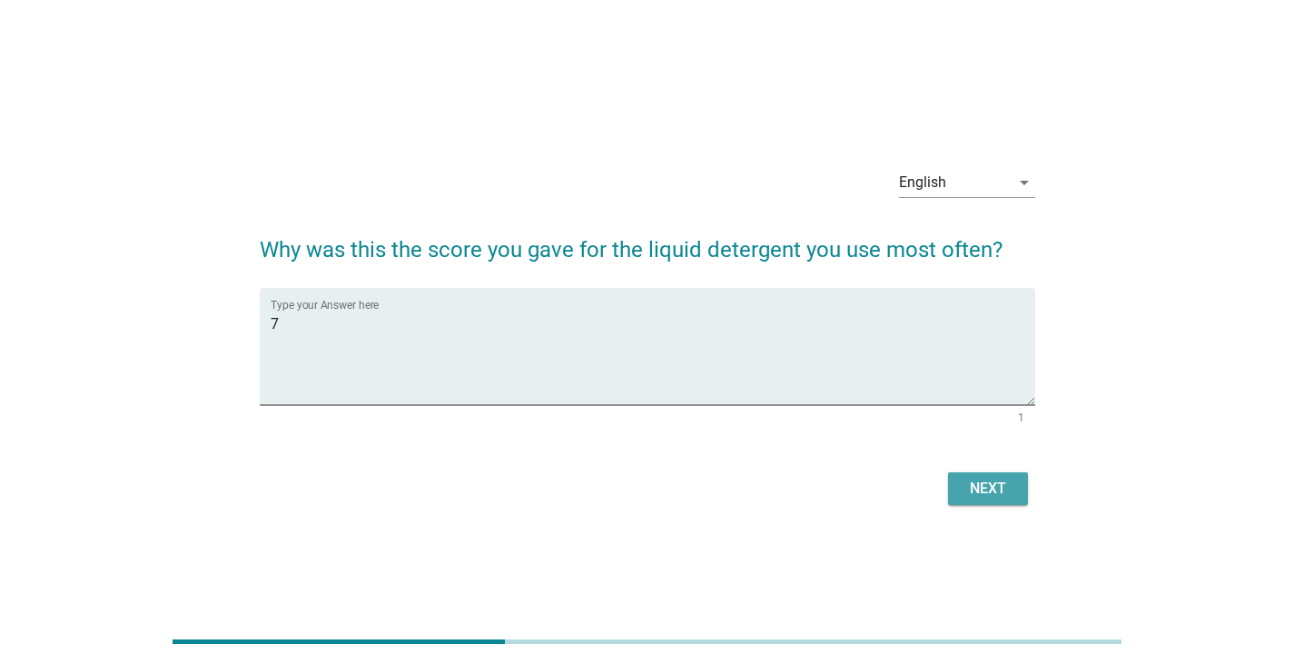
click at [981, 497] on div "Next" at bounding box center [987, 489] width 51 height 22
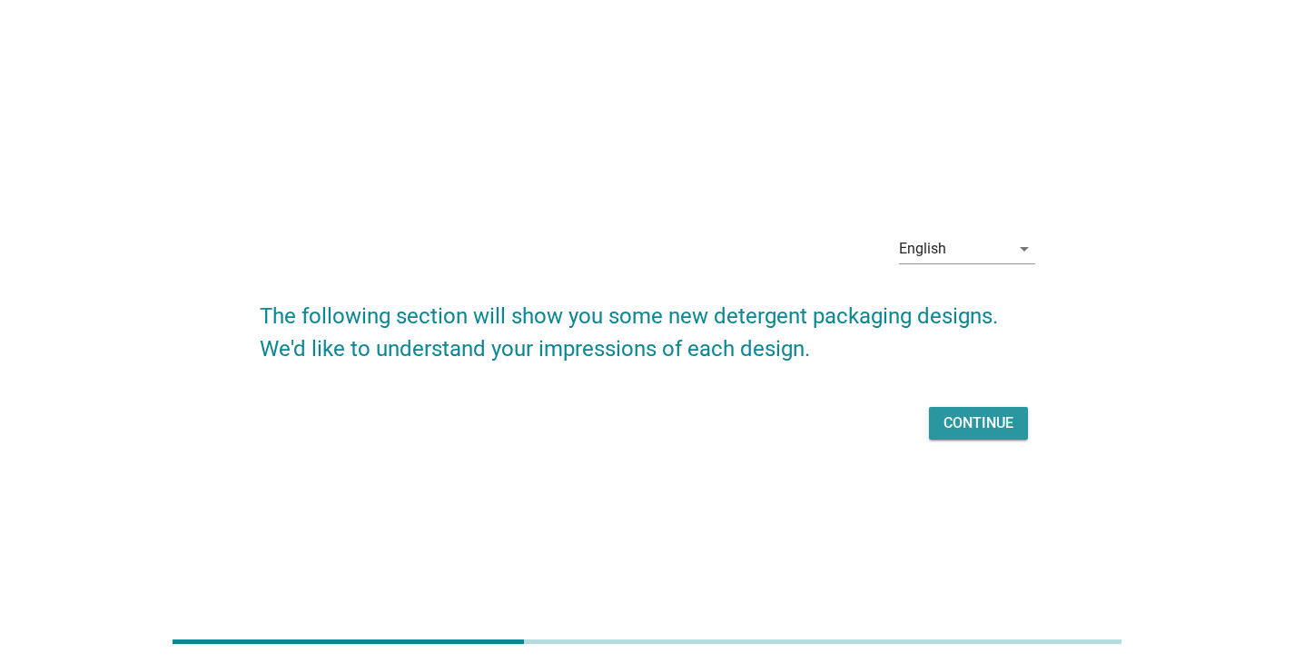
click at [990, 416] on div "Continue" at bounding box center [978, 423] width 70 height 22
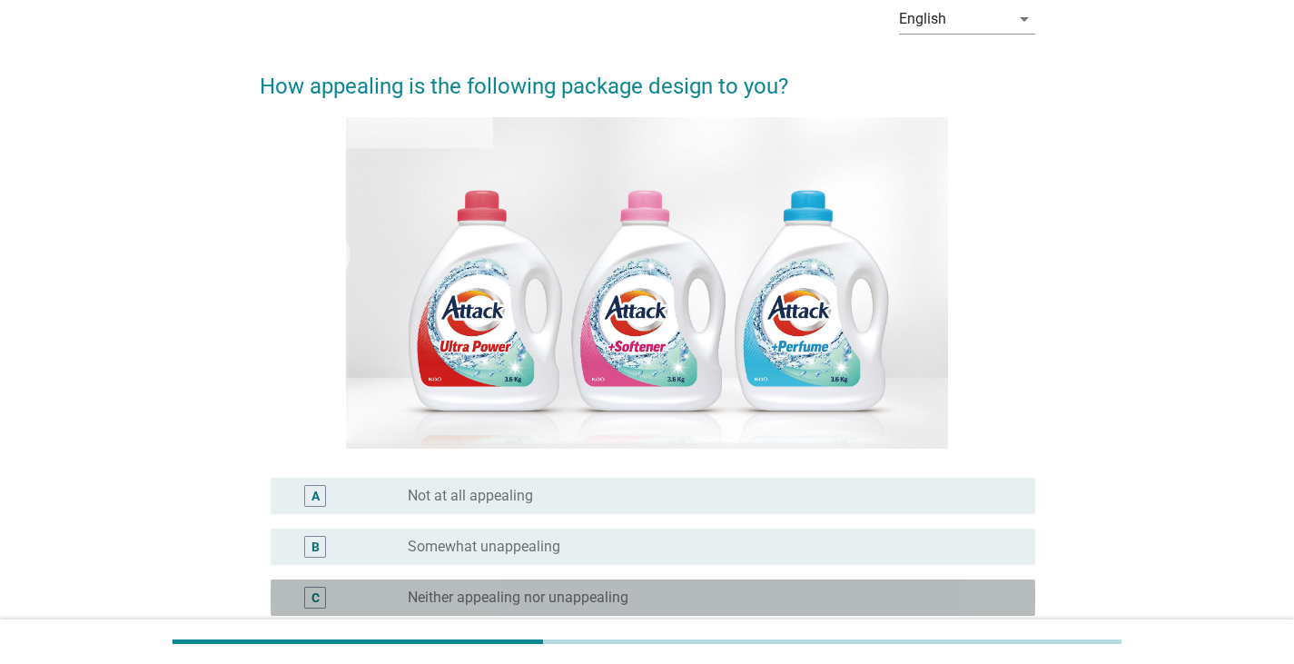
click at [589, 606] on div "radio_button_unchecked Neither appealing nor unappealing" at bounding box center [714, 598] width 613 height 22
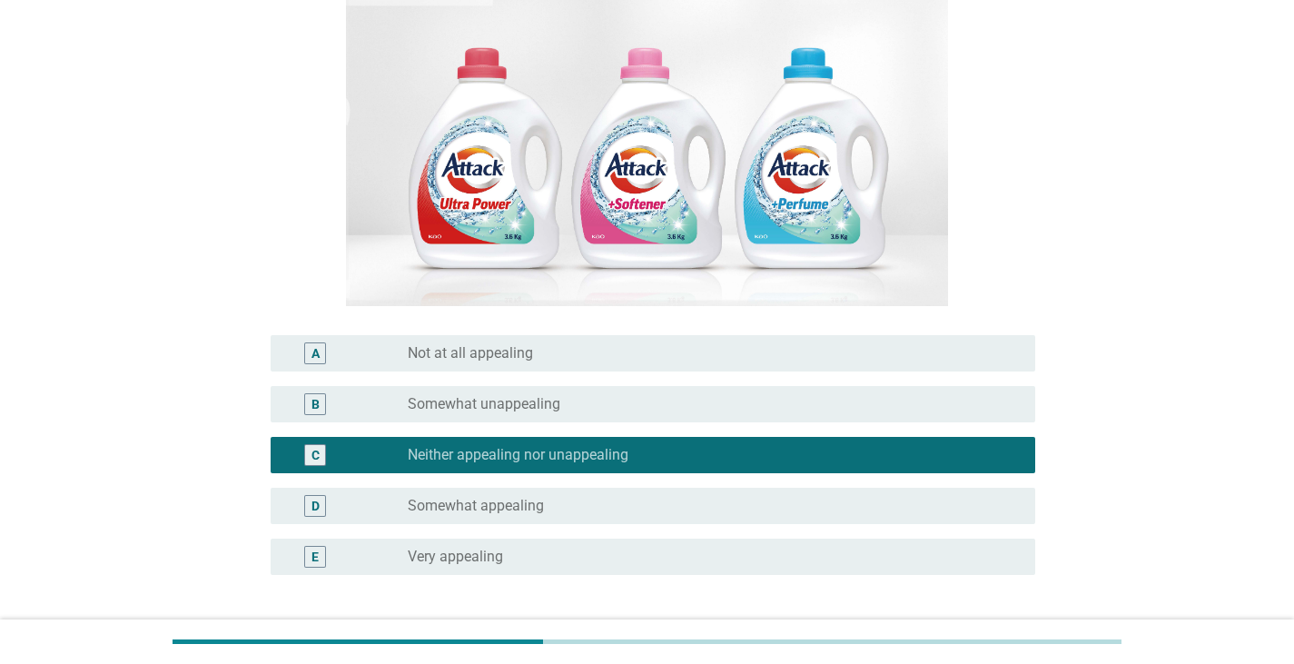
scroll to position [378, 0]
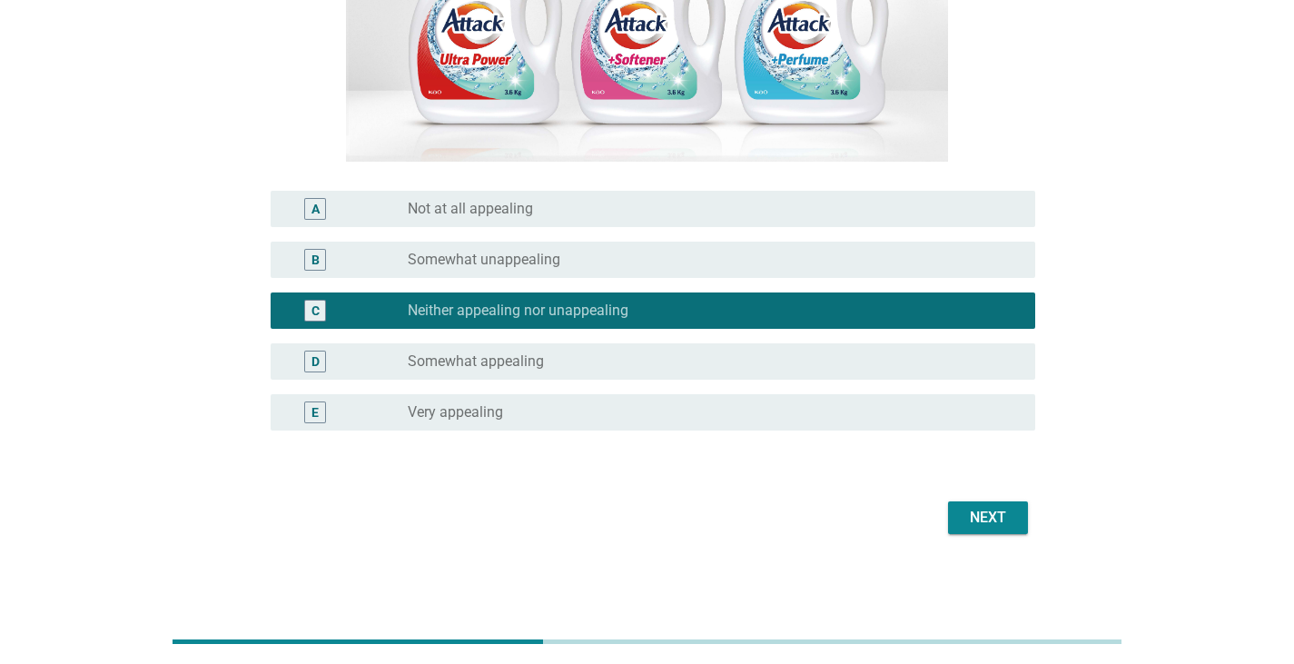
click at [697, 364] on div "radio_button_unchecked Somewhat appealing" at bounding box center [707, 361] width 598 height 18
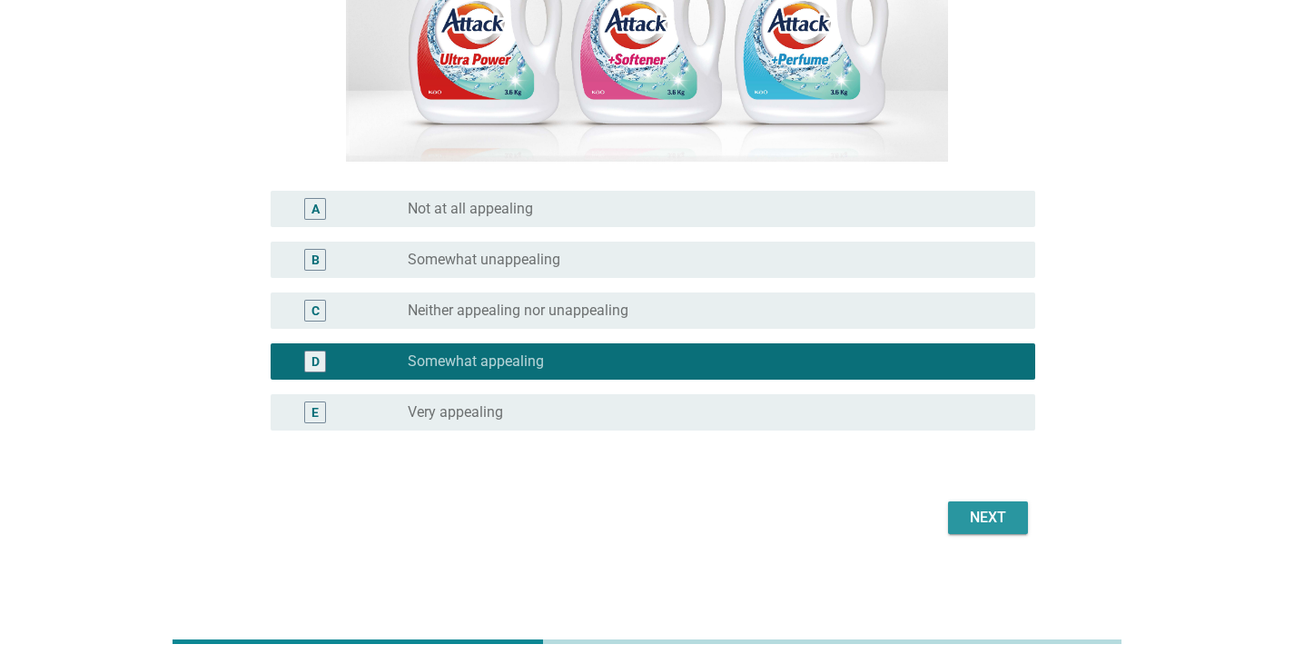
click at [1005, 507] on button "Next" at bounding box center [988, 517] width 80 height 33
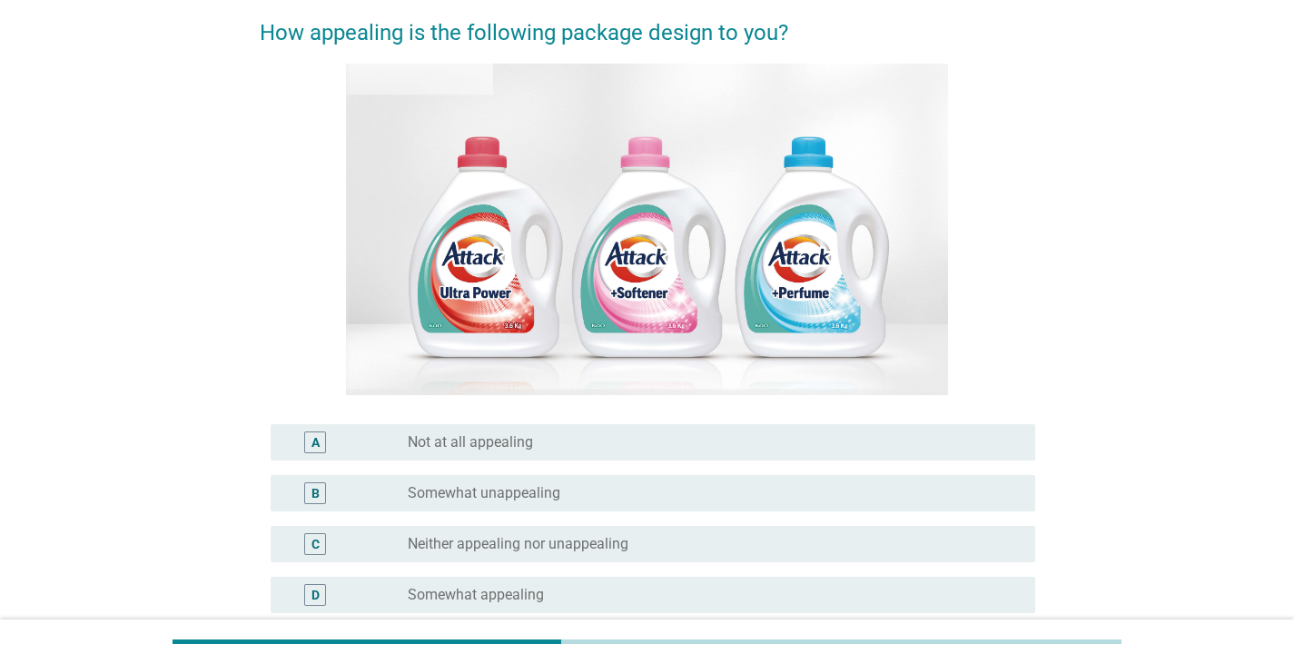
scroll to position [363, 0]
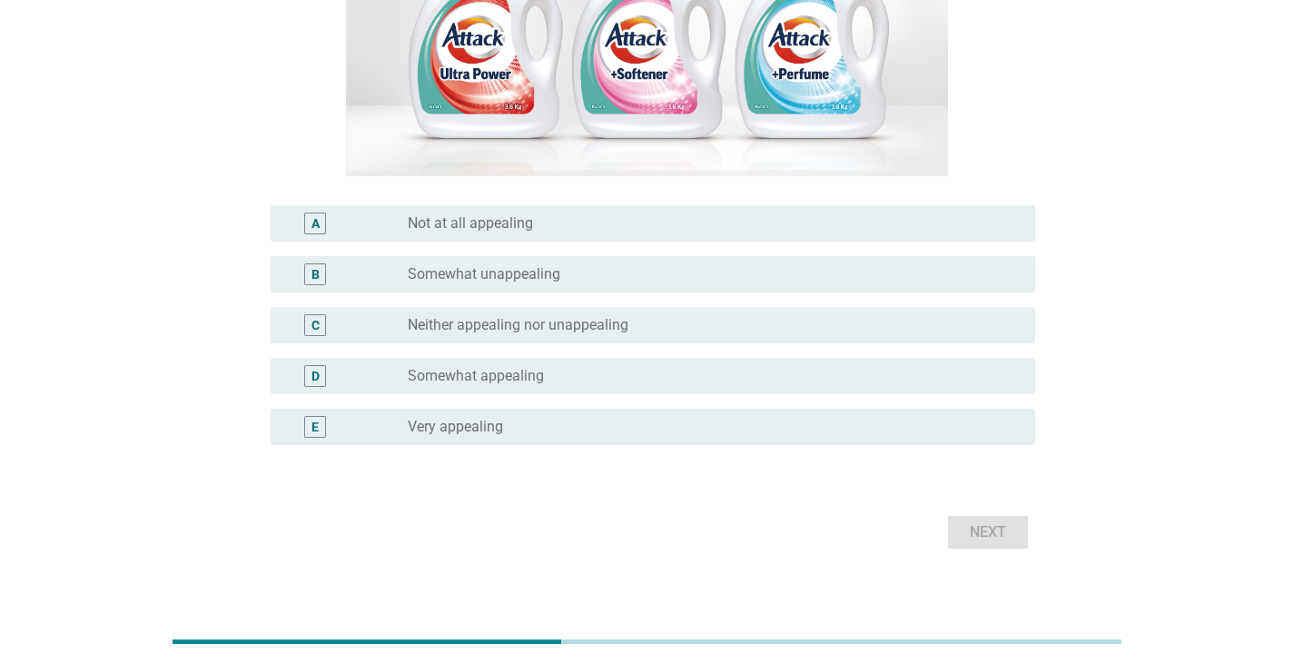
drag, startPoint x: 462, startPoint y: 370, endPoint x: 1043, endPoint y: 528, distance: 602.2
click at [464, 370] on label "Somewhat appealing" at bounding box center [476, 376] width 136 height 18
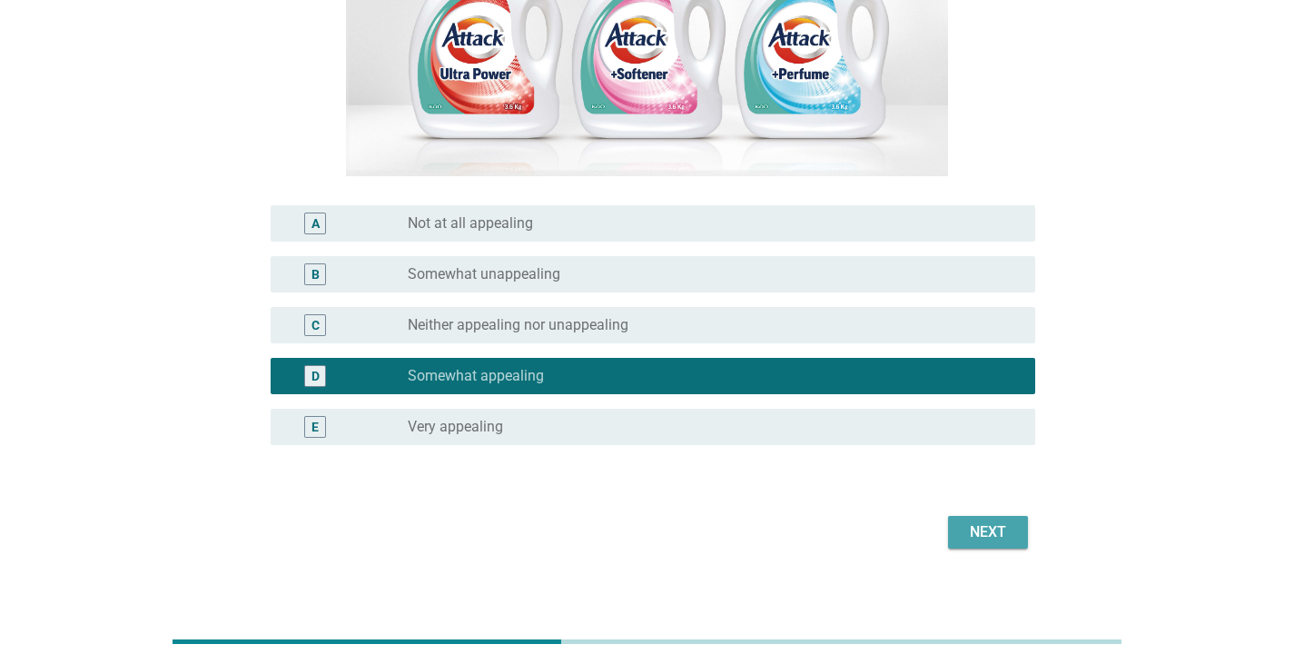
click at [1006, 532] on div "Next" at bounding box center [987, 532] width 51 height 22
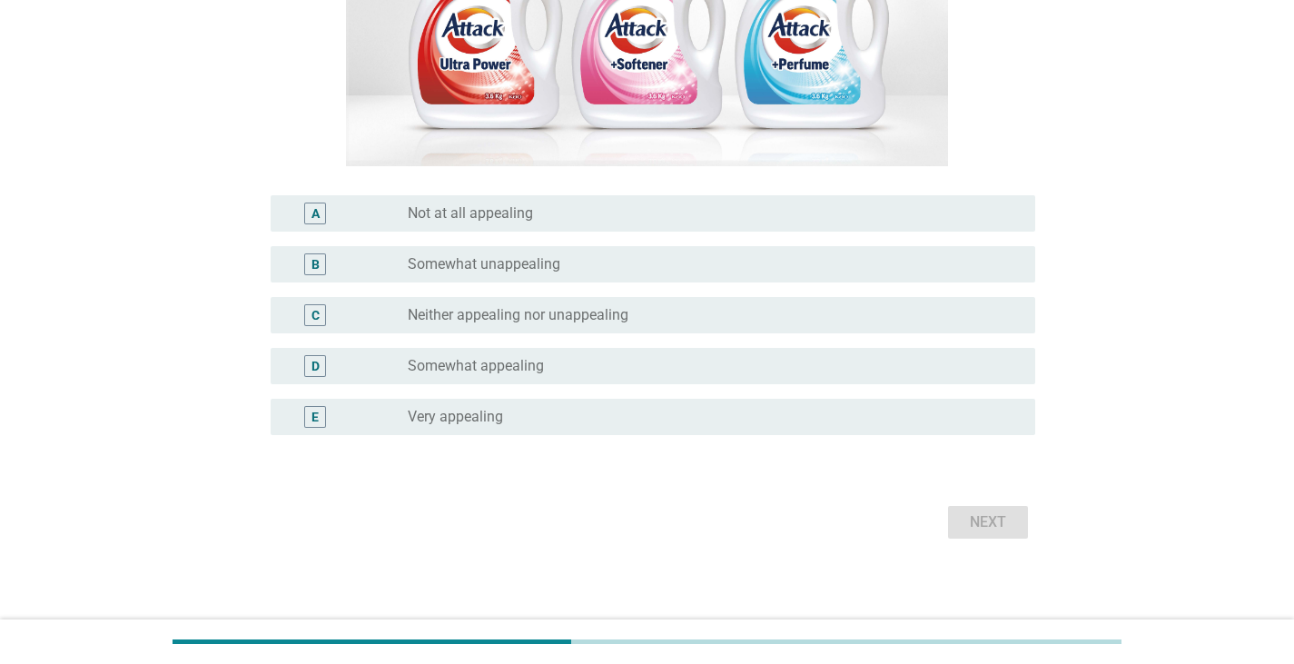
scroll to position [378, 0]
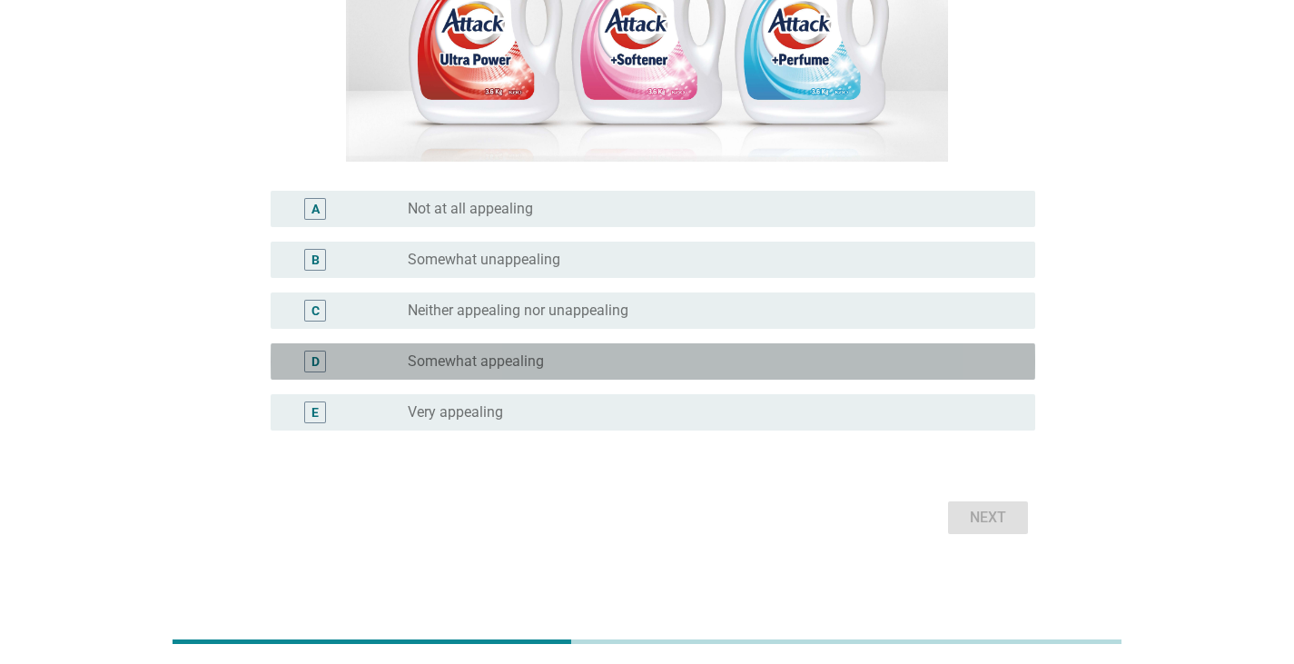
drag, startPoint x: 525, startPoint y: 361, endPoint x: 1132, endPoint y: 552, distance: 636.6
click at [526, 361] on label "Somewhat appealing" at bounding box center [476, 361] width 136 height 18
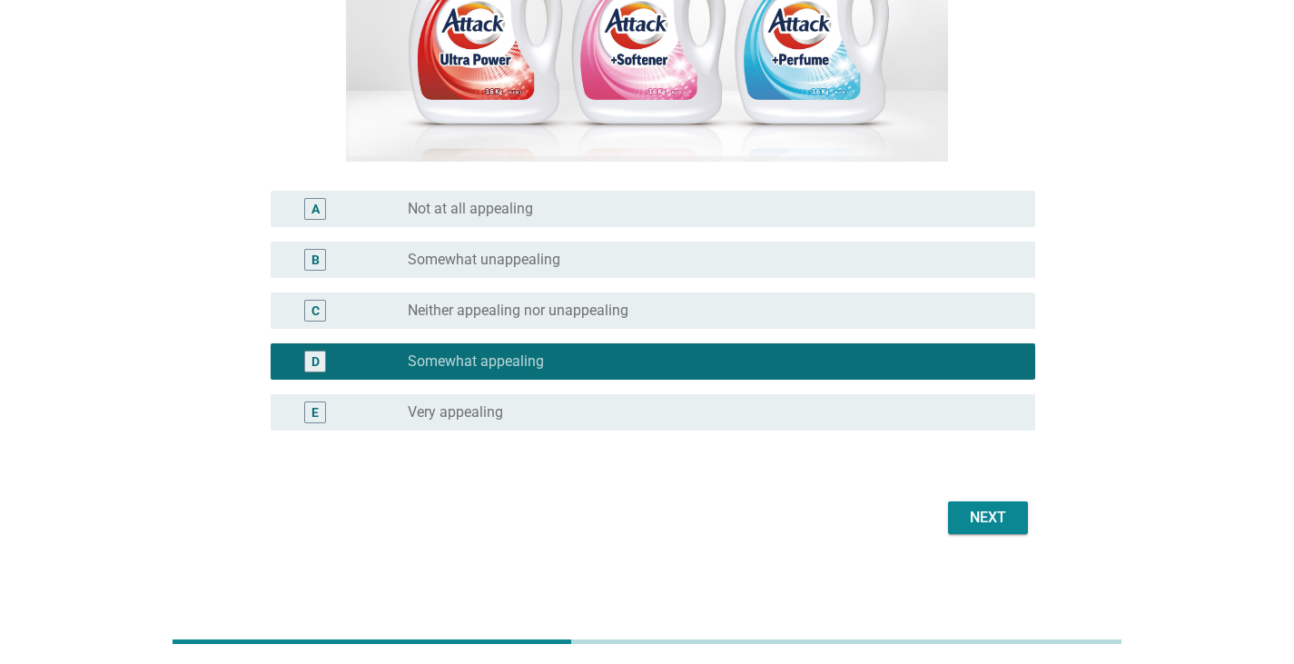
click at [1006, 542] on div "English arrow_drop_down How appealing is the following package design to you? A…" at bounding box center [647, 121] width 804 height 865
click at [1008, 529] on button "Next" at bounding box center [988, 517] width 80 height 33
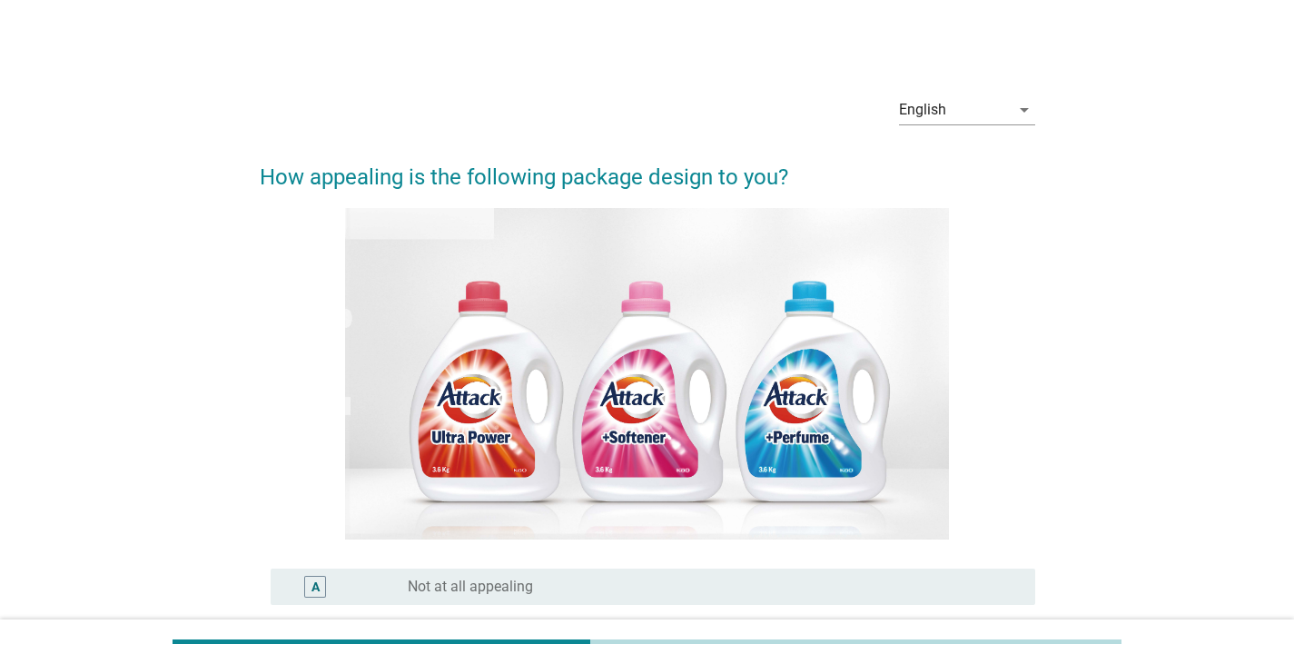
scroll to position [363, 0]
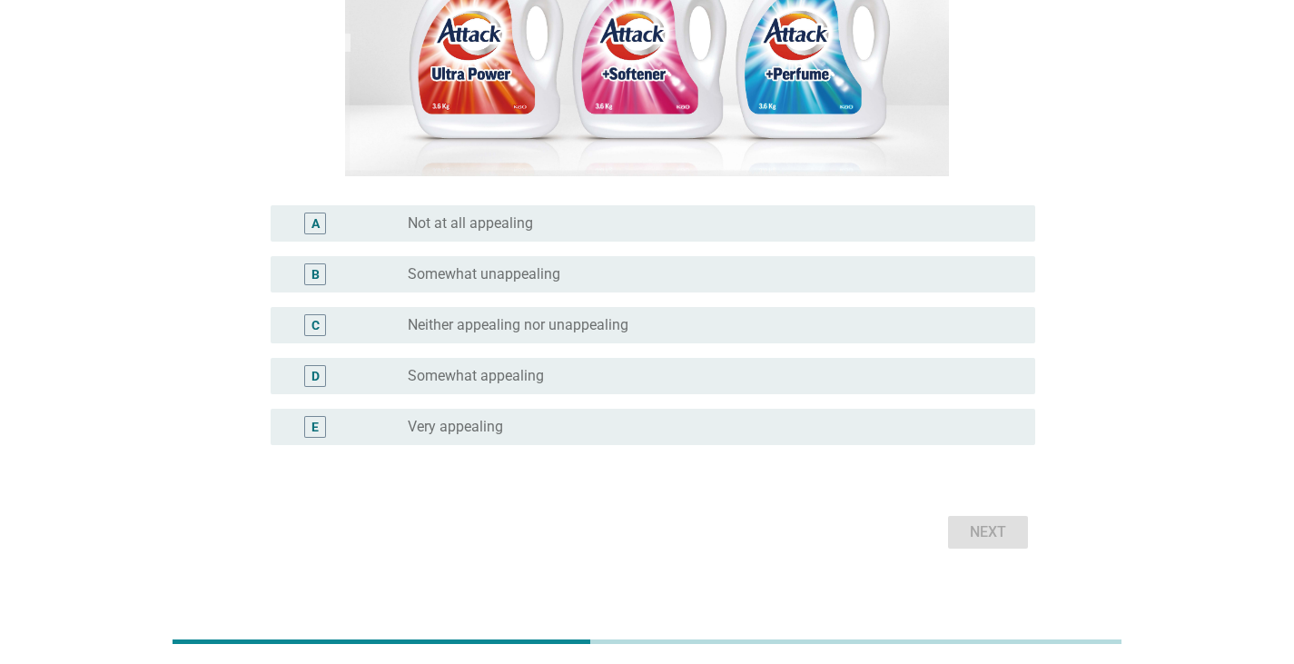
drag, startPoint x: 534, startPoint y: 368, endPoint x: 949, endPoint y: 508, distance: 438.1
click at [535, 368] on label "Somewhat appealing" at bounding box center [476, 376] width 136 height 18
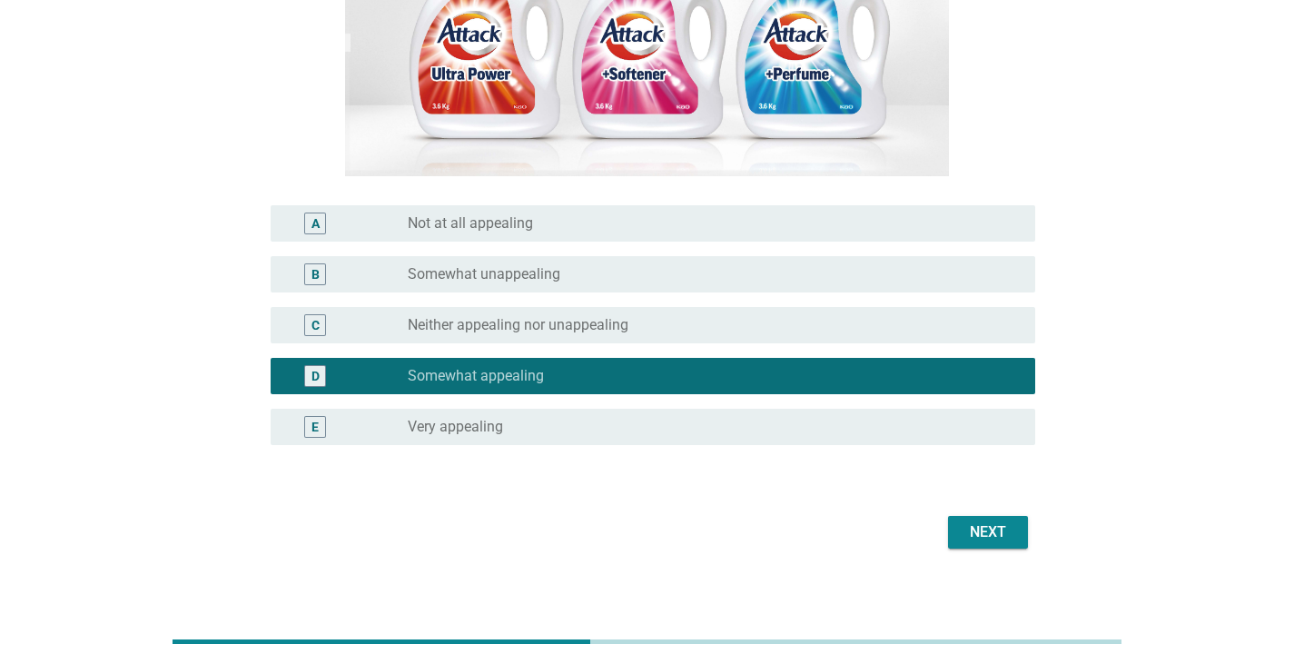
drag, startPoint x: 932, startPoint y: 522, endPoint x: 948, endPoint y: 527, distance: 16.4
click at [936, 523] on div "Next" at bounding box center [647, 532] width 775 height 44
click at [965, 533] on div "Next" at bounding box center [987, 532] width 51 height 22
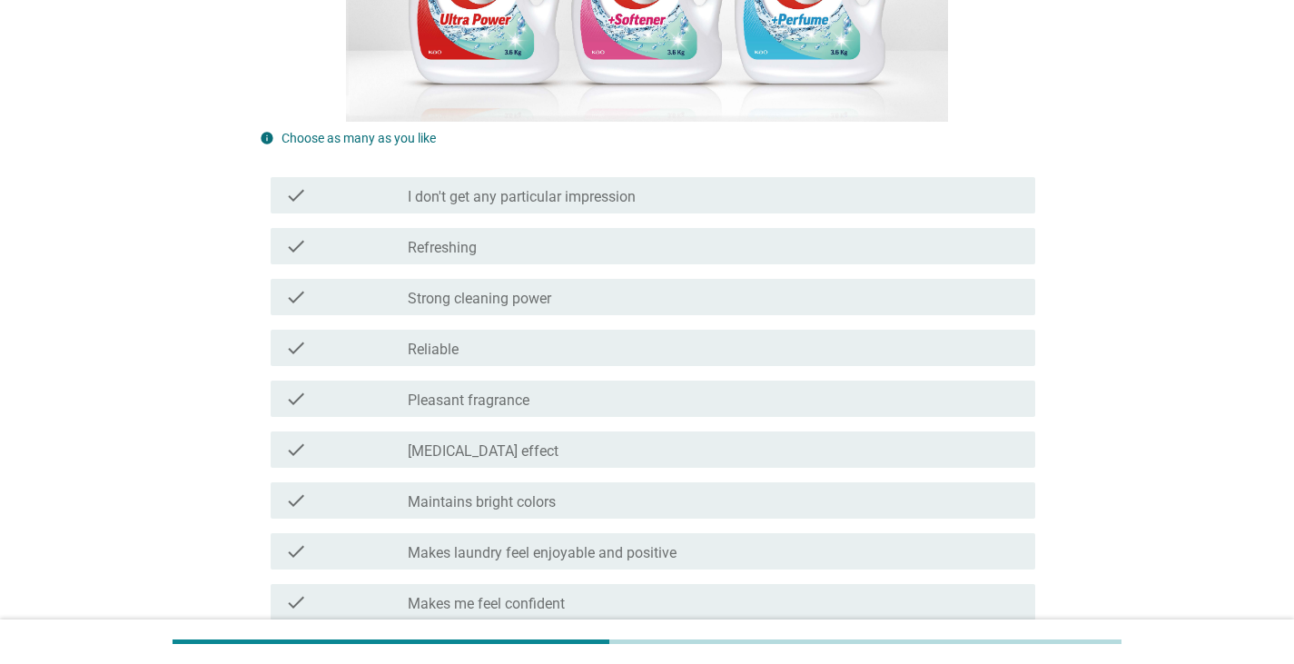
scroll to position [545, 0]
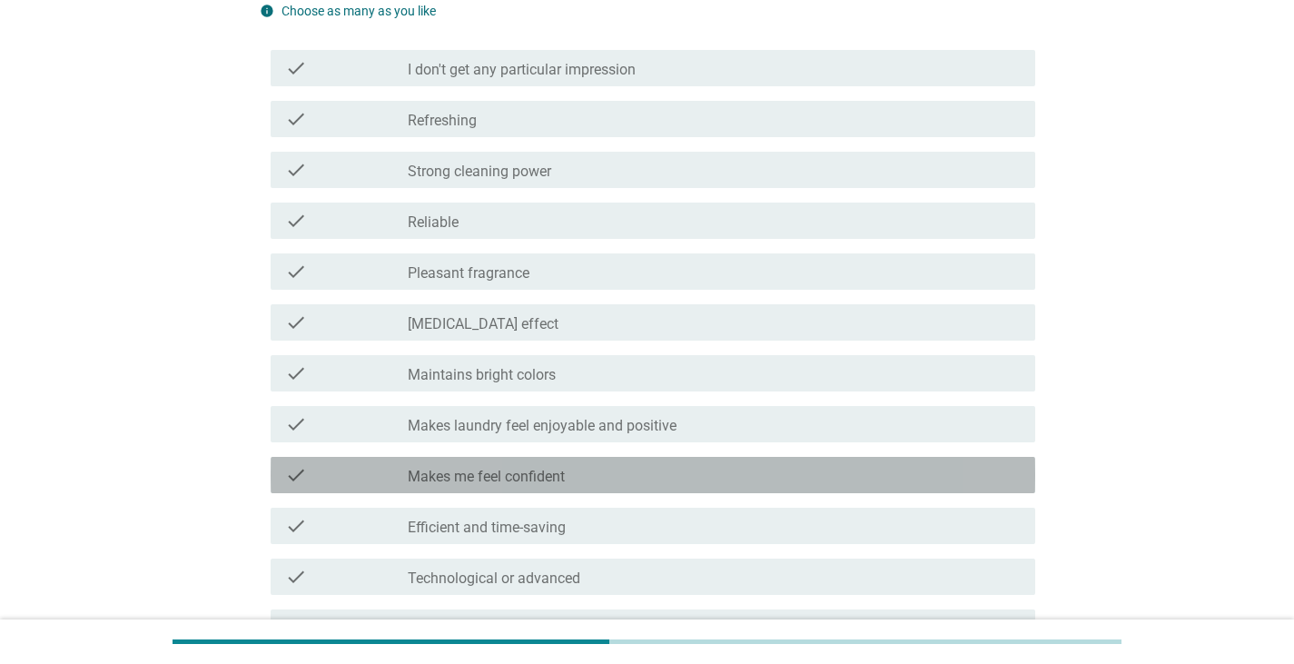
click at [526, 480] on label "Makes me feel confident" at bounding box center [486, 477] width 157 height 18
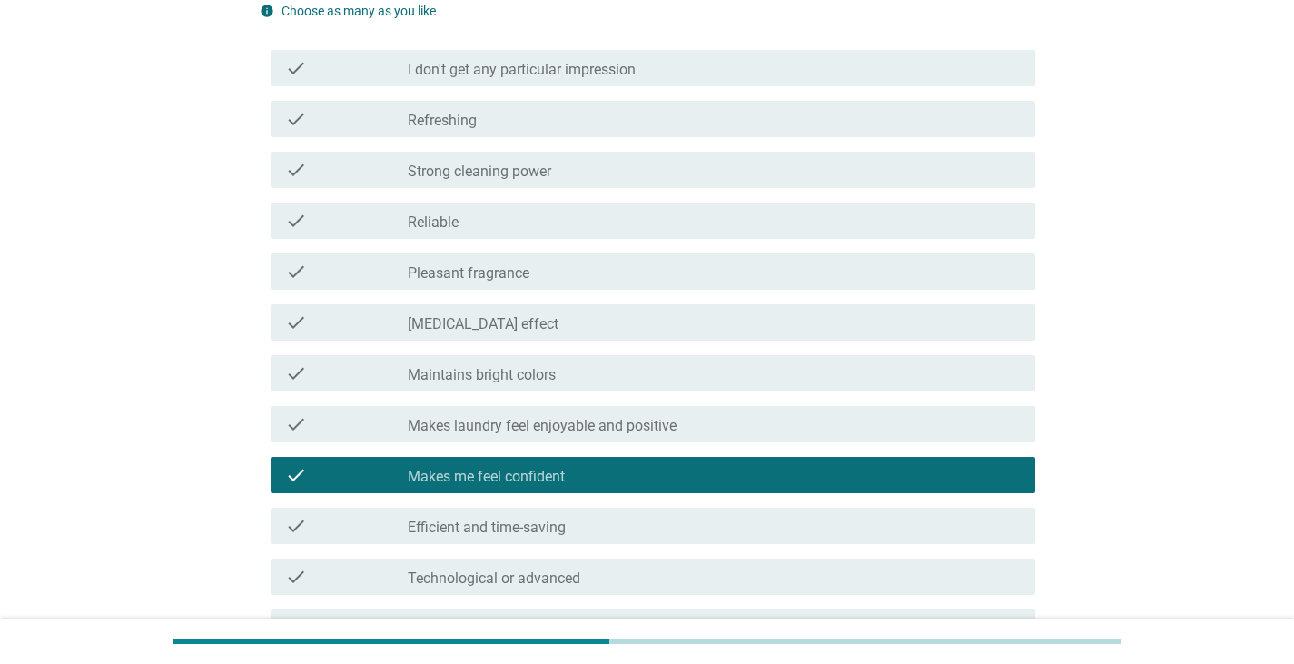
click at [674, 514] on div "check check_box_outline_blank Efficient and time-saving" at bounding box center [653, 526] width 764 height 36
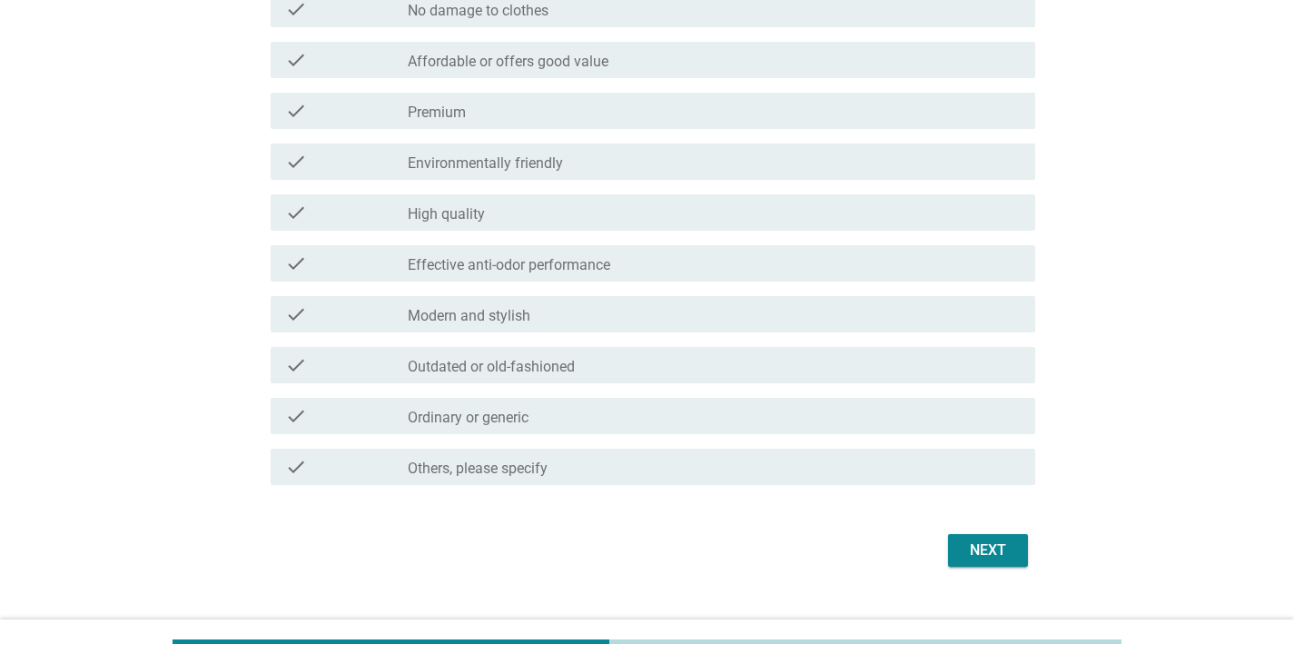
scroll to position [1348, 0]
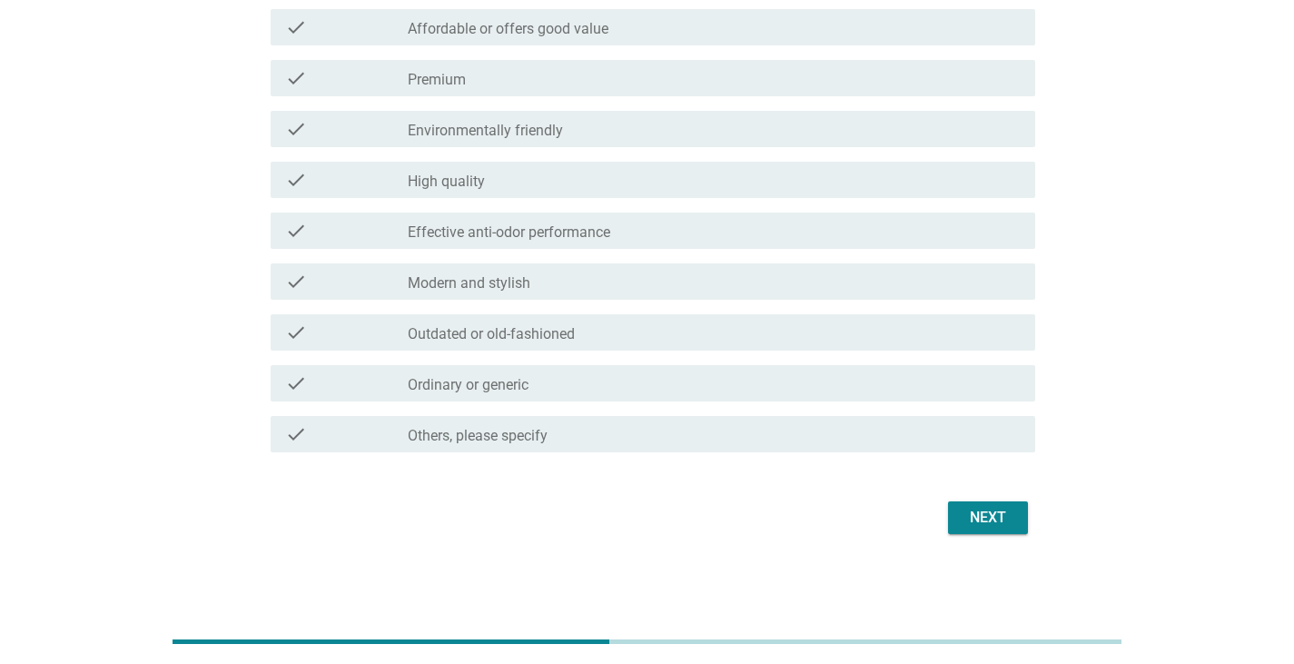
click at [1025, 496] on div "Next" at bounding box center [647, 518] width 775 height 44
click at [998, 527] on div "Next" at bounding box center [987, 518] width 51 height 22
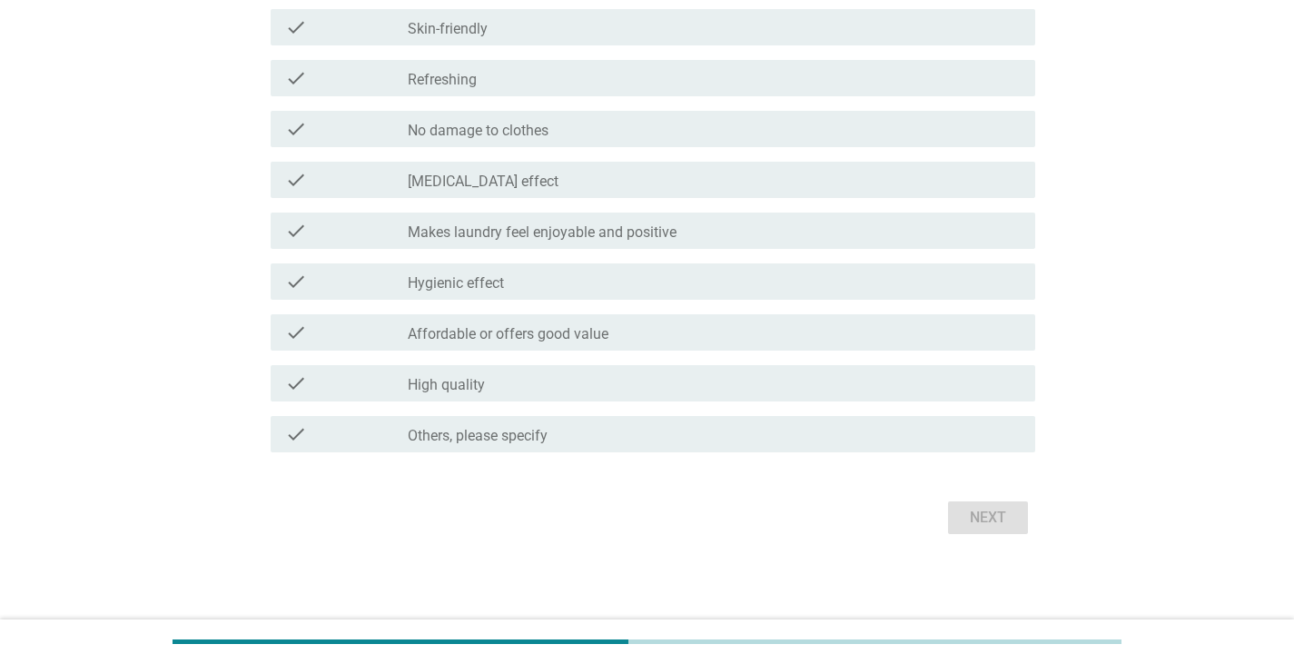
scroll to position [0, 0]
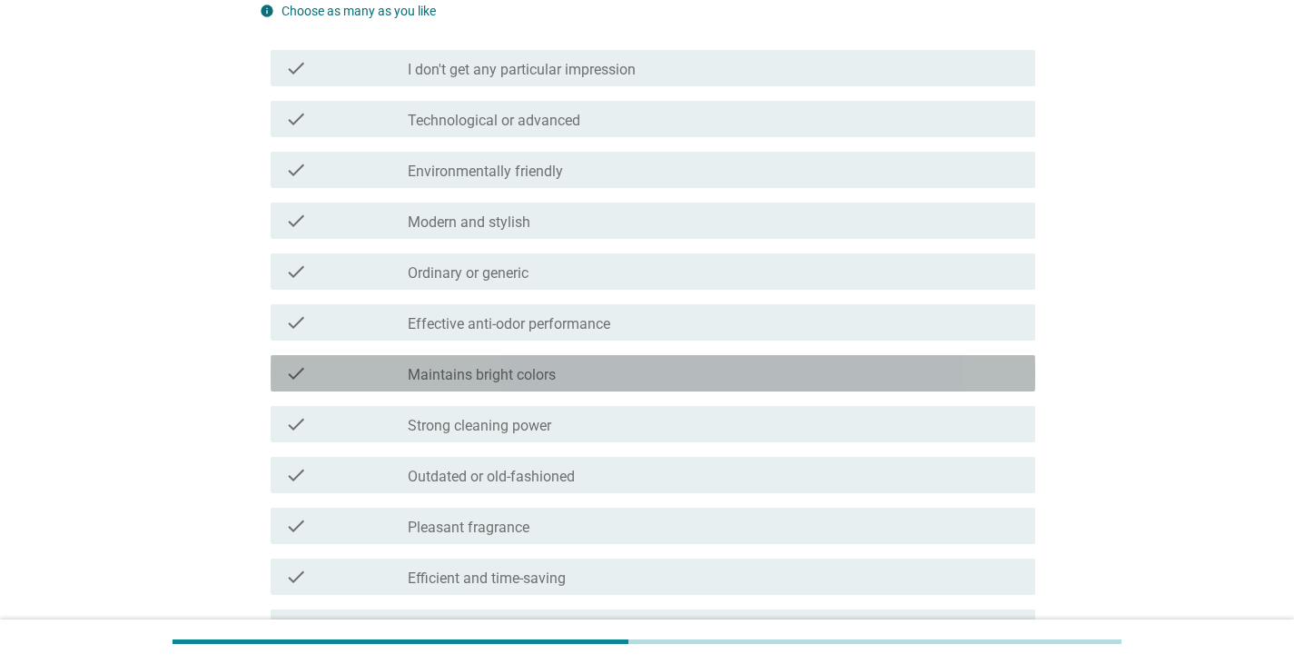
click at [473, 375] on label "Maintains bright colors" at bounding box center [482, 375] width 148 height 18
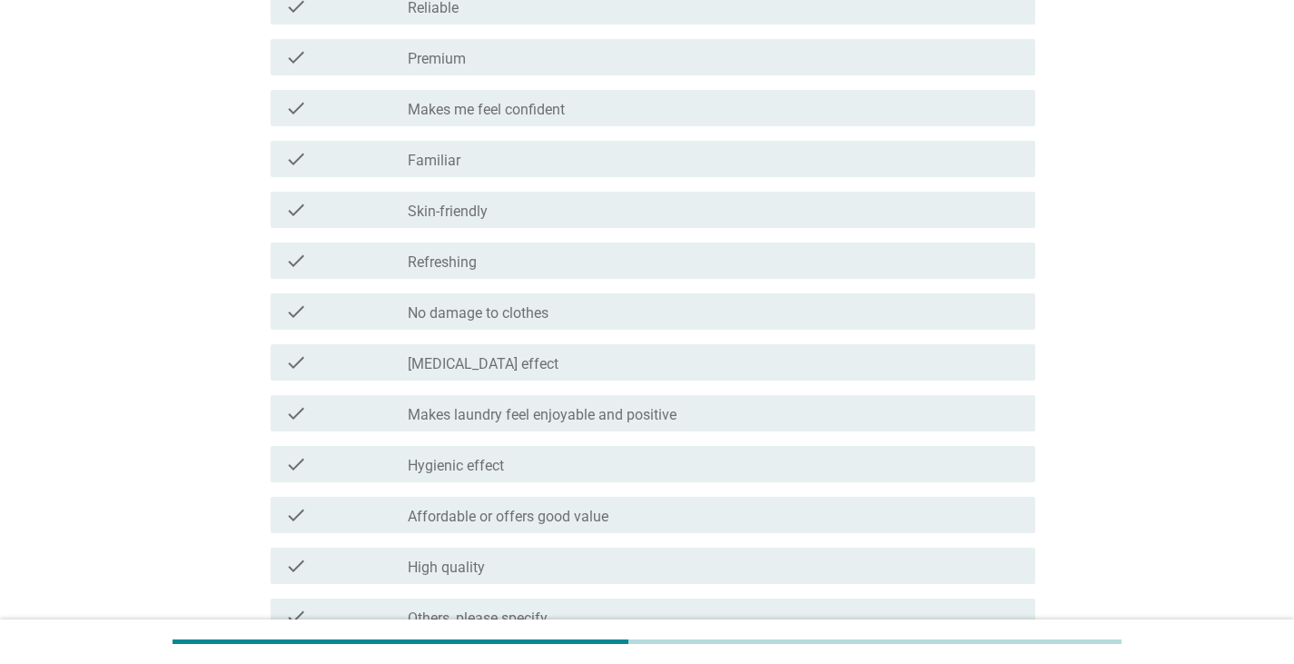
scroll to position [1348, 0]
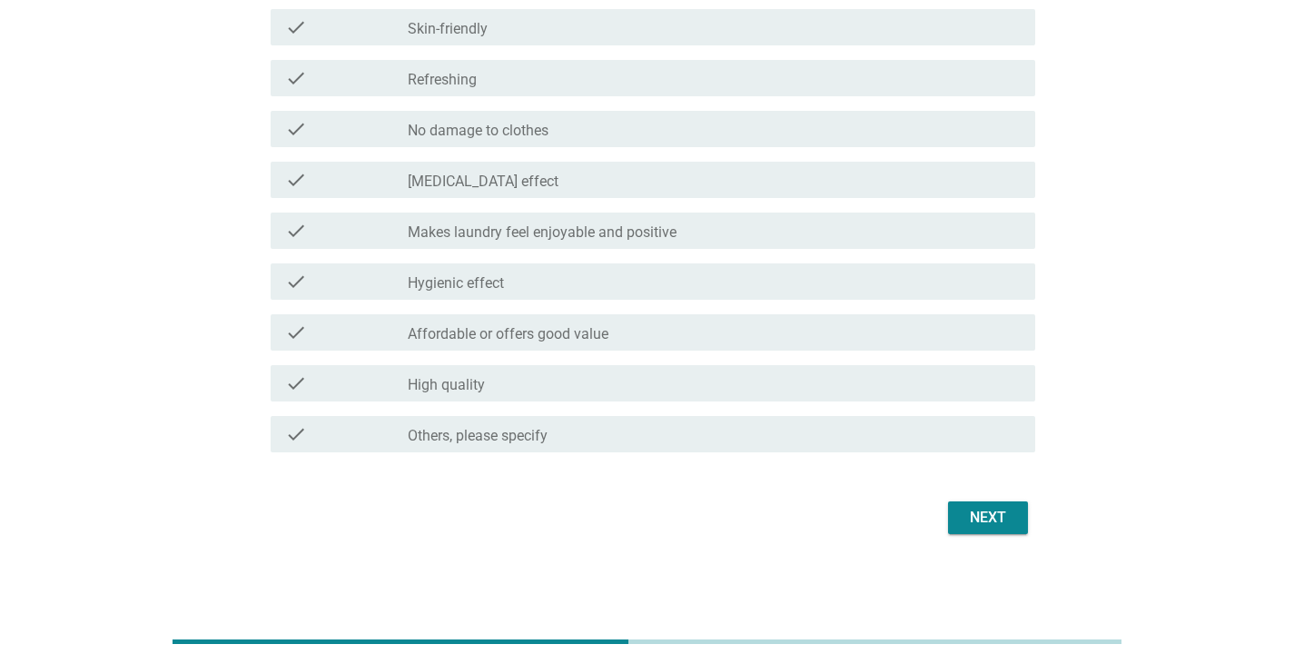
click at [991, 529] on button "Next" at bounding box center [988, 517] width 80 height 33
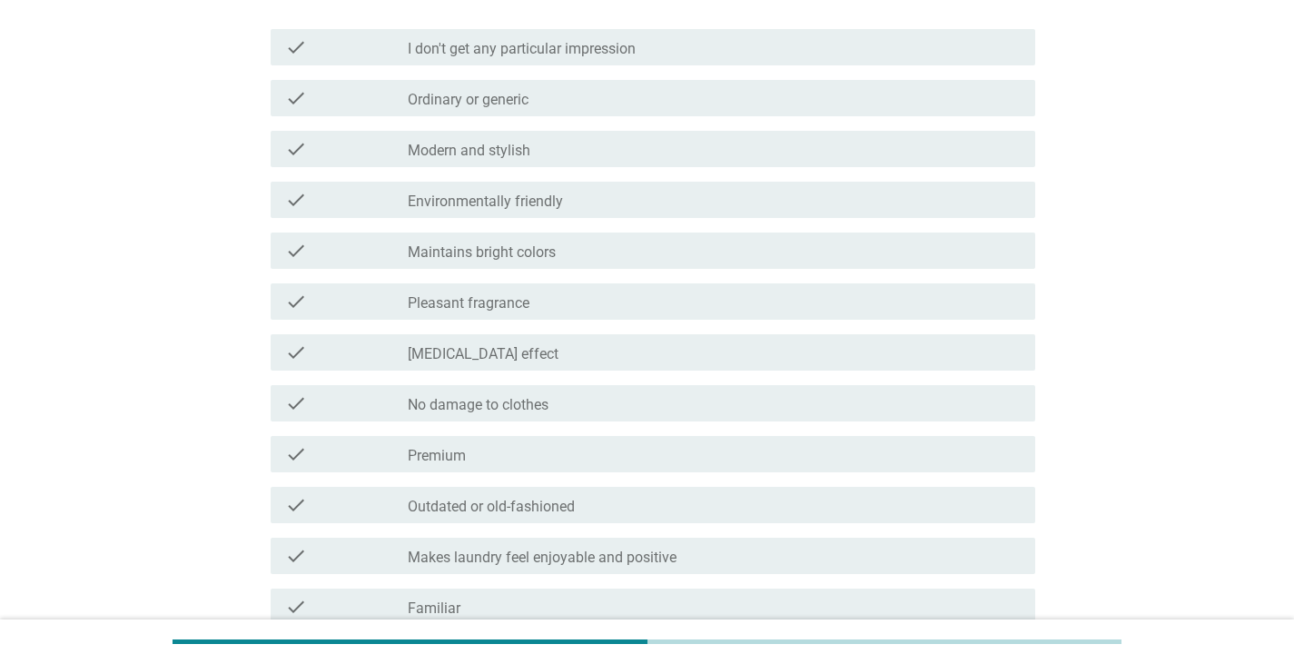
scroll to position [636, 0]
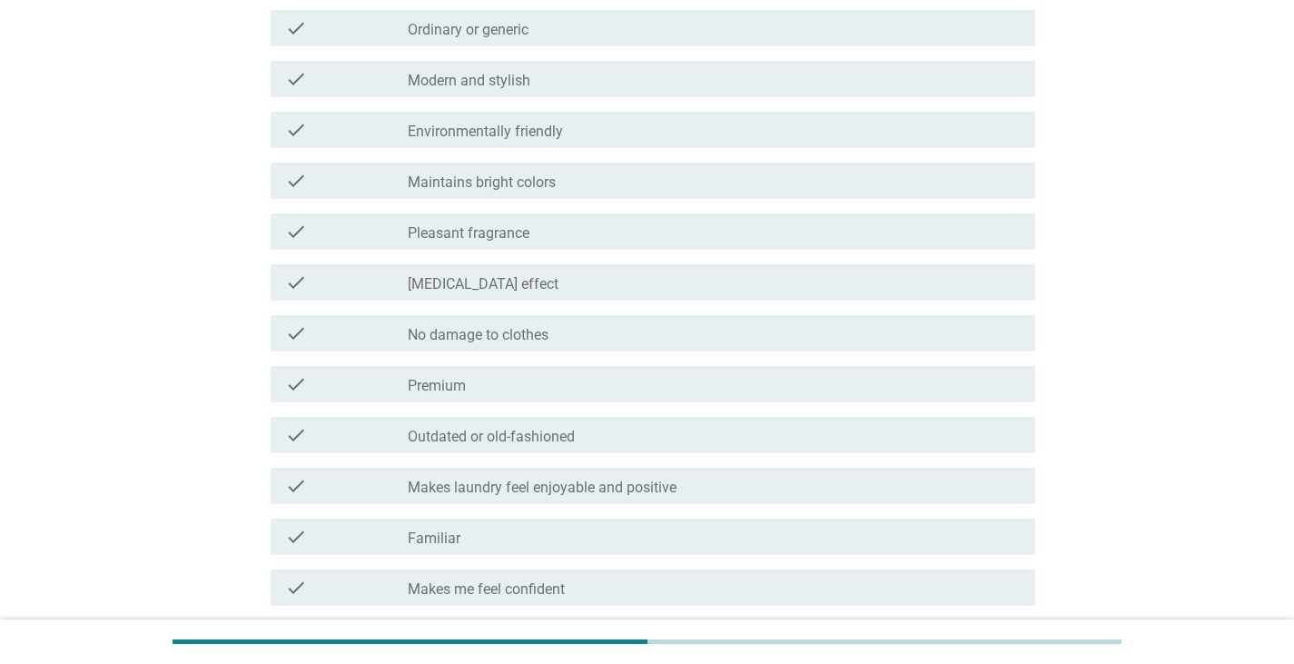
click at [566, 49] on div "check check_box_outline_blank Ordinary or generic" at bounding box center [647, 28] width 775 height 51
click at [560, 72] on div "check_box_outline_blank Modern and stylish" at bounding box center [714, 79] width 613 height 22
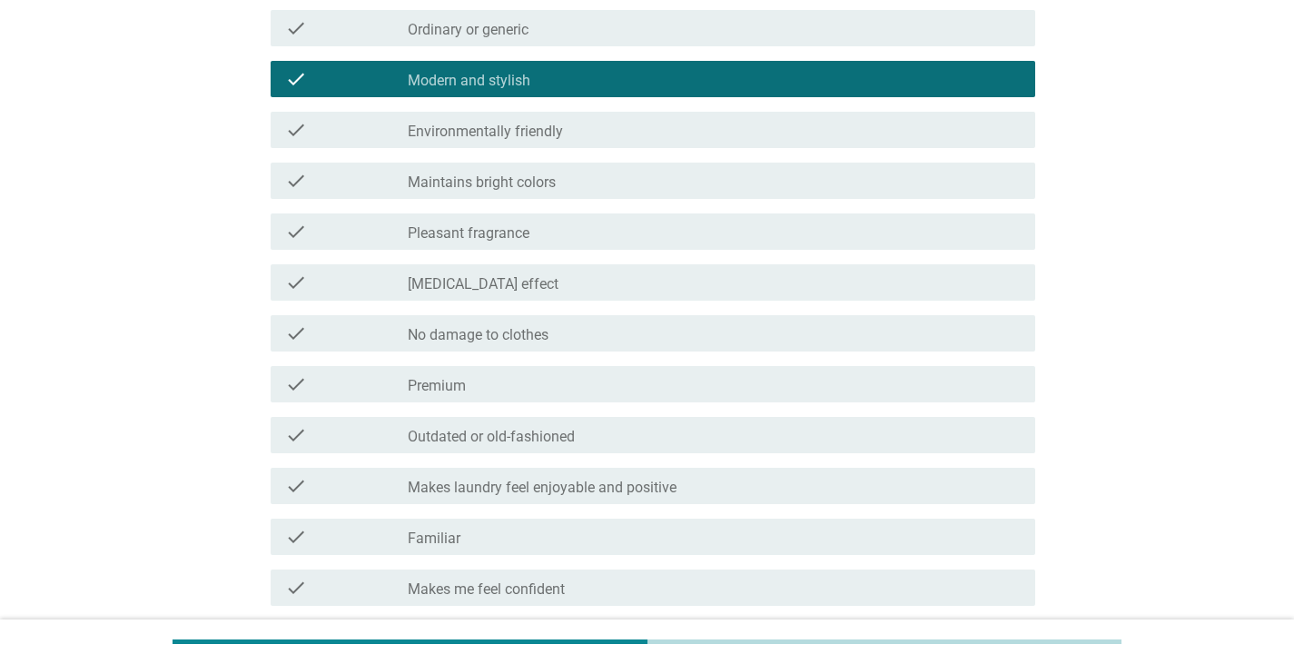
click at [557, 130] on label "Environmentally friendly" at bounding box center [485, 132] width 155 height 18
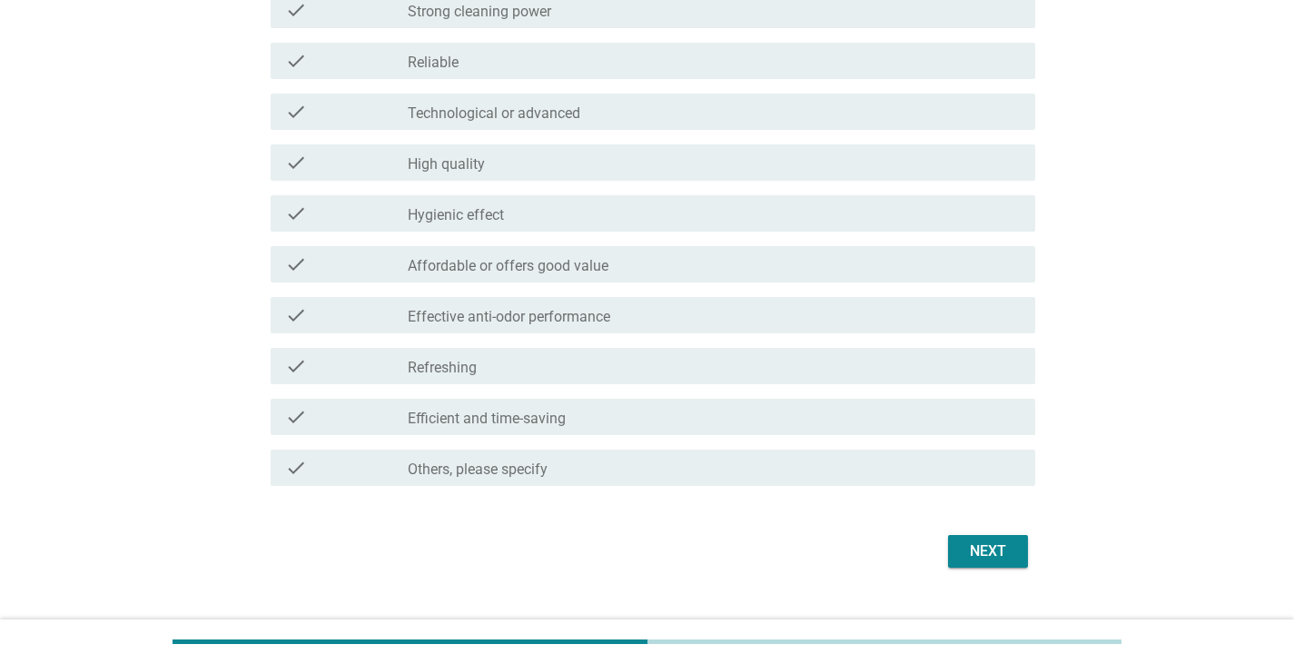
scroll to position [1348, 0]
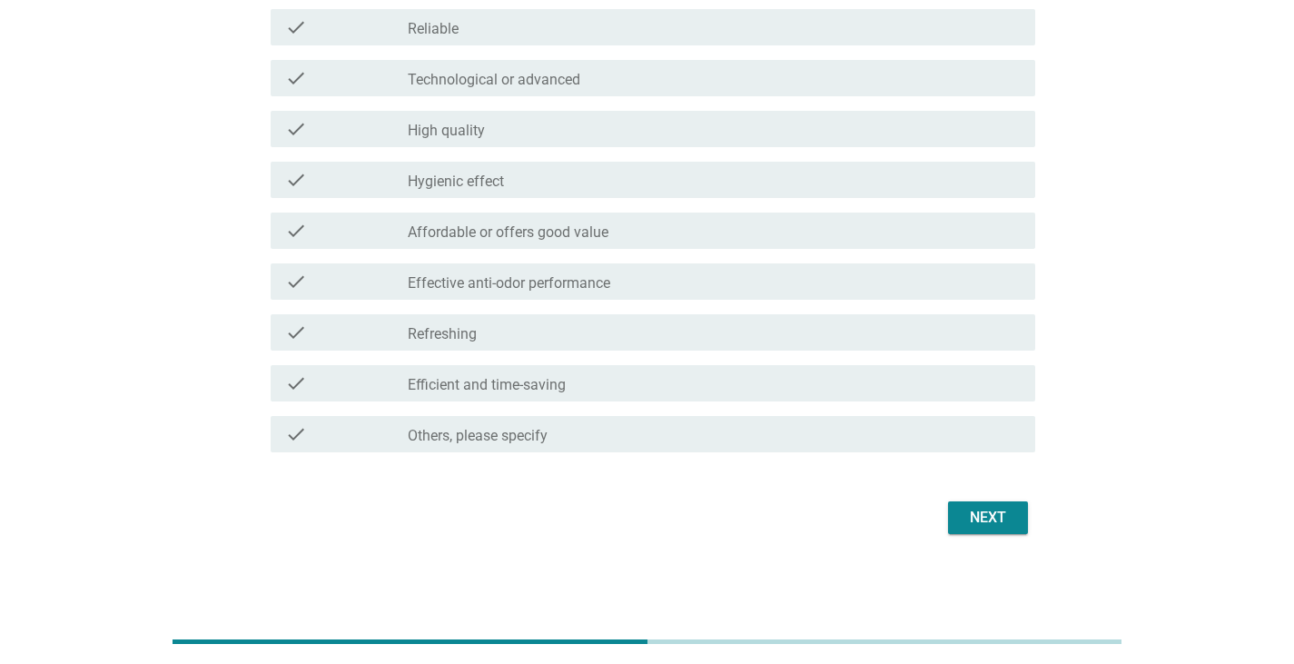
click at [954, 518] on button "Next" at bounding box center [988, 517] width 80 height 33
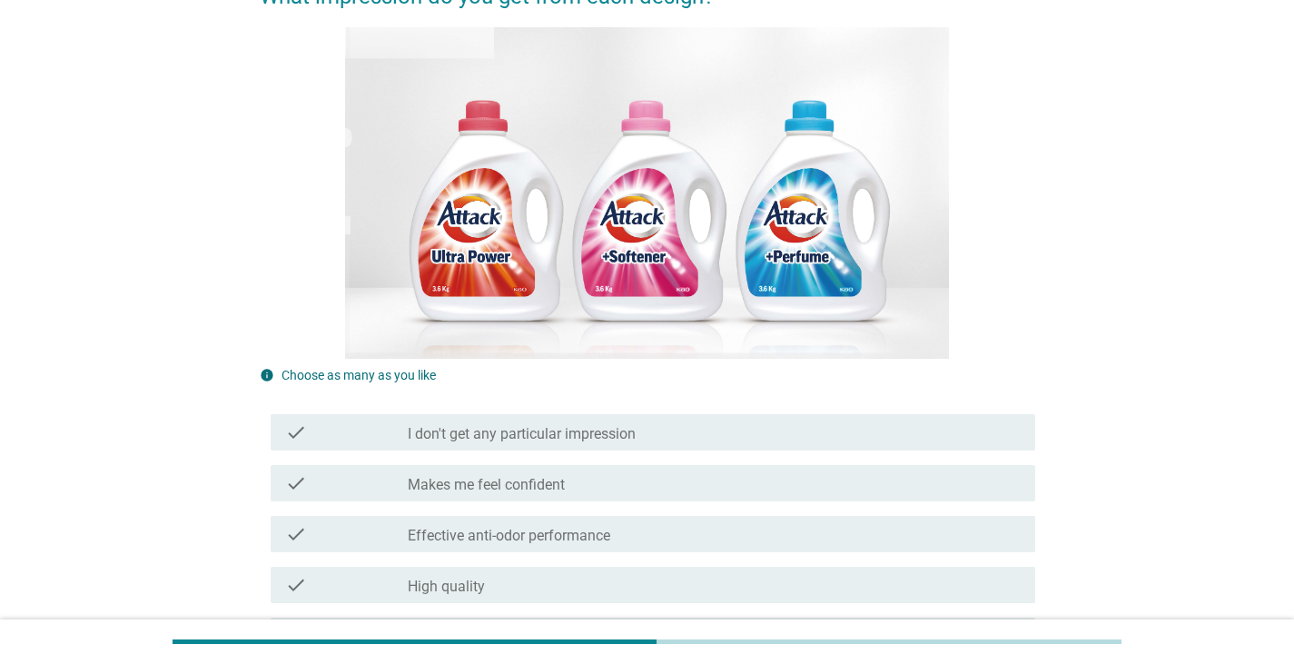
scroll to position [545, 0]
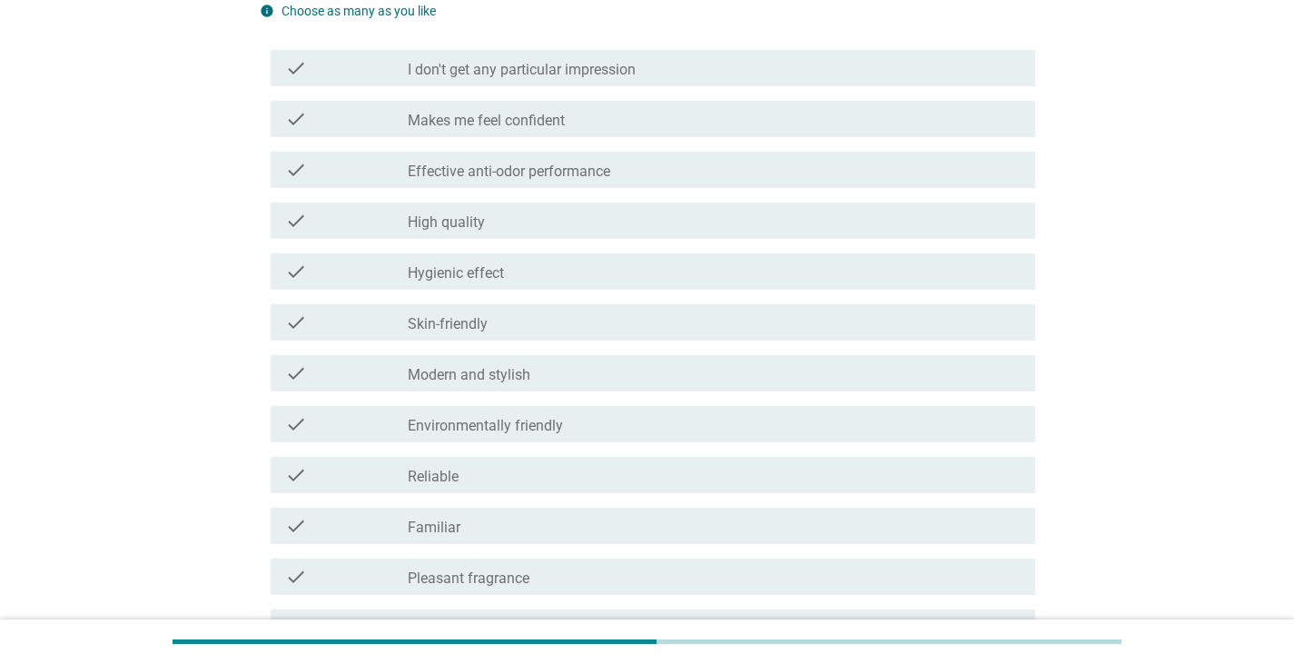
click at [560, 217] on div "check_box_outline_blank High quality" at bounding box center [714, 221] width 613 height 22
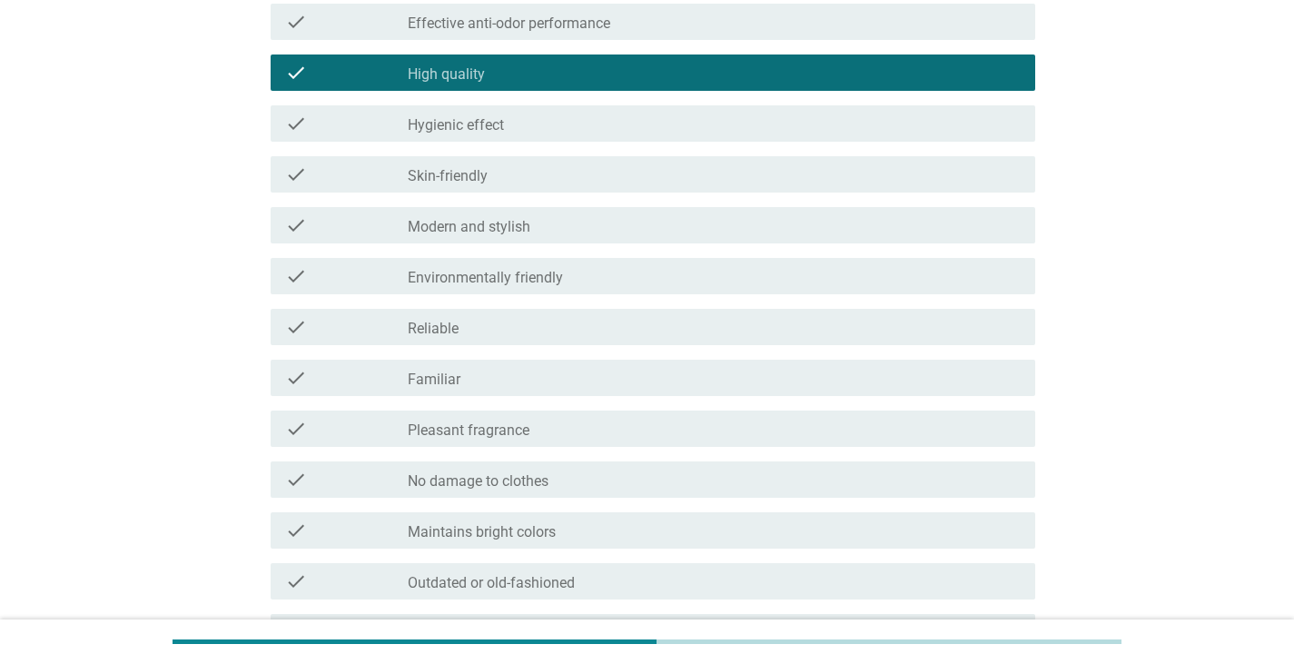
scroll to position [1271, 0]
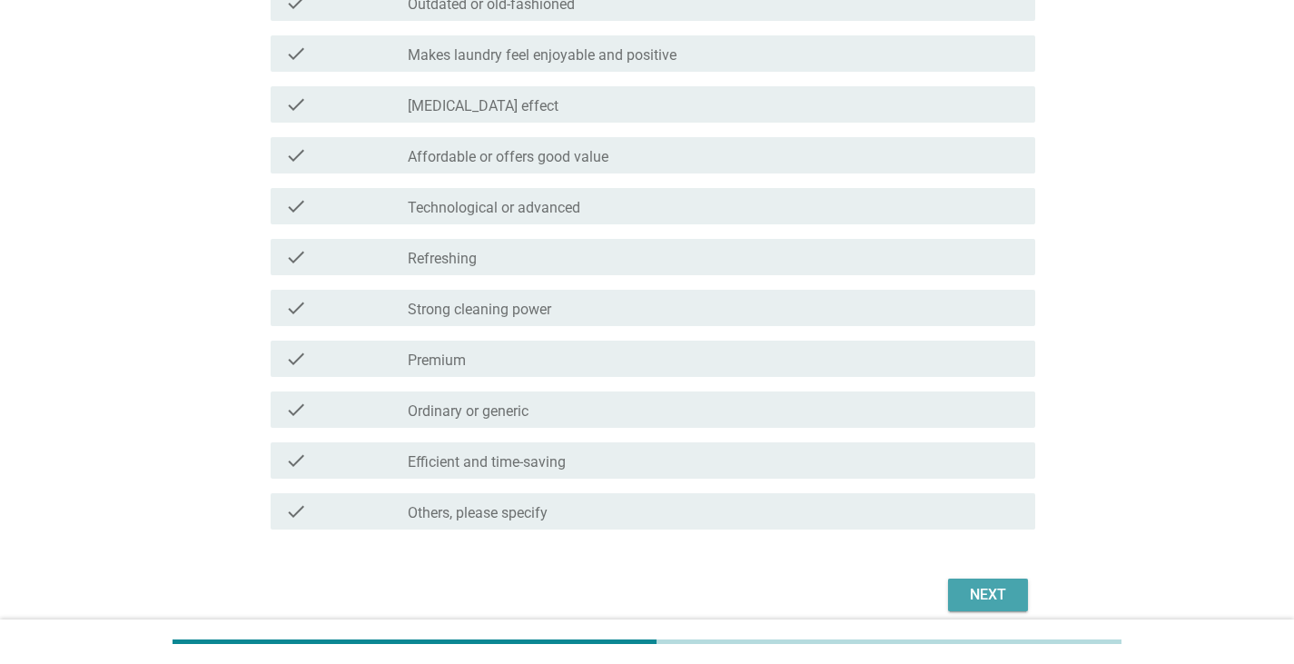
click at [976, 609] on button "Next" at bounding box center [988, 594] width 80 height 33
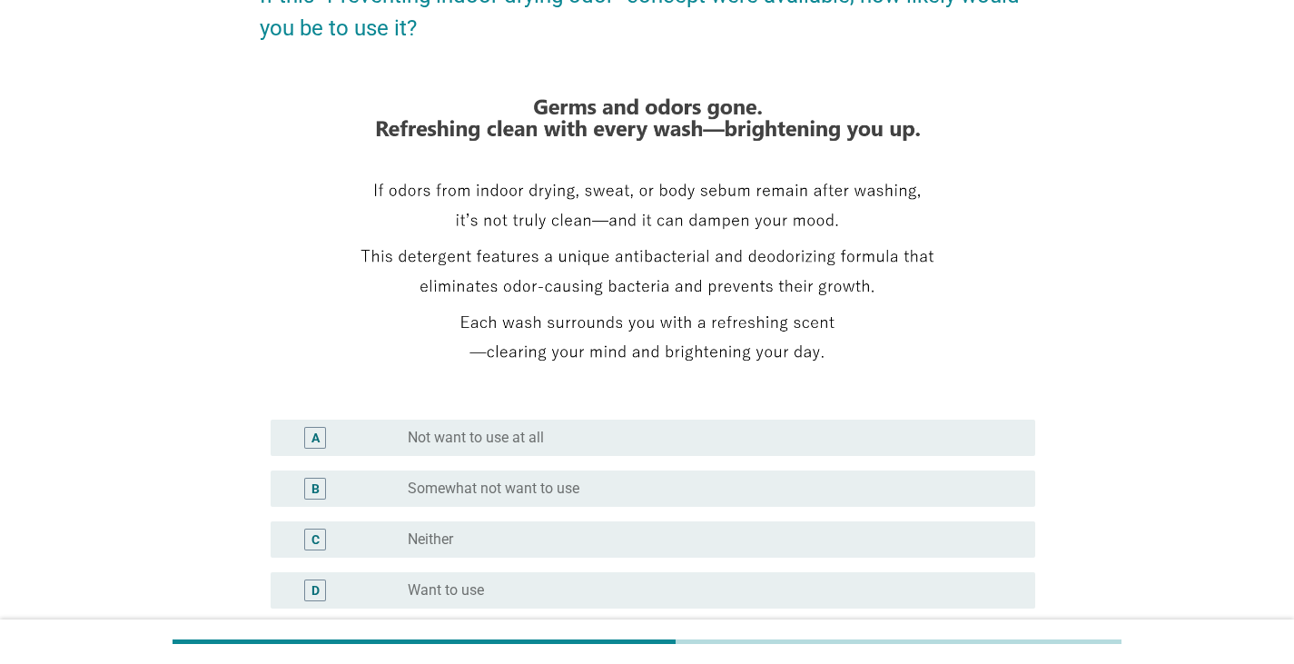
scroll to position [363, 0]
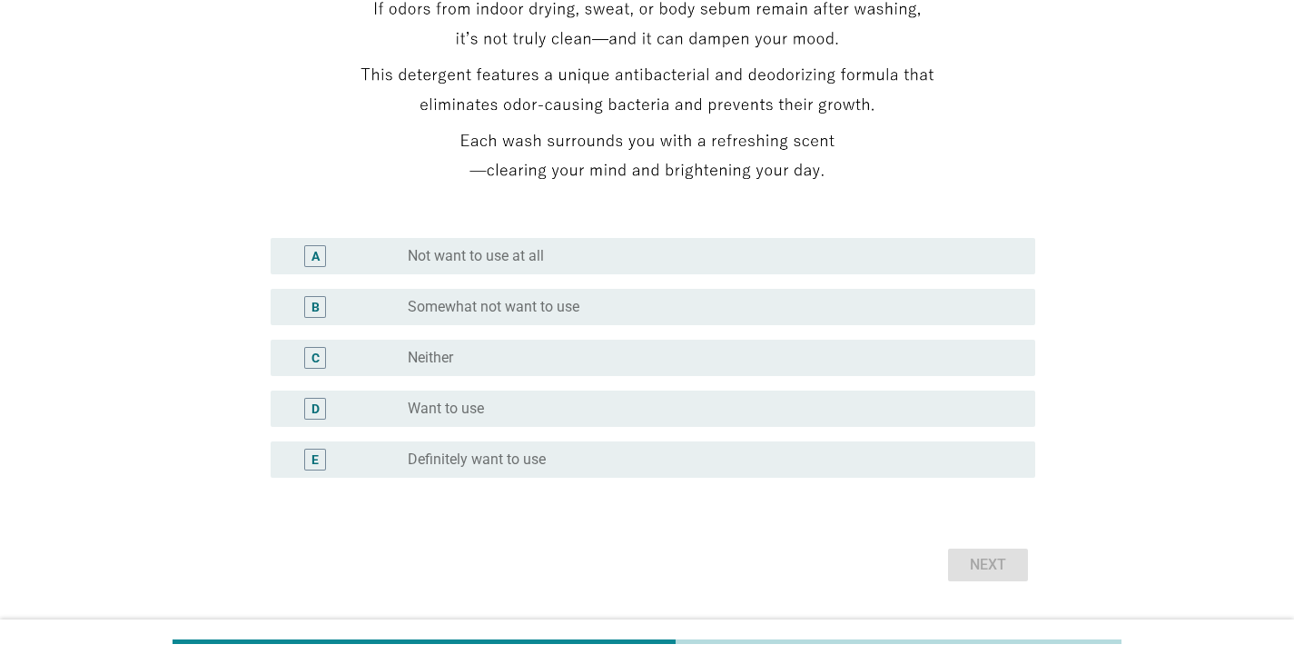
click at [496, 360] on div "radio_button_unchecked Neither" at bounding box center [707, 358] width 598 height 18
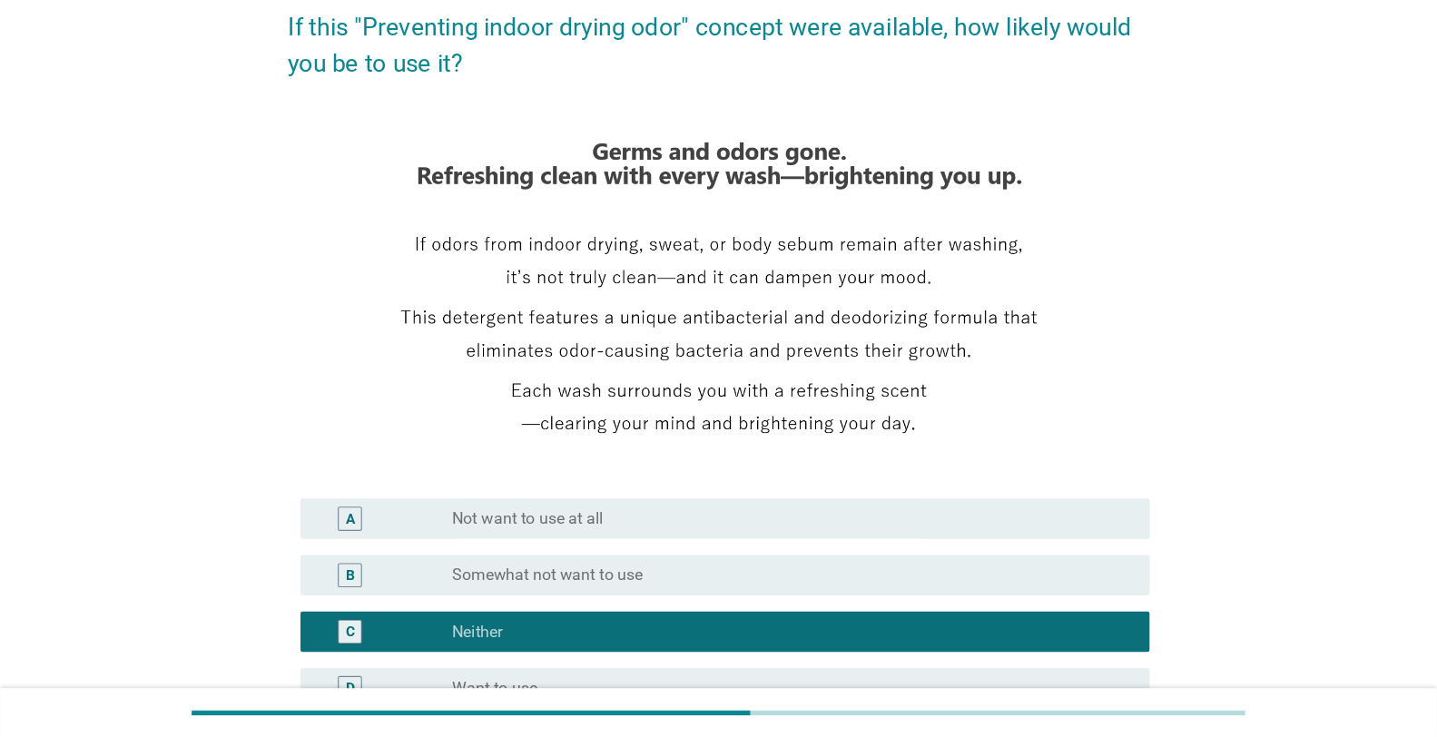
scroll to position [272, 0]
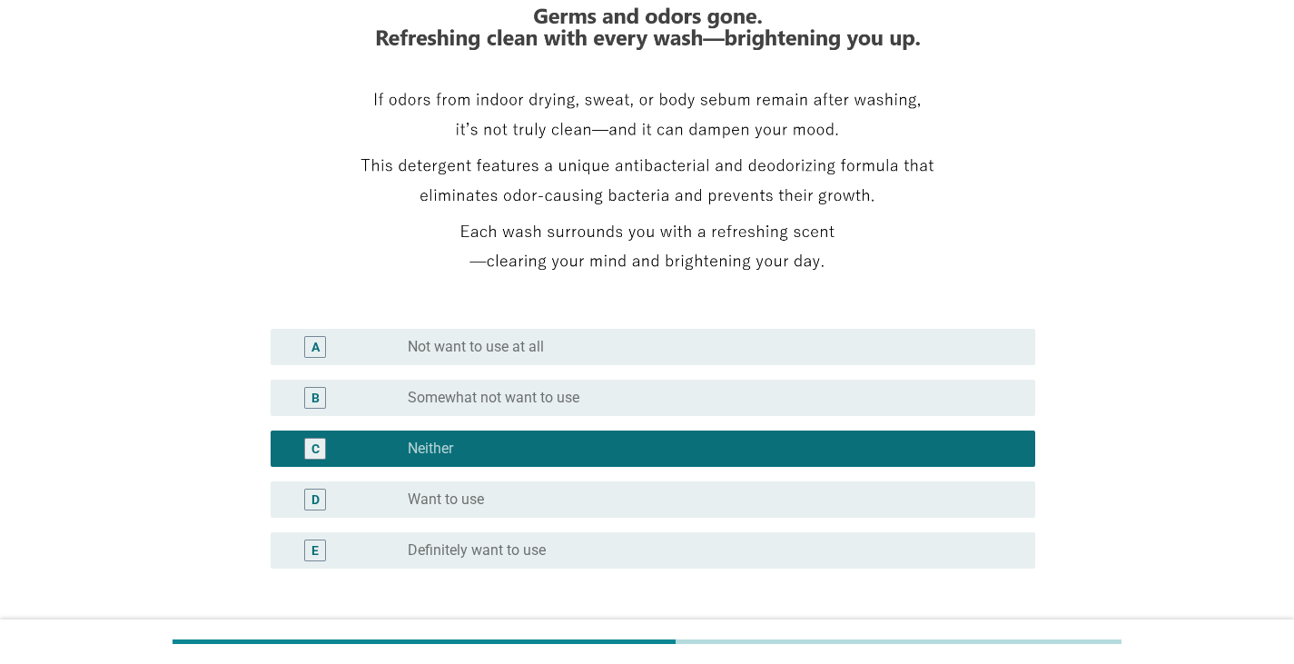
drag, startPoint x: 405, startPoint y: 470, endPoint x: 413, endPoint y: 488, distance: 19.1
click at [405, 471] on div "C radio_button_checked Neither" at bounding box center [647, 448] width 775 height 51
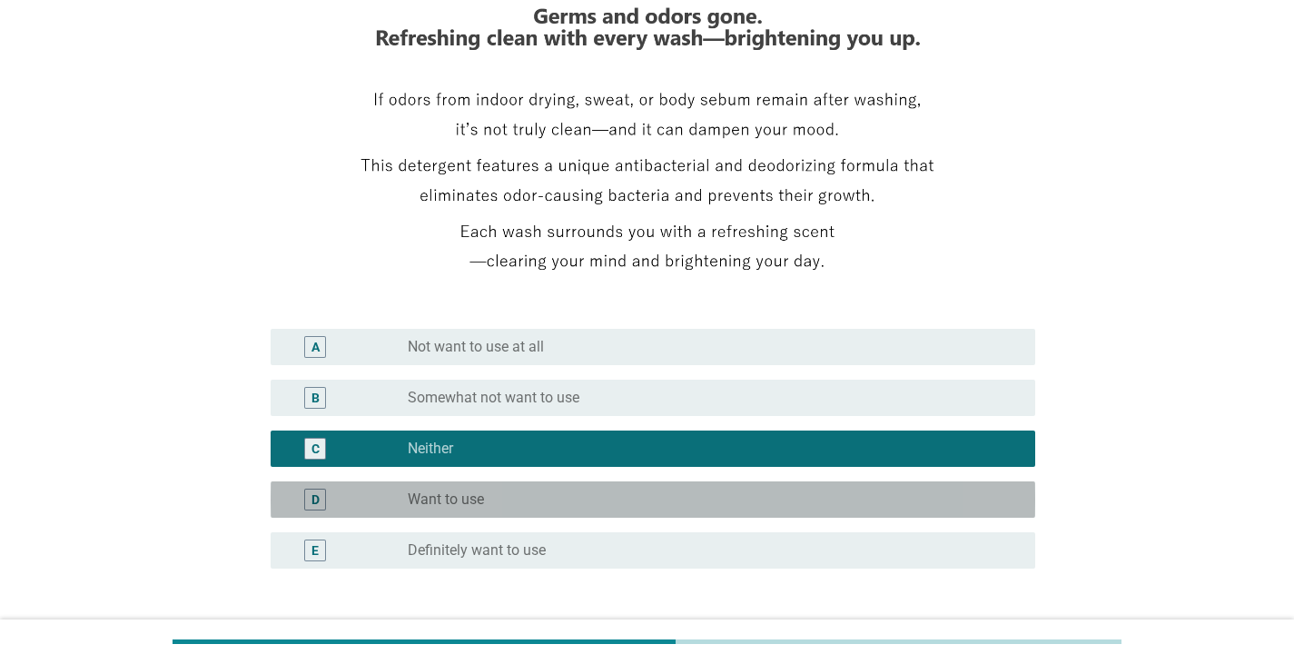
click at [439, 501] on label "Want to use" at bounding box center [446, 499] width 76 height 18
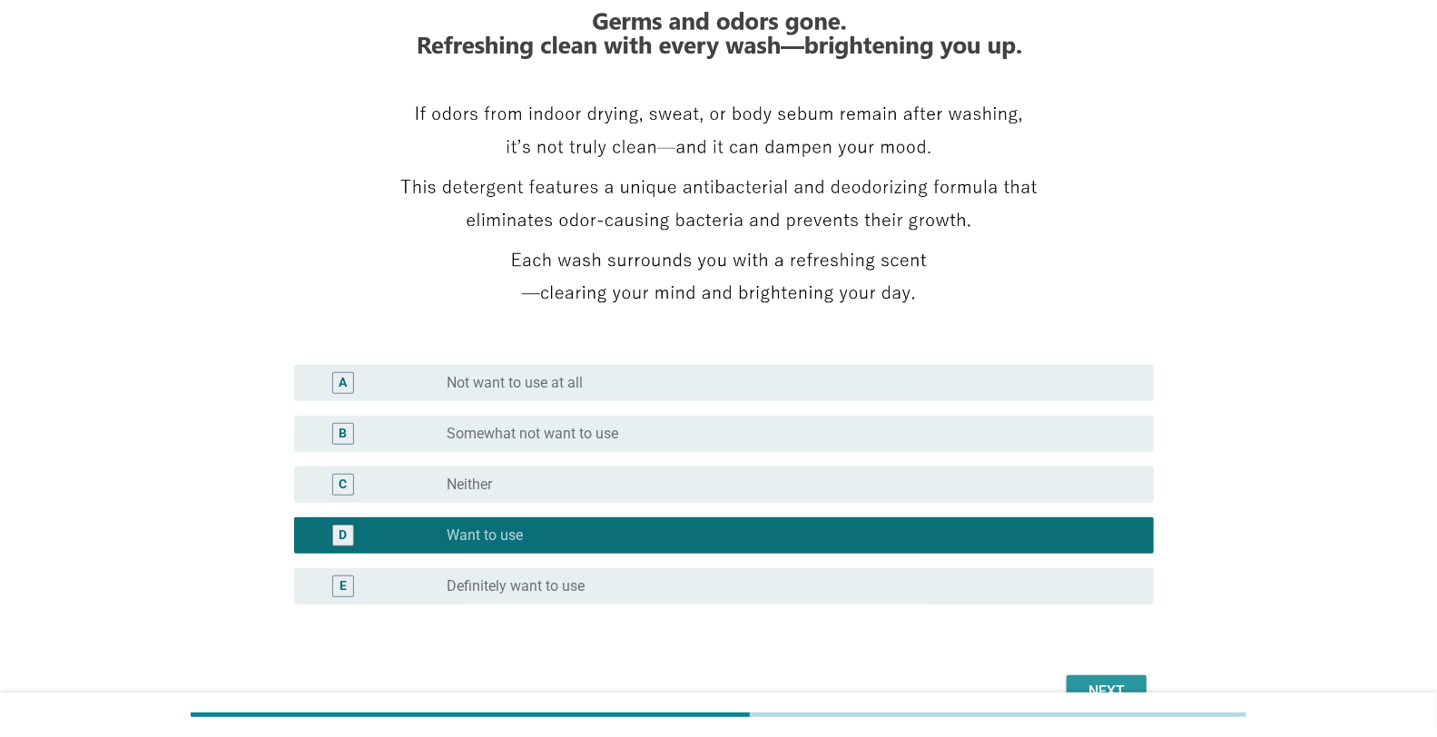
drag, startPoint x: 1090, startPoint y: 679, endPoint x: 1100, endPoint y: 676, distance: 10.4
click at [1091, 679] on button "Next" at bounding box center [1107, 691] width 80 height 33
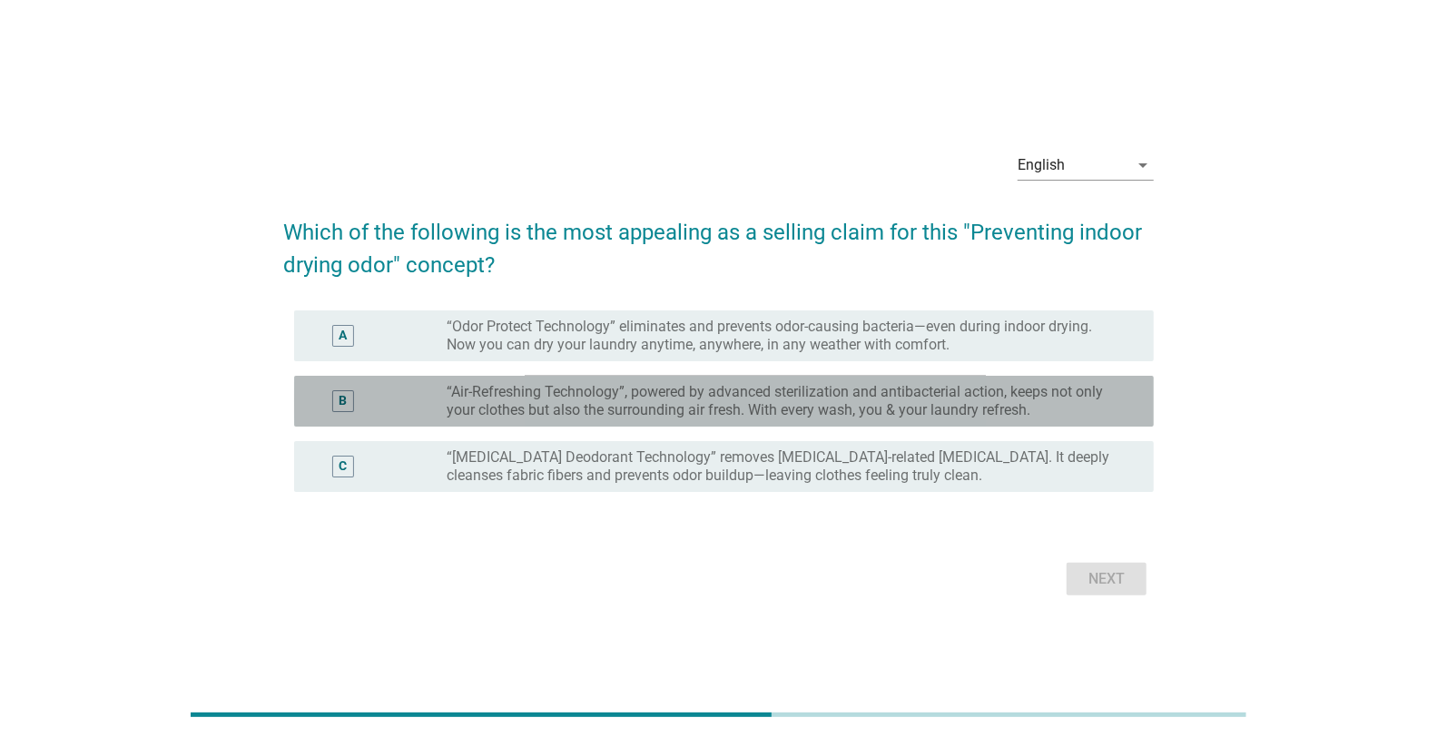
click at [686, 392] on label "“Air-Refreshing Technology”, powered by advanced sterilization and antibacteria…" at bounding box center [786, 401] width 678 height 36
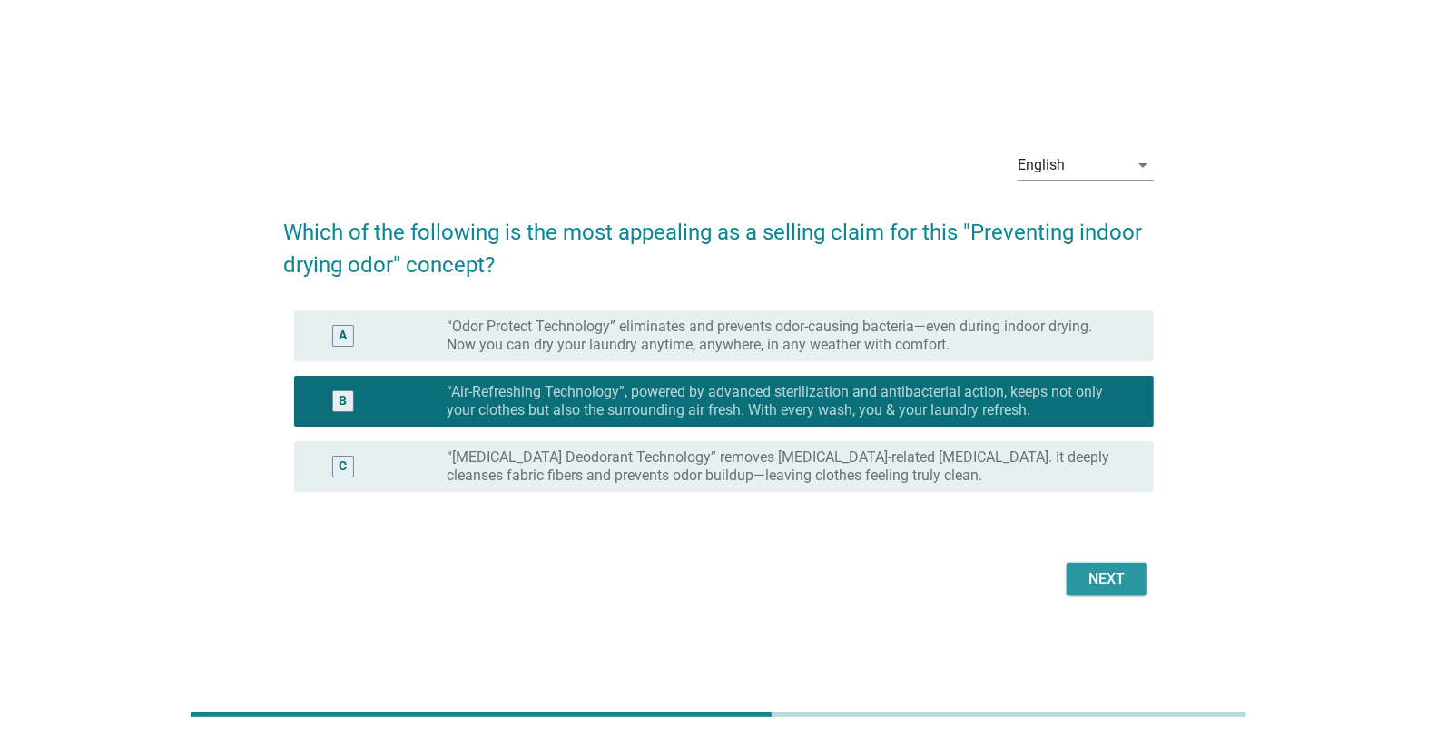
click at [1106, 584] on div "Next" at bounding box center [1106, 579] width 51 height 22
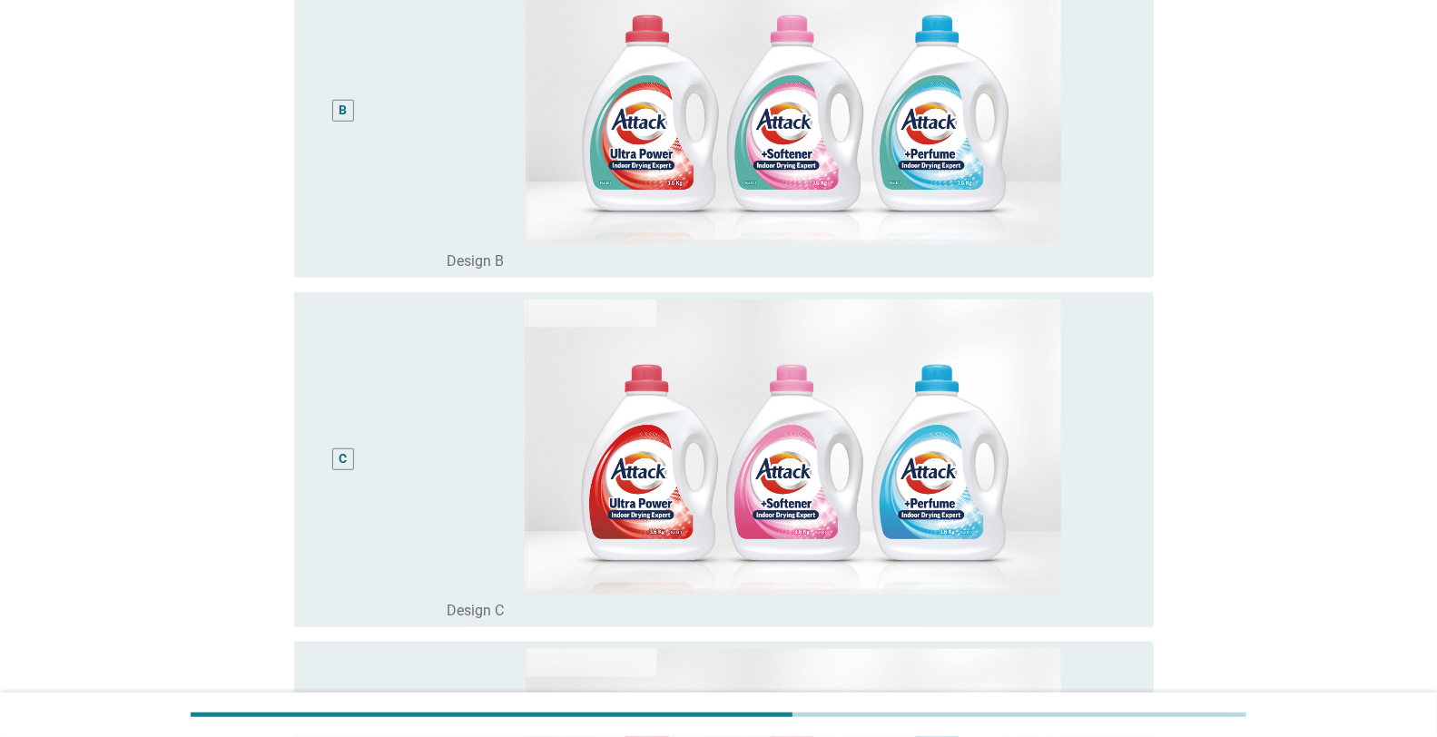
scroll to position [908, 0]
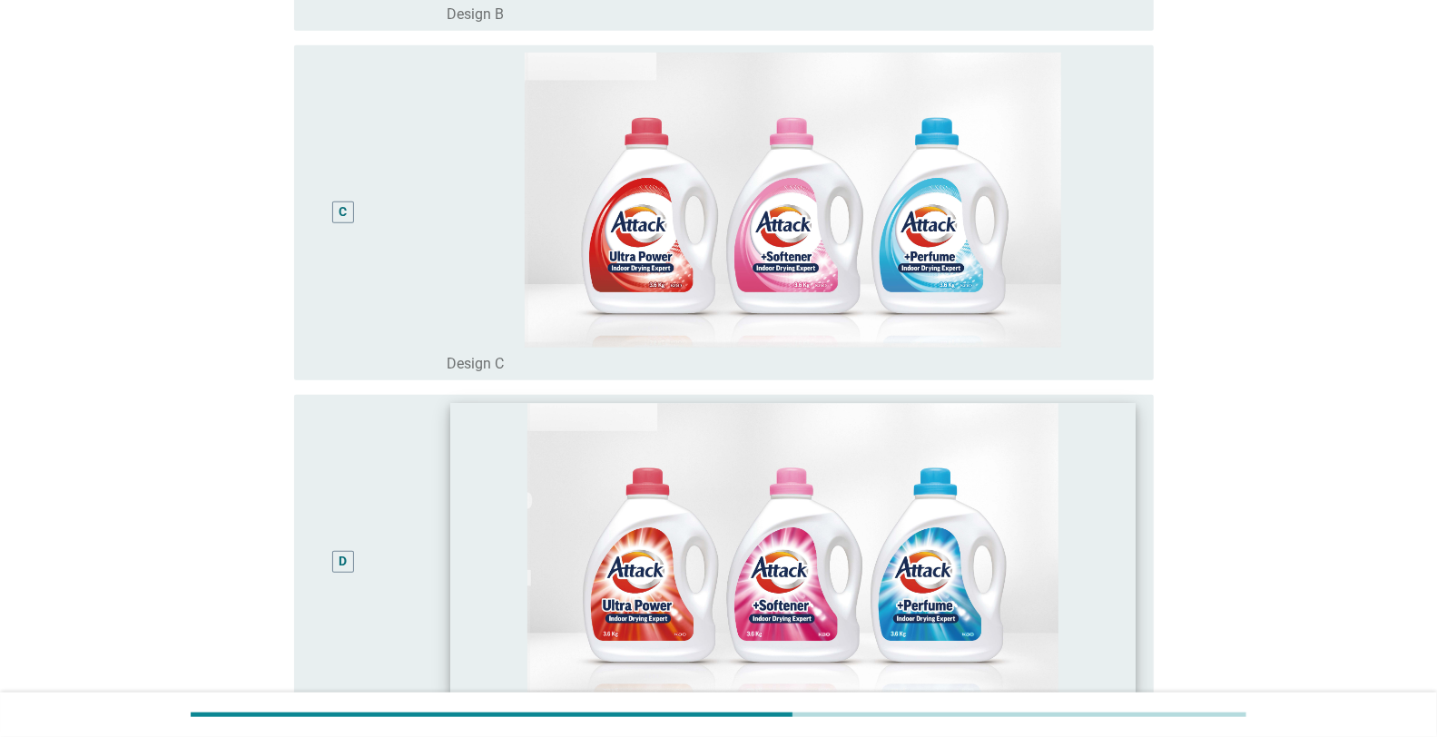
click at [873, 516] on img at bounding box center [792, 550] width 685 height 292
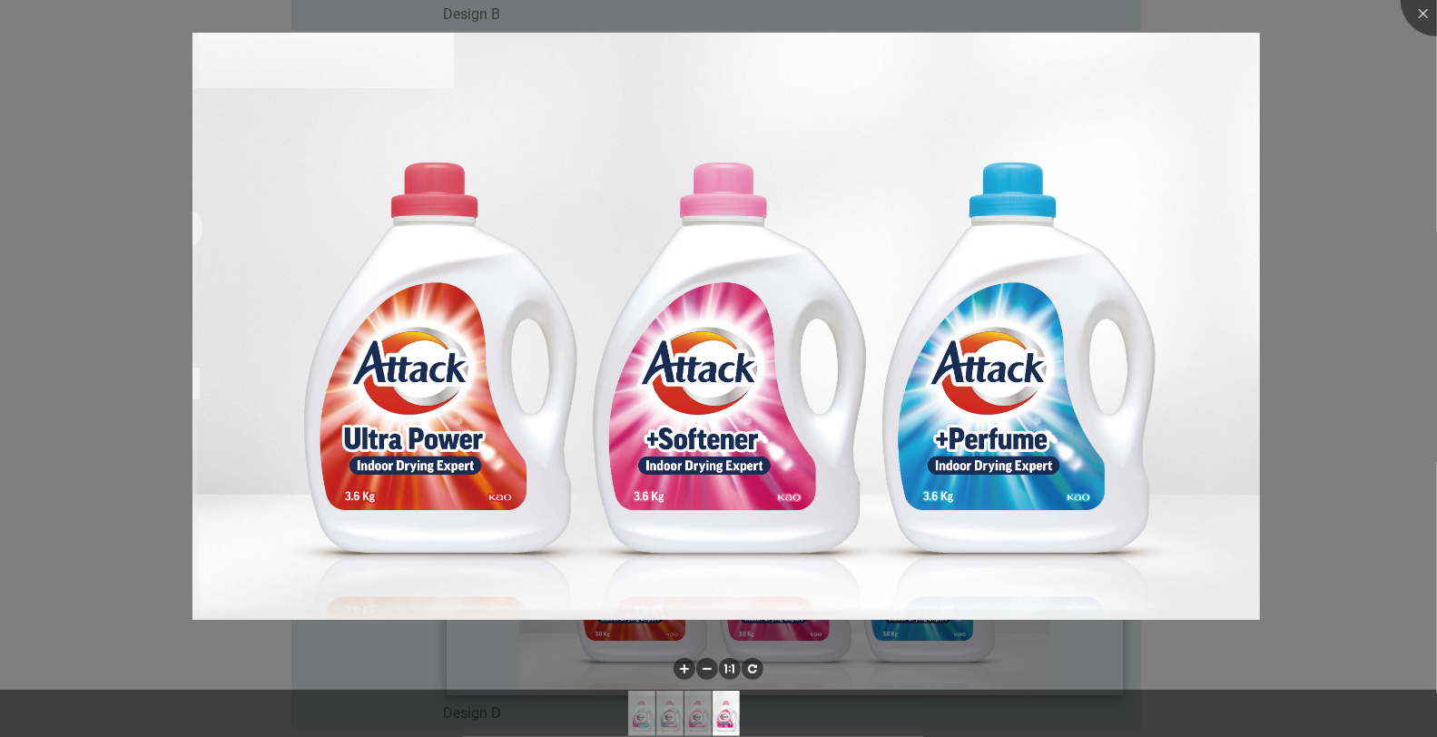
scroll to position [1089, 0]
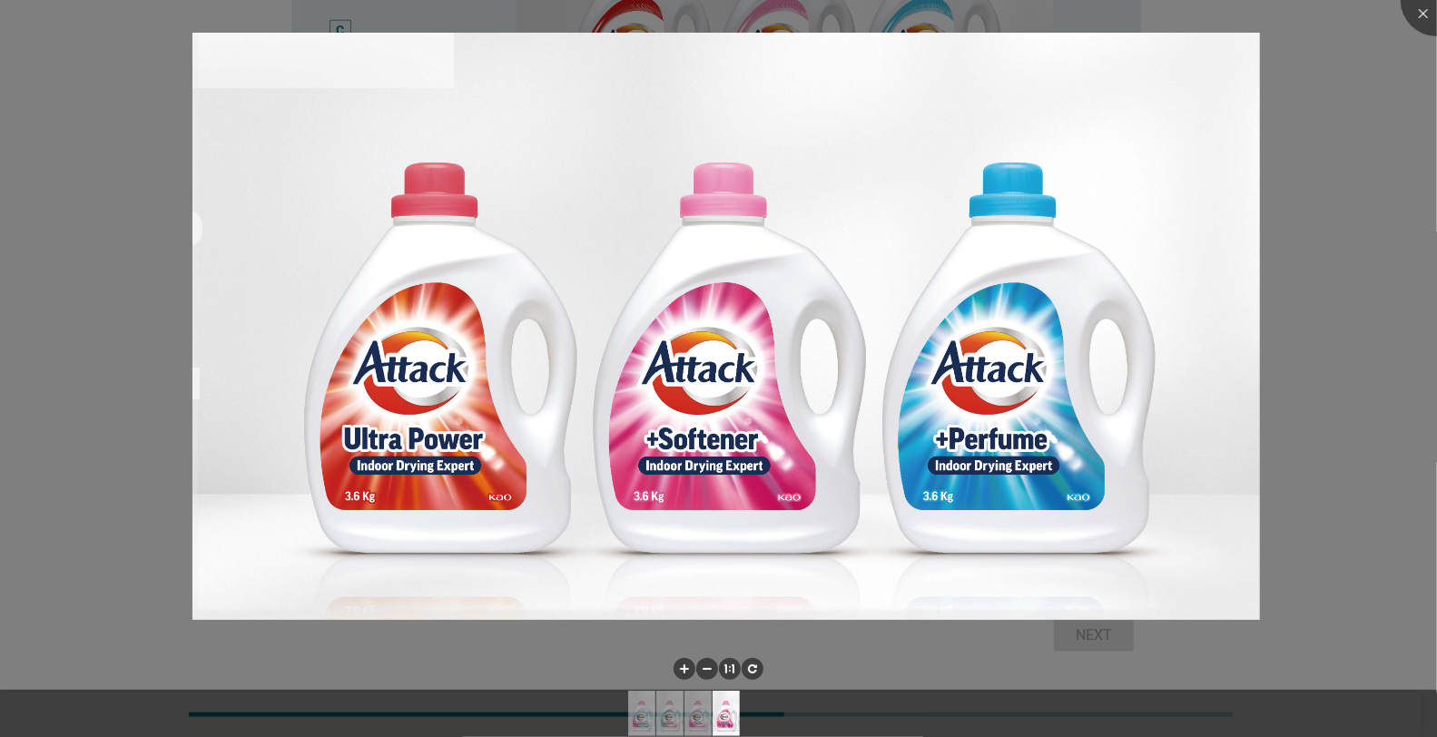
click at [1422, 182] on div at bounding box center [718, 368] width 1437 height 737
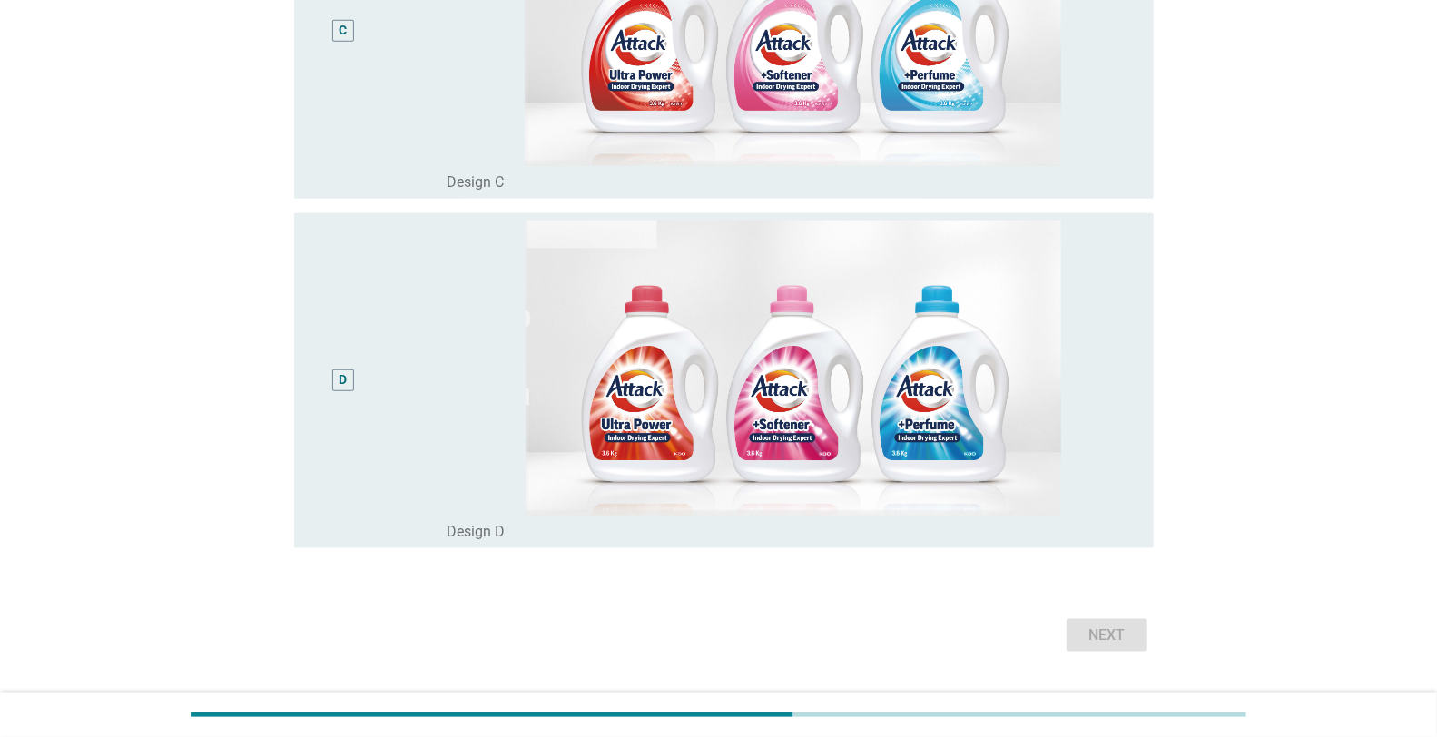
click at [339, 386] on div "D" at bounding box center [343, 381] width 22 height 22
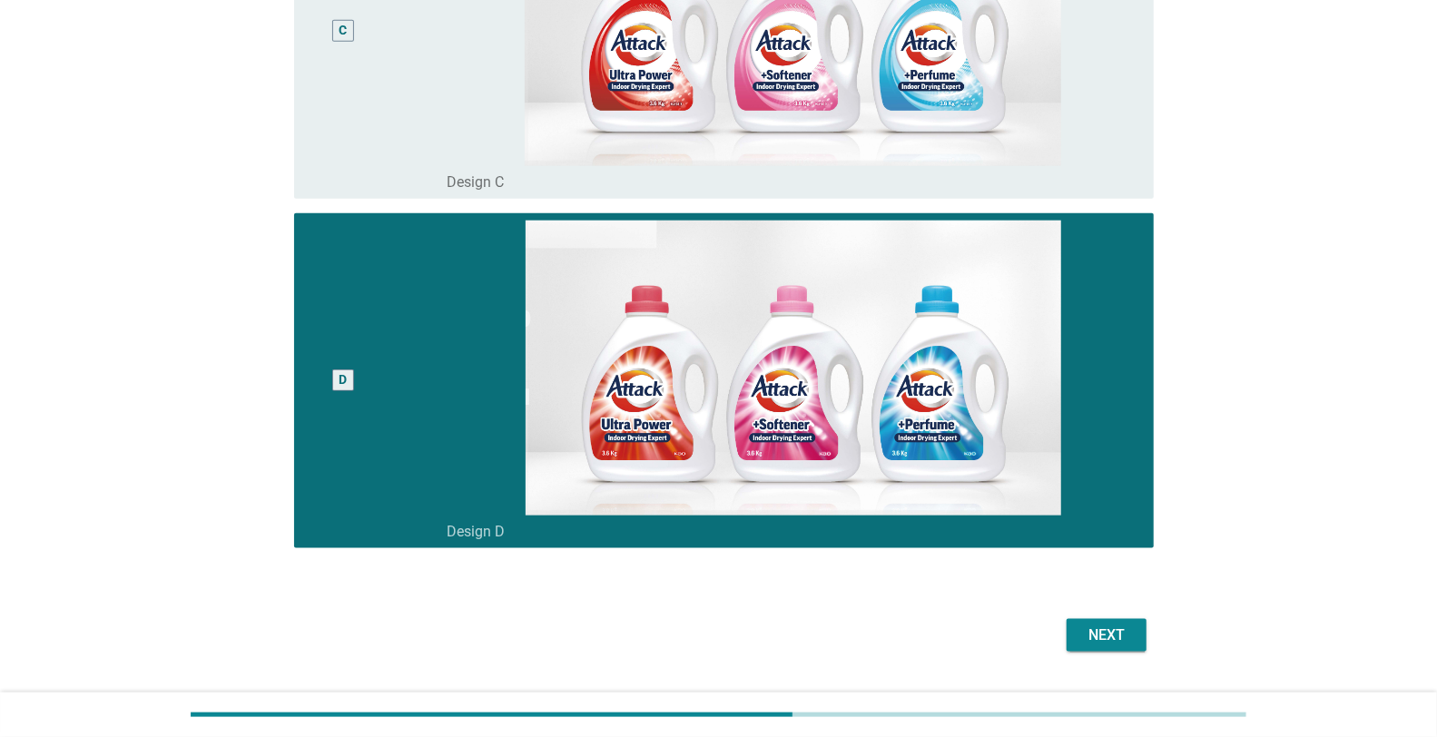
click at [1099, 640] on div "Next" at bounding box center [1106, 636] width 51 height 22
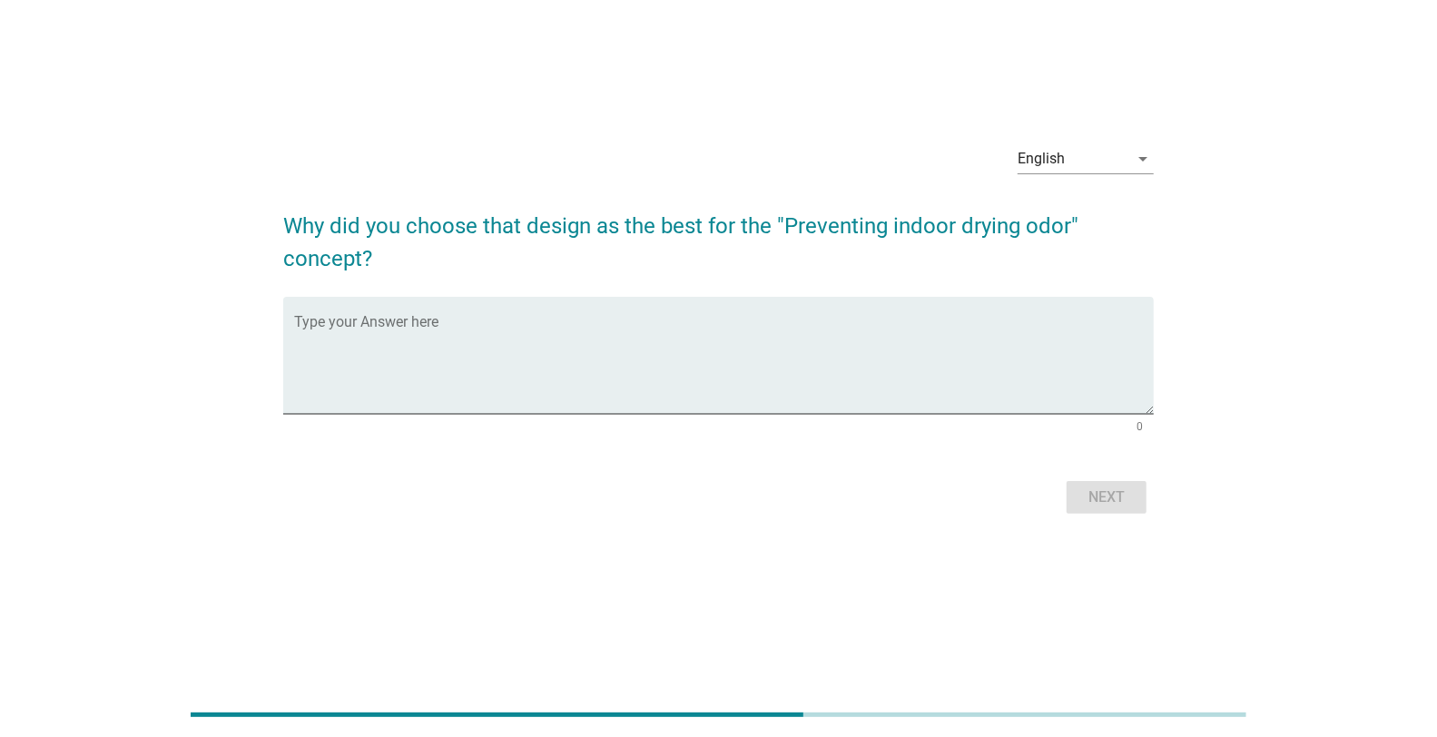
scroll to position [0, 0]
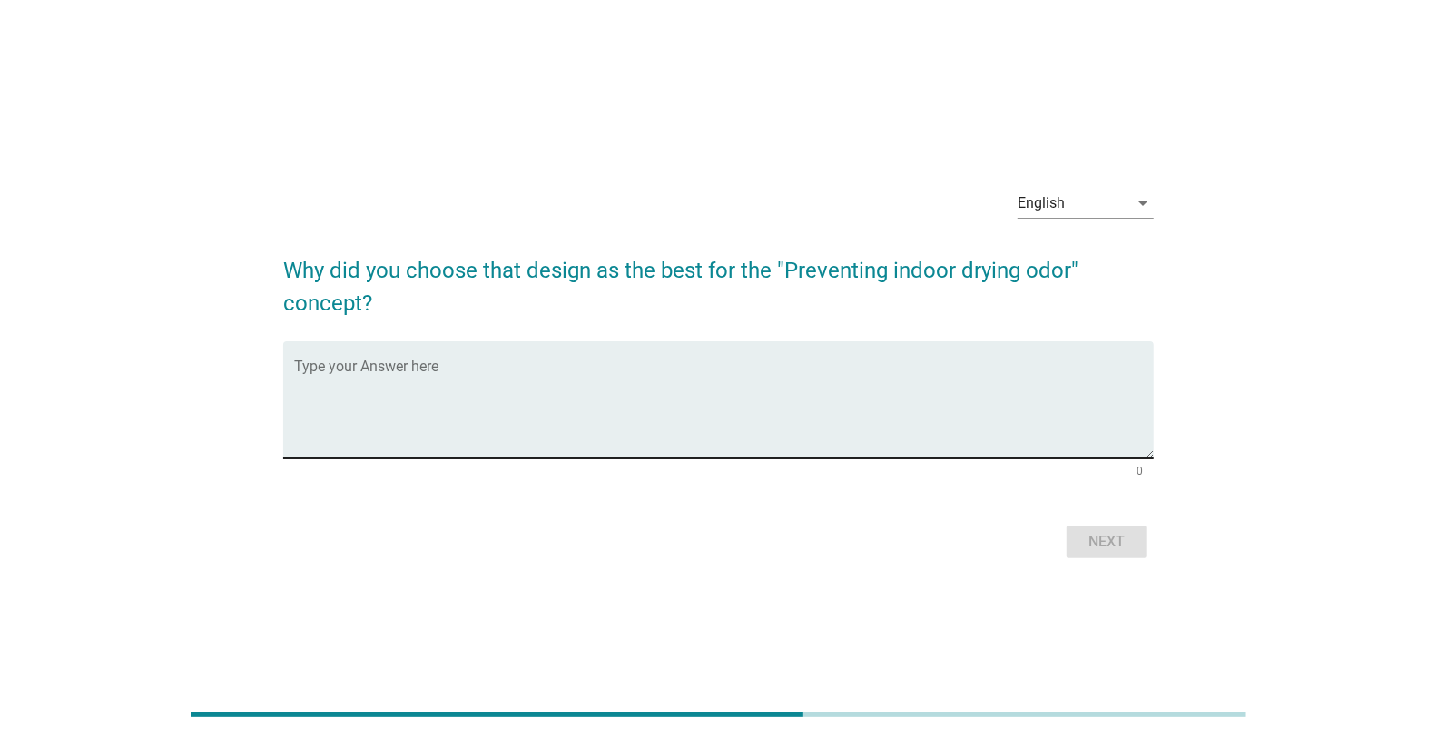
click at [533, 370] on textarea "Type your Answer here" at bounding box center [724, 410] width 860 height 95
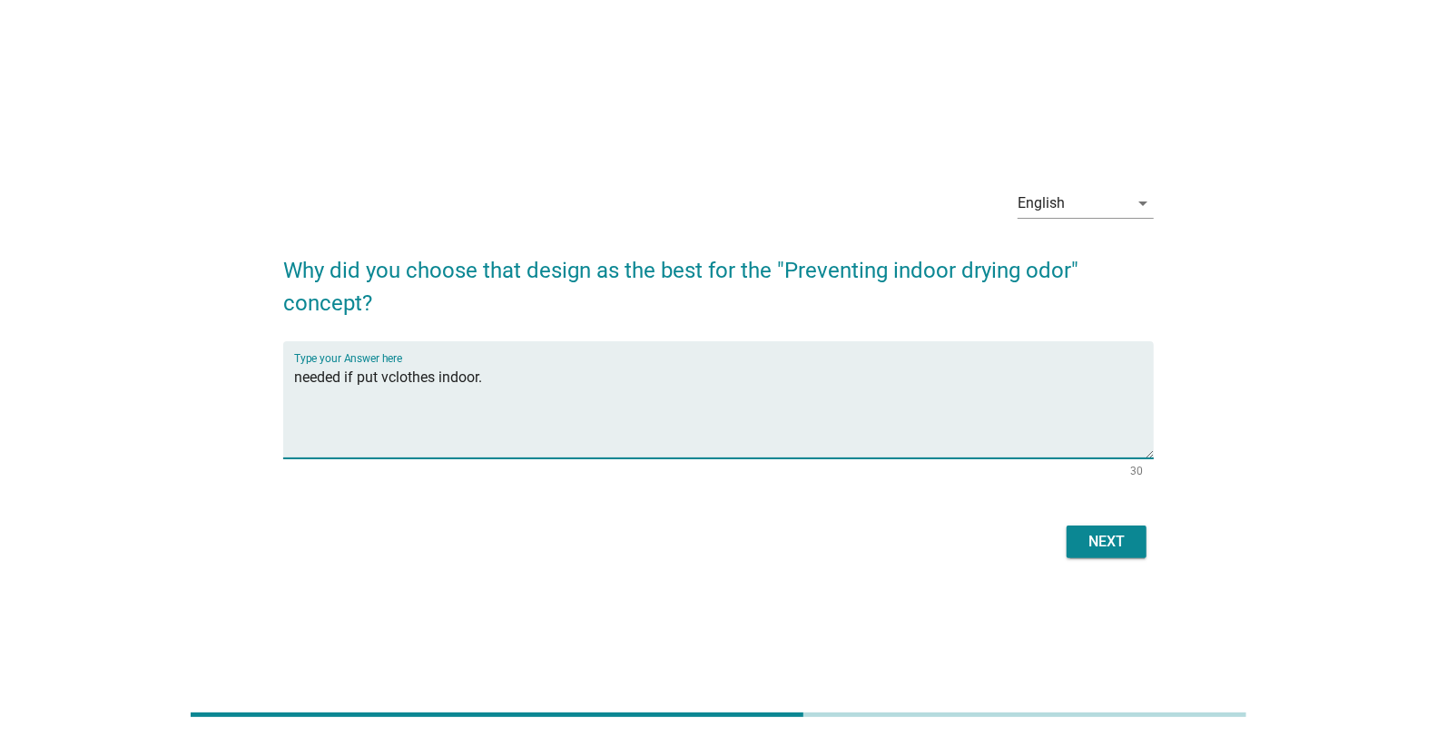
type textarea "needed if put vclothes indoor."
click at [1112, 532] on div "Next" at bounding box center [1106, 542] width 51 height 22
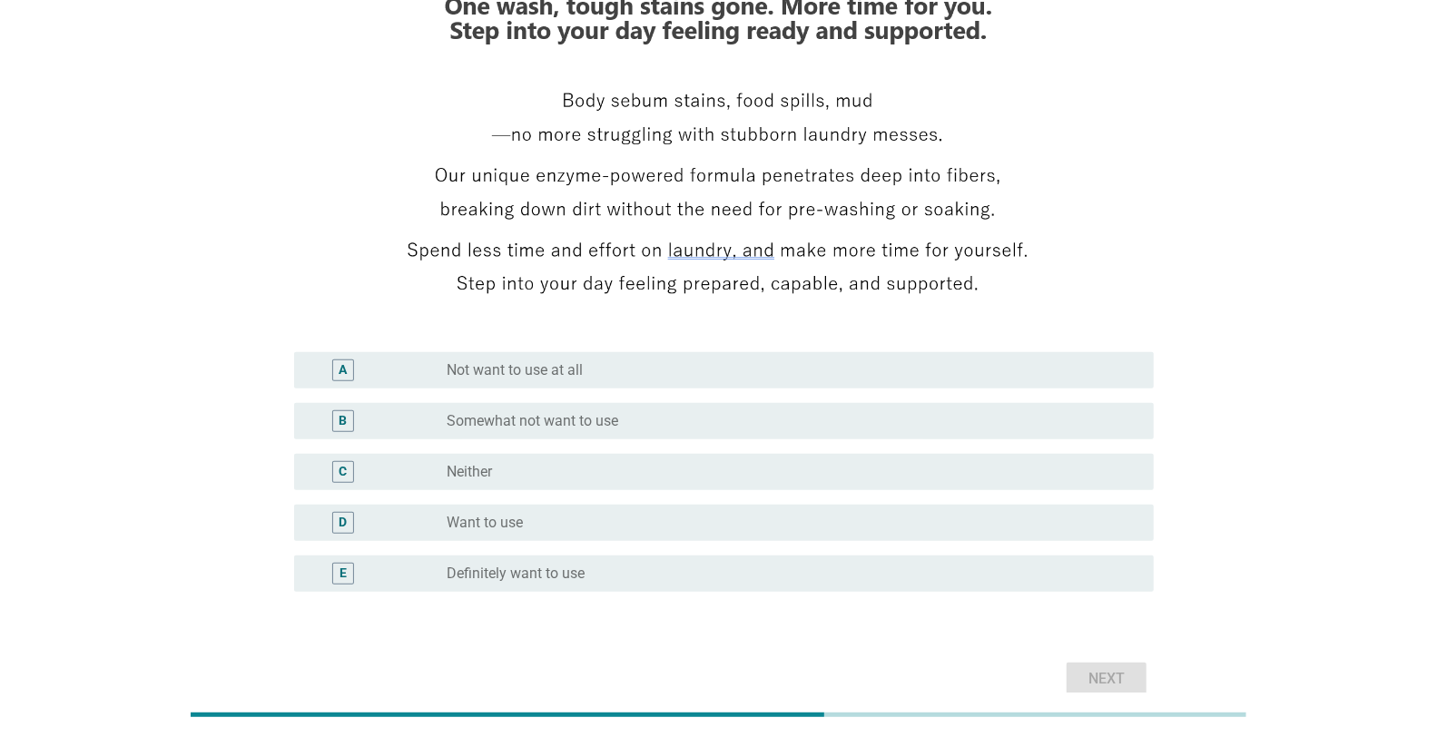
scroll to position [302, 0]
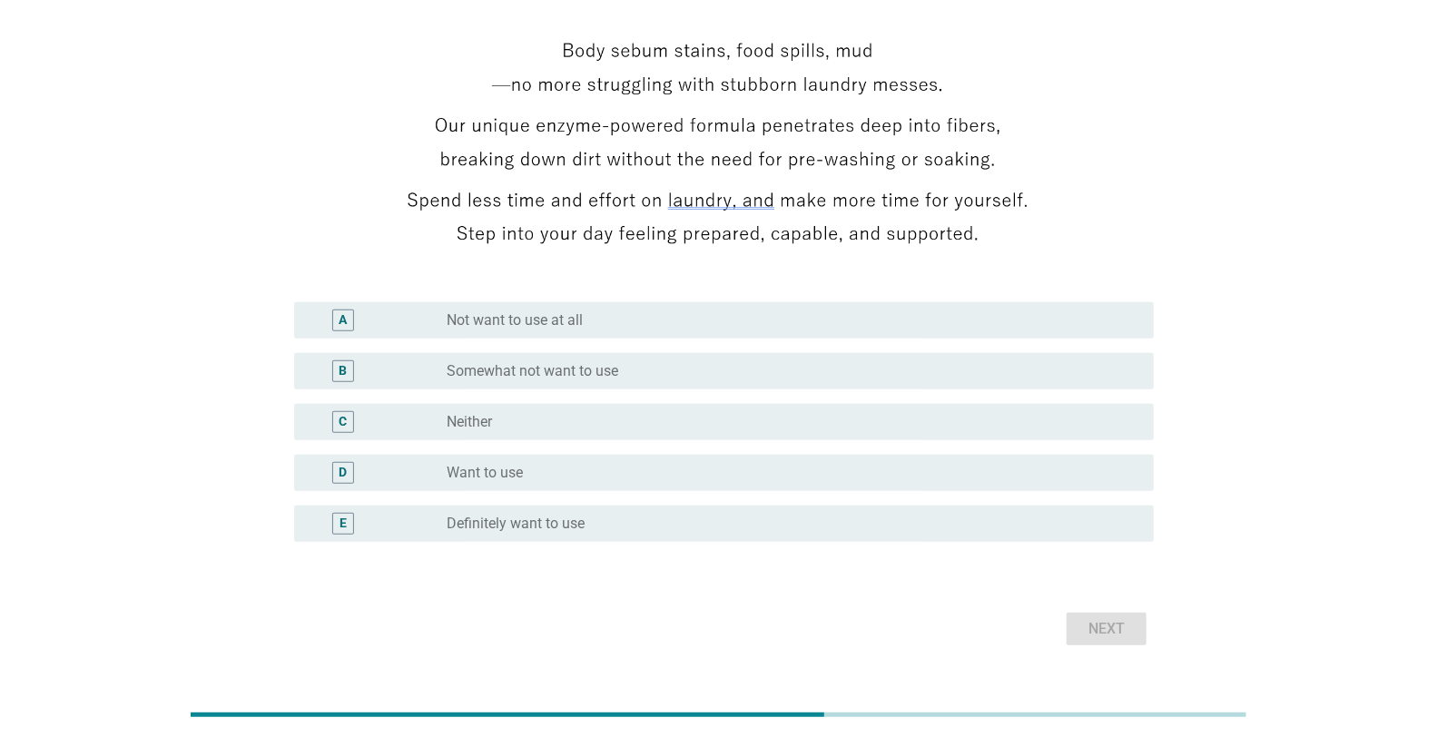
click at [605, 410] on div "C radio_button_unchecked Neither" at bounding box center [724, 422] width 860 height 36
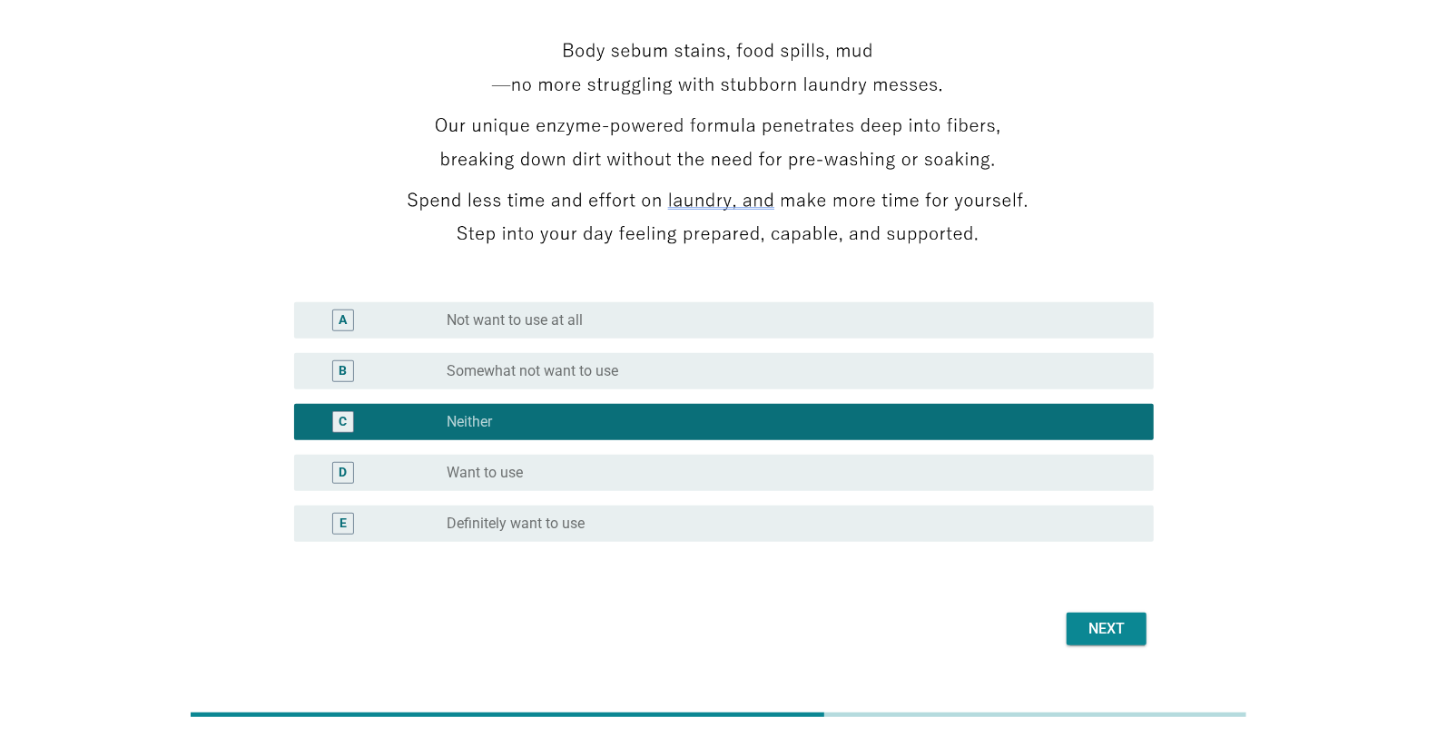
drag, startPoint x: 1106, startPoint y: 610, endPoint x: 1106, endPoint y: 623, distance: 12.7
click at [1106, 609] on div "Next" at bounding box center [718, 629] width 871 height 44
click at [1106, 626] on div "Next" at bounding box center [1106, 629] width 51 height 22
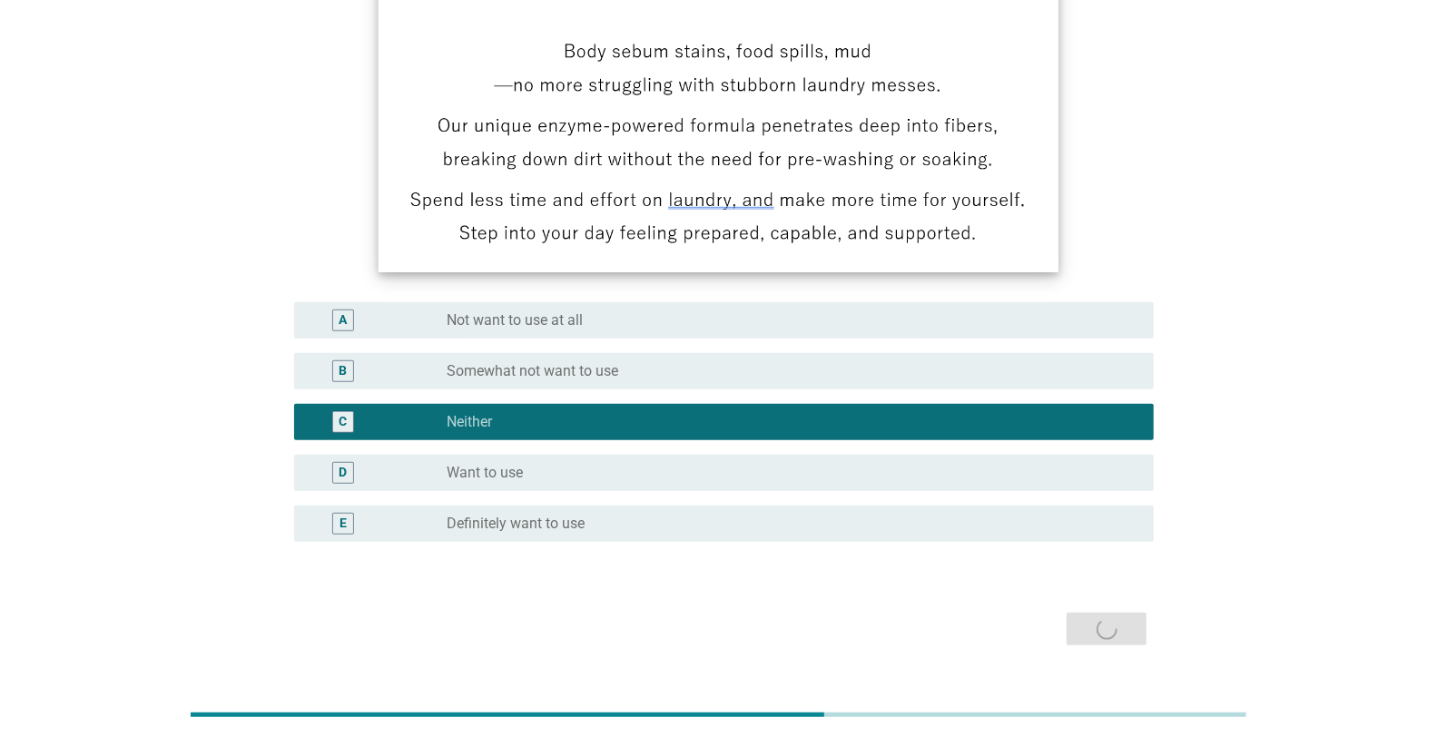
scroll to position [0, 0]
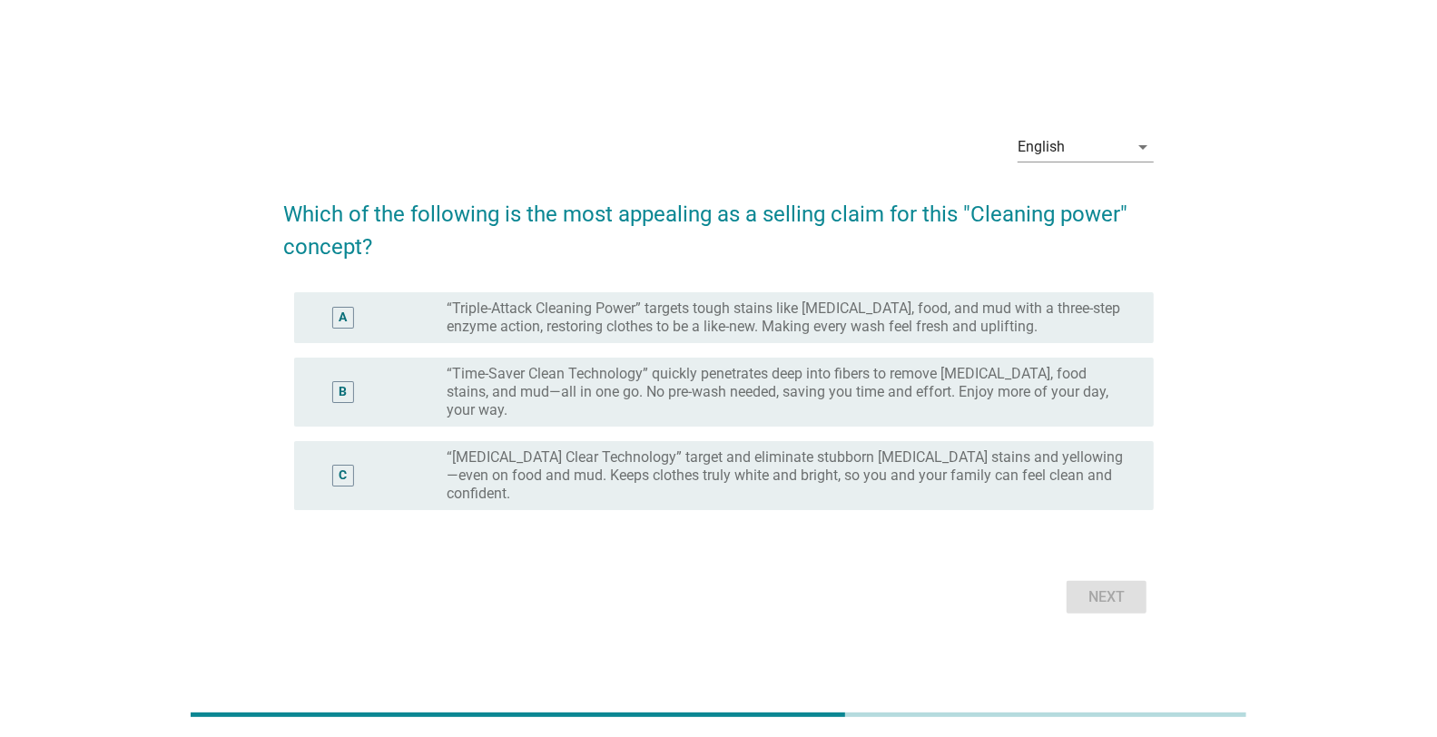
click at [713, 350] on div "A radio_button_unchecked “Triple-Attack Cleaning Power” targets tough stains li…" at bounding box center [718, 317] width 871 height 65
click at [785, 350] on div "A radio_button_unchecked “Triple-Attack Cleaning Power” targets tough stains li…" at bounding box center [718, 317] width 871 height 65
click at [698, 336] on label "“Triple-Attack Cleaning Power” targets tough stains like [MEDICAL_DATA], food, …" at bounding box center [786, 318] width 678 height 36
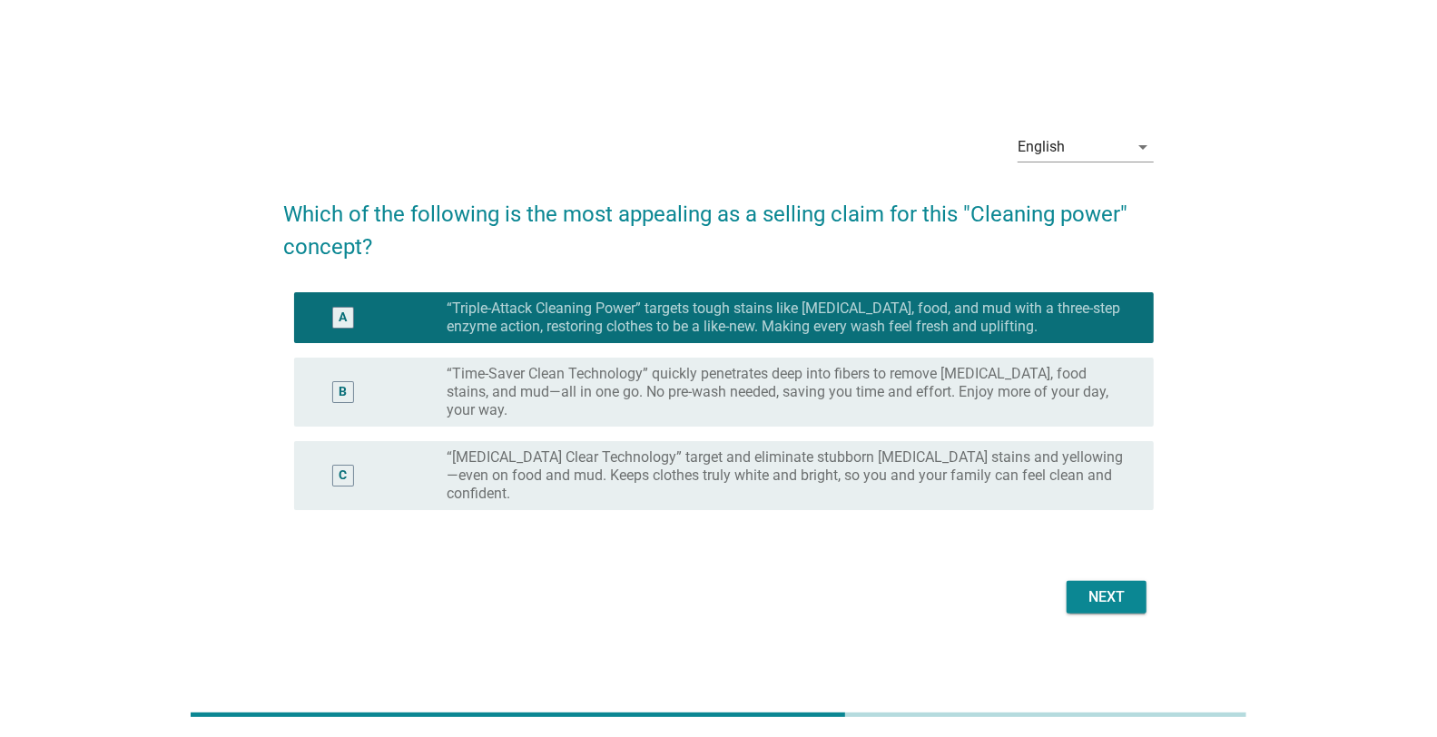
drag, startPoint x: 1115, startPoint y: 597, endPoint x: 1119, endPoint y: 580, distance: 16.7
click at [1115, 597] on div "Next" at bounding box center [718, 598] width 871 height 44
click at [1127, 587] on div "Next" at bounding box center [1106, 598] width 51 height 22
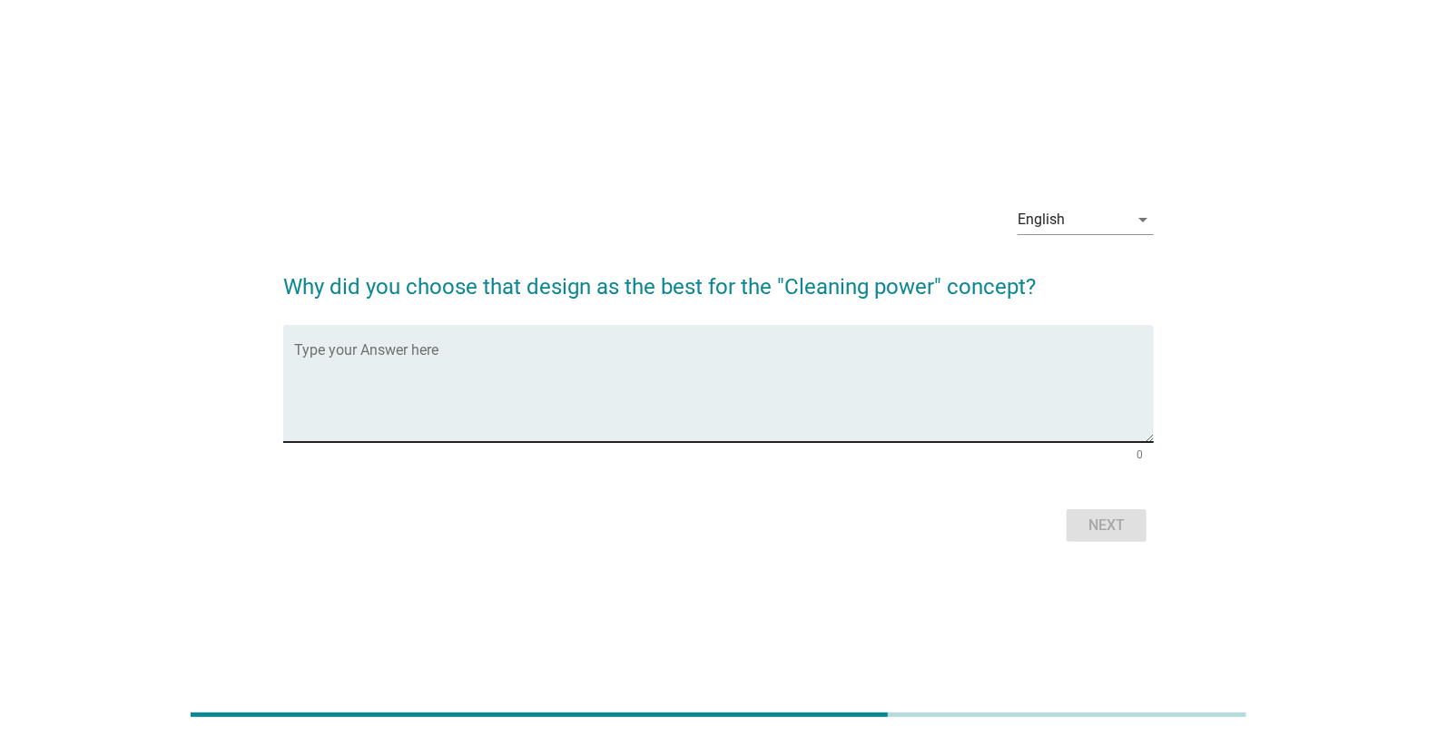
click at [726, 389] on textarea "Type your Answer here" at bounding box center [724, 394] width 860 height 95
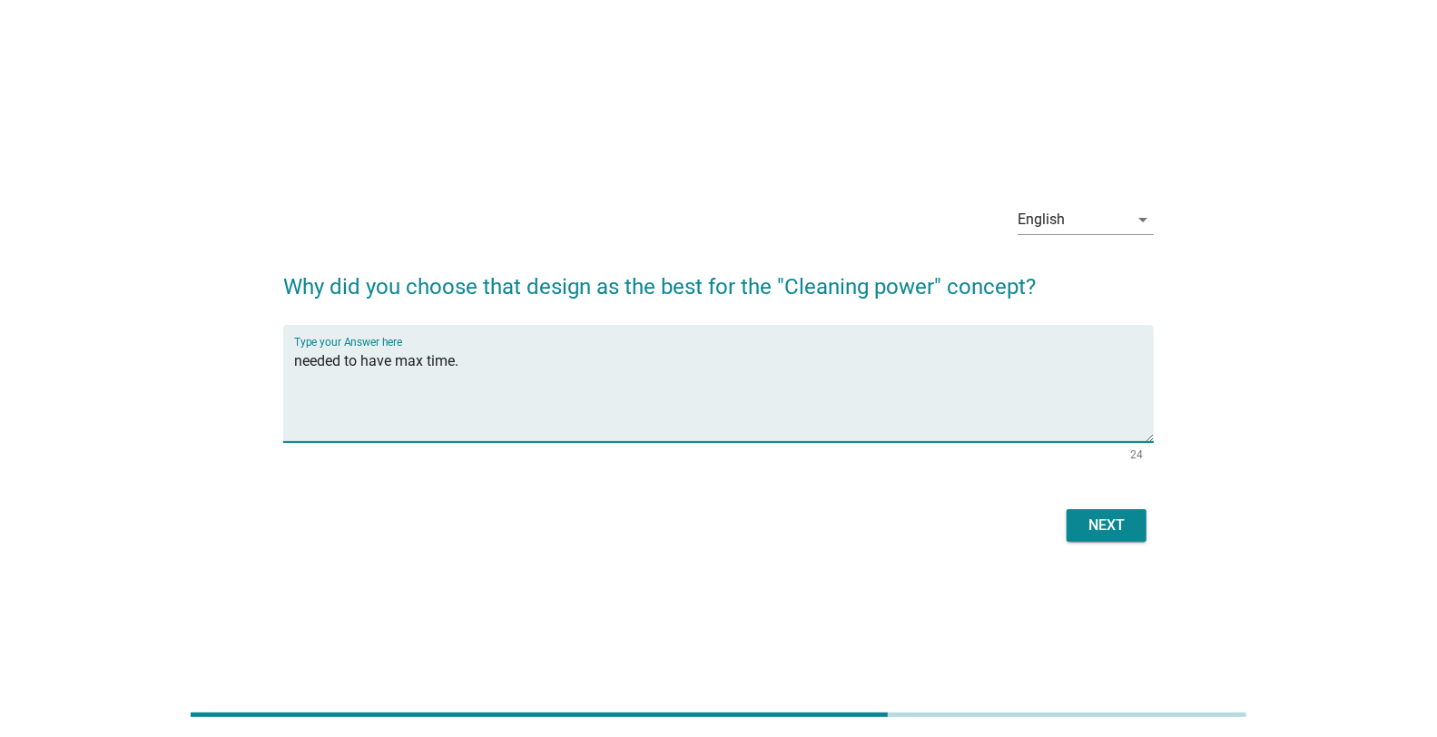
type textarea "needed to have max time."
click at [1125, 536] on div "Next" at bounding box center [1106, 526] width 51 height 22
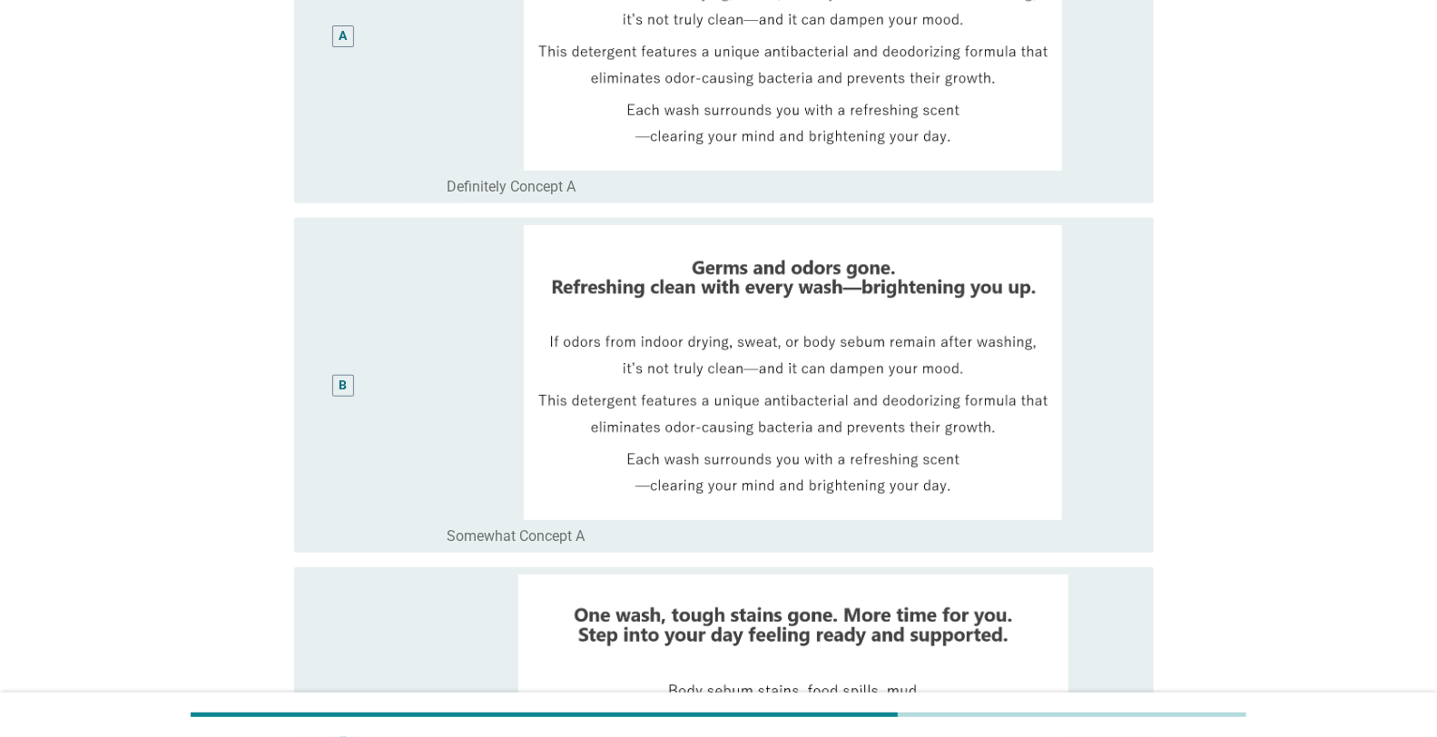
scroll to position [403, 0]
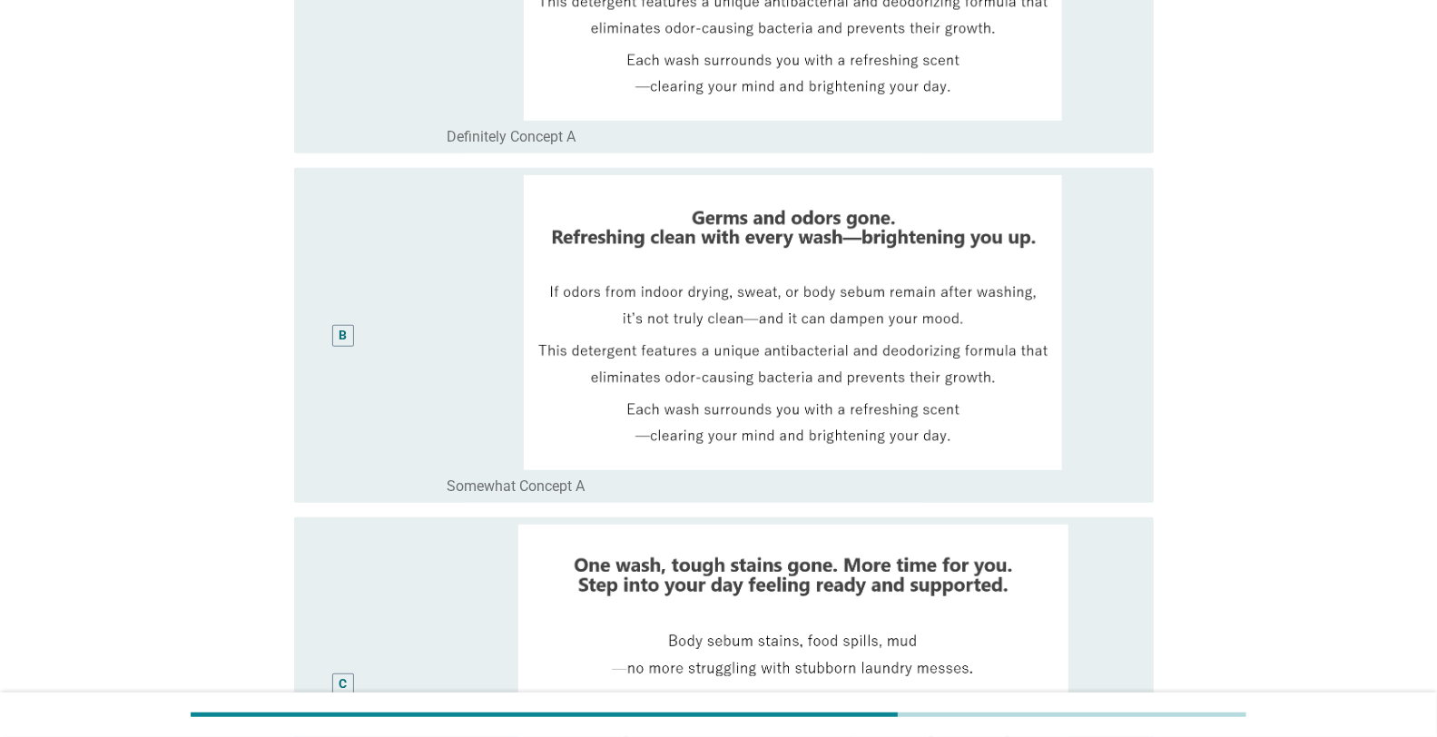
click at [345, 333] on div "B" at bounding box center [343, 335] width 8 height 19
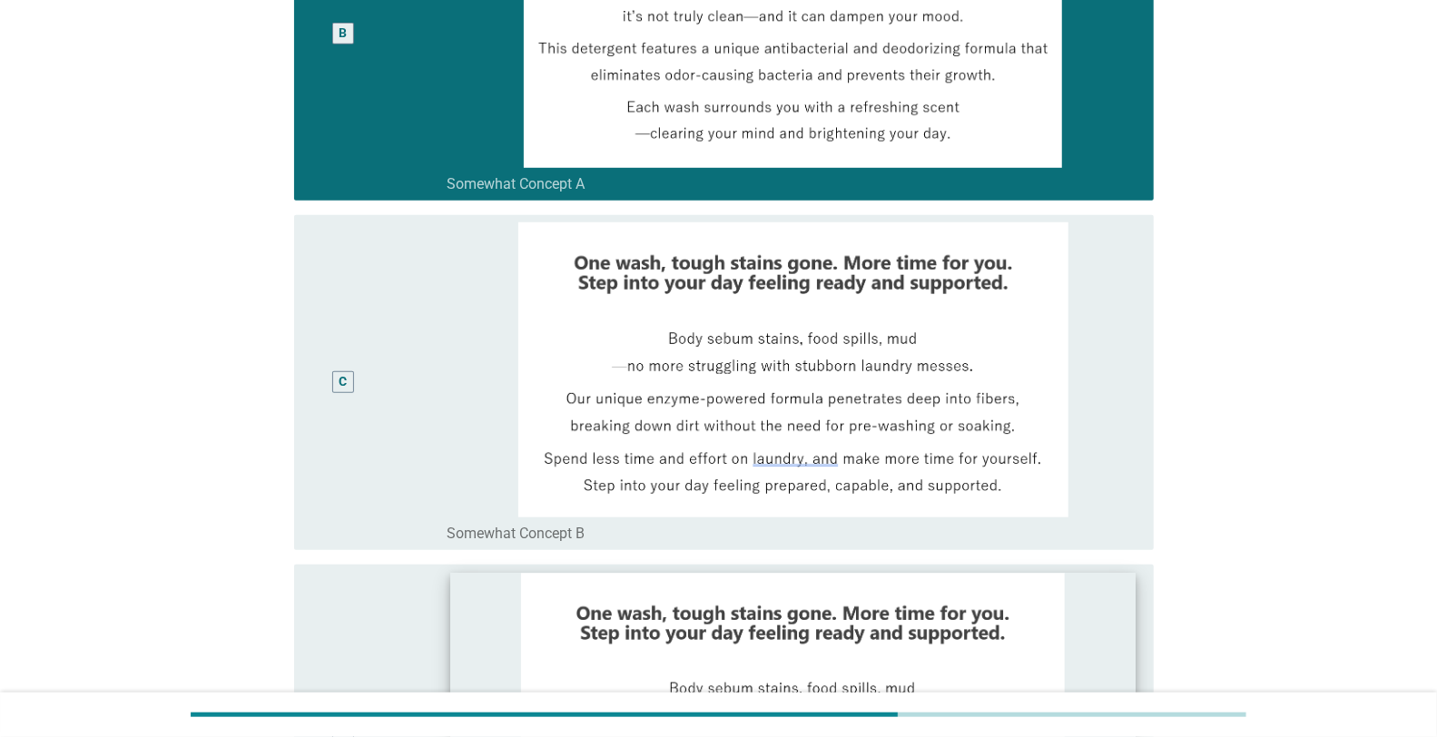
scroll to position [1101, 0]
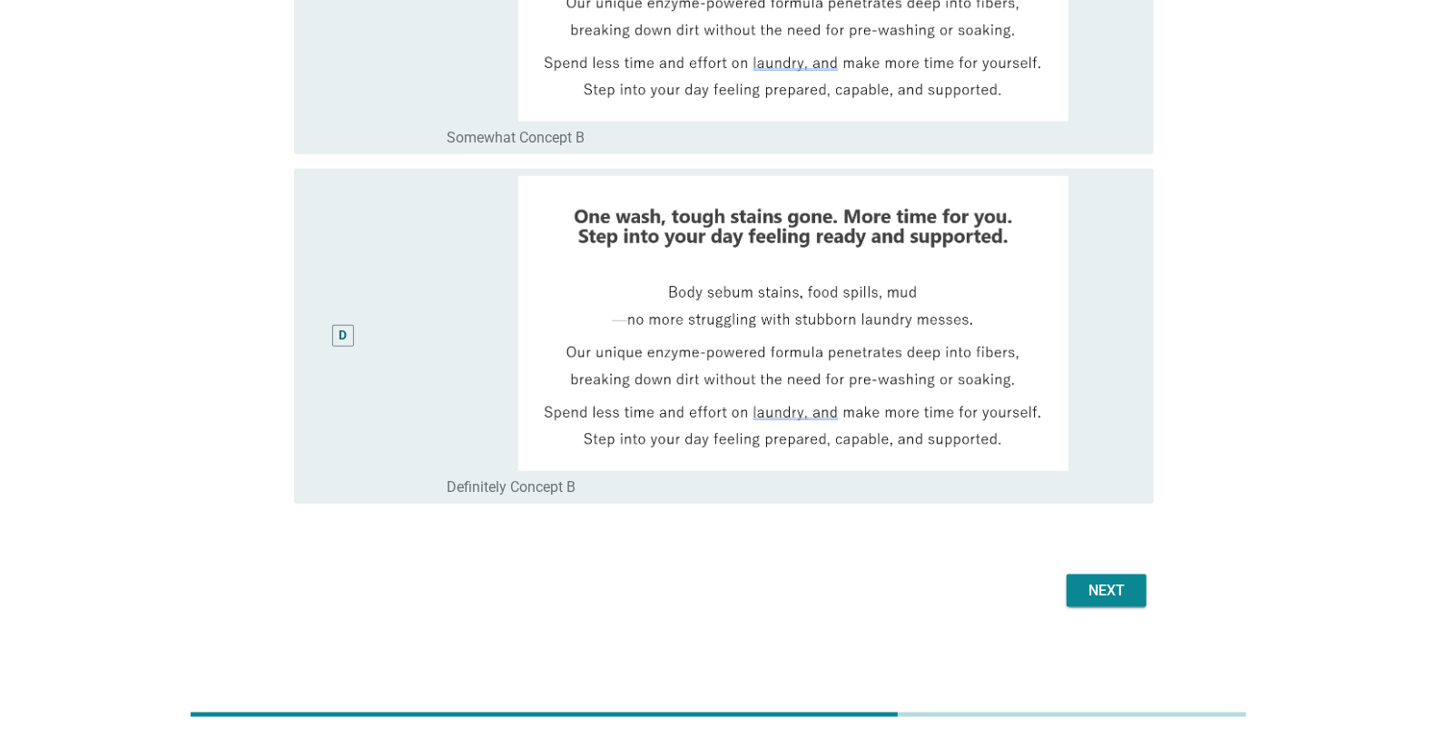
click at [1102, 609] on div "Next" at bounding box center [718, 591] width 871 height 44
click at [1098, 586] on div "Next" at bounding box center [1106, 591] width 51 height 22
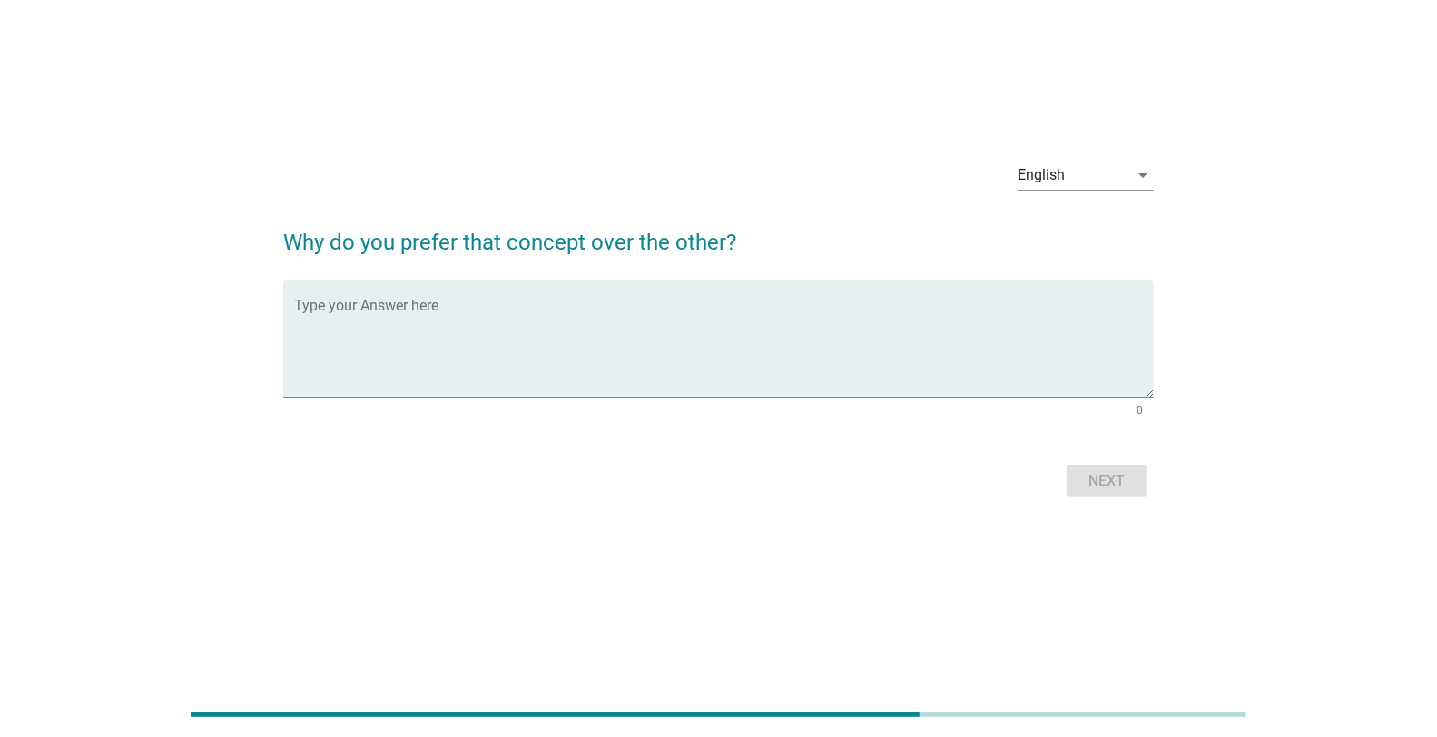
scroll to position [0, 0]
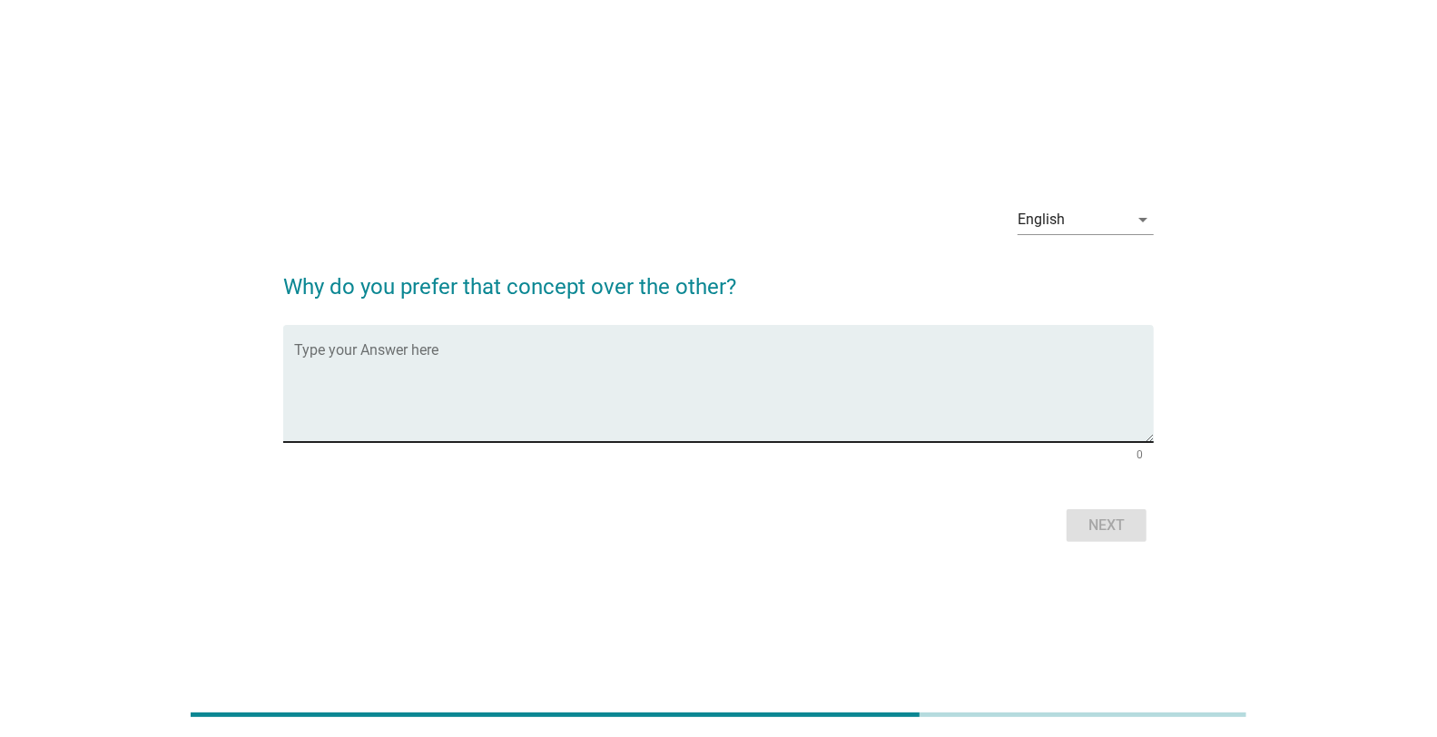
click at [518, 389] on textarea "Type your Answer here" at bounding box center [724, 394] width 860 height 95
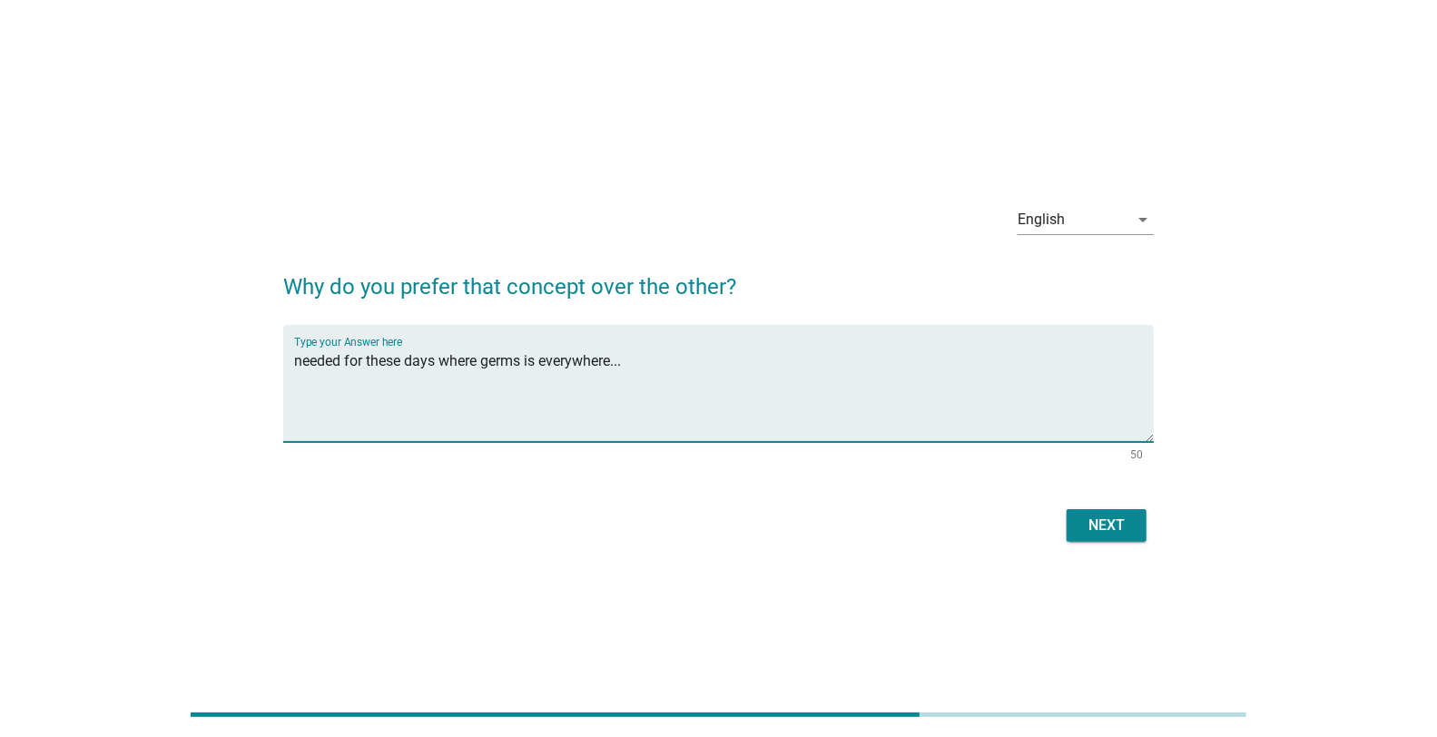
type textarea "needed for these days where germs is everywhere..."
click at [1099, 528] on div "Next" at bounding box center [1106, 526] width 51 height 22
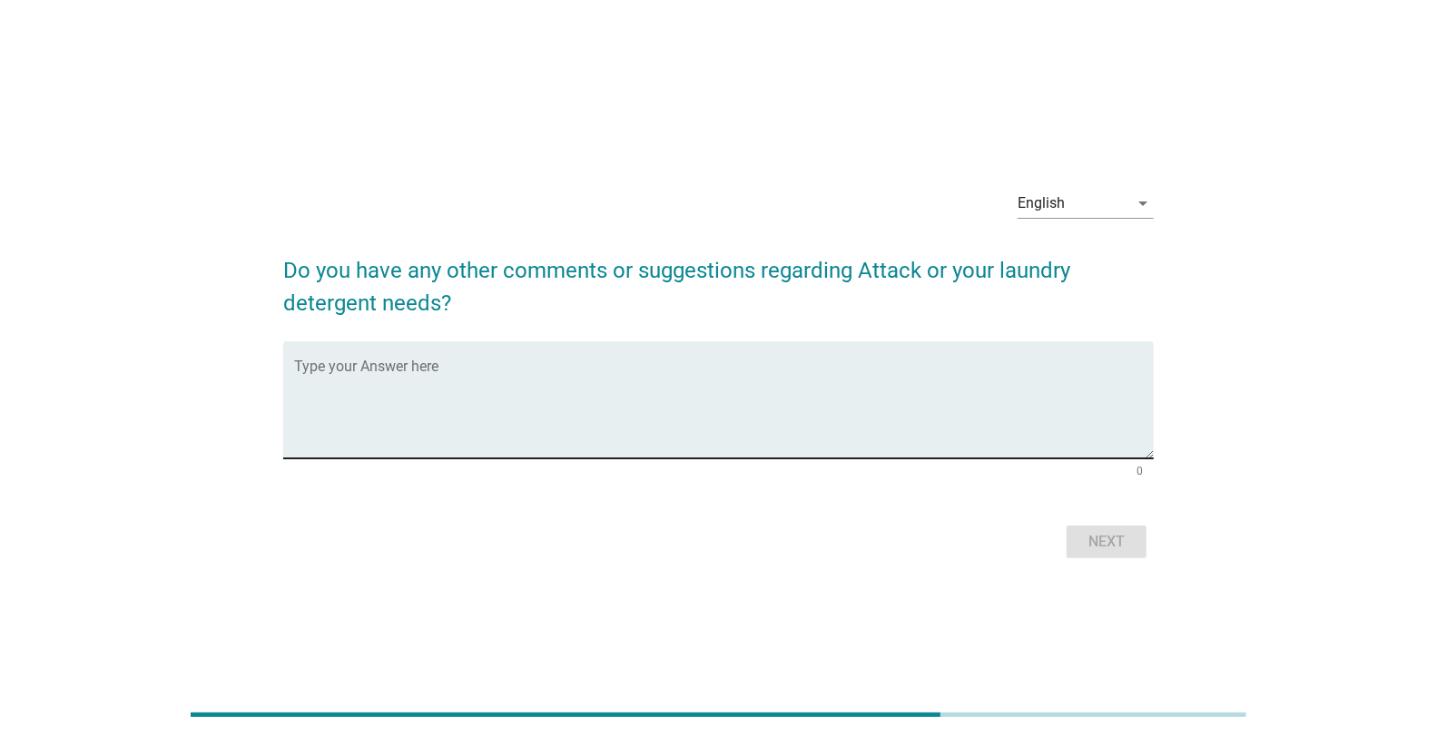
click at [843, 431] on textarea "Type your Answer here" at bounding box center [724, 410] width 860 height 95
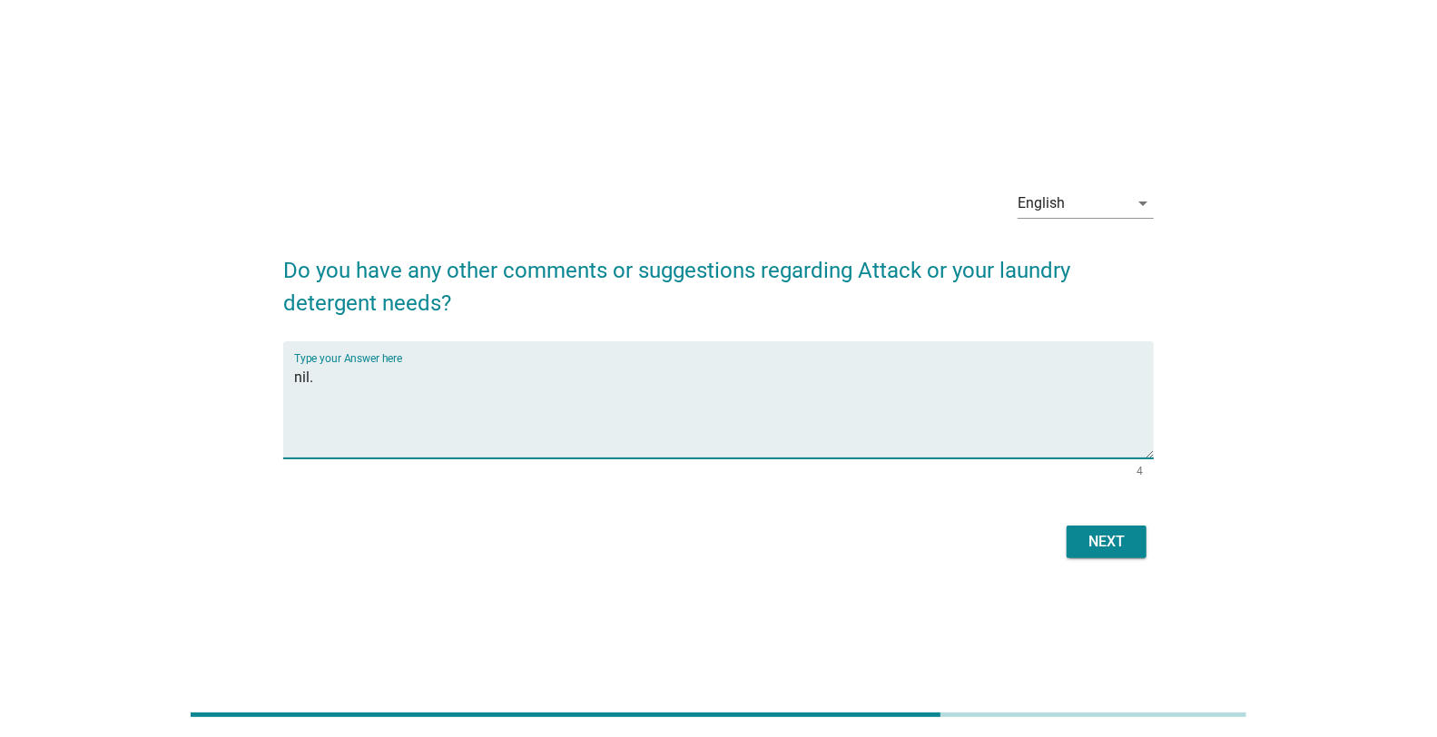
type textarea "nil."
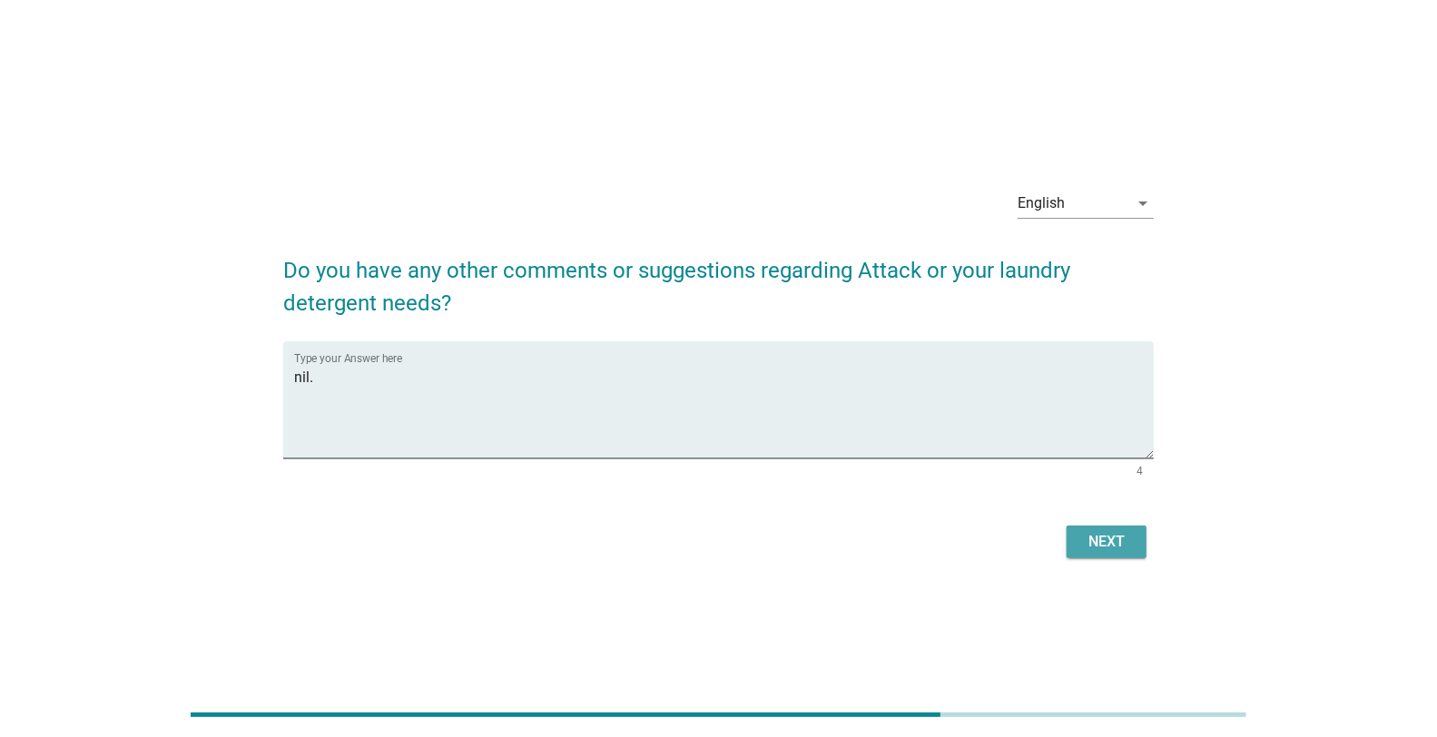
click at [1108, 536] on div "Next" at bounding box center [1106, 542] width 51 height 22
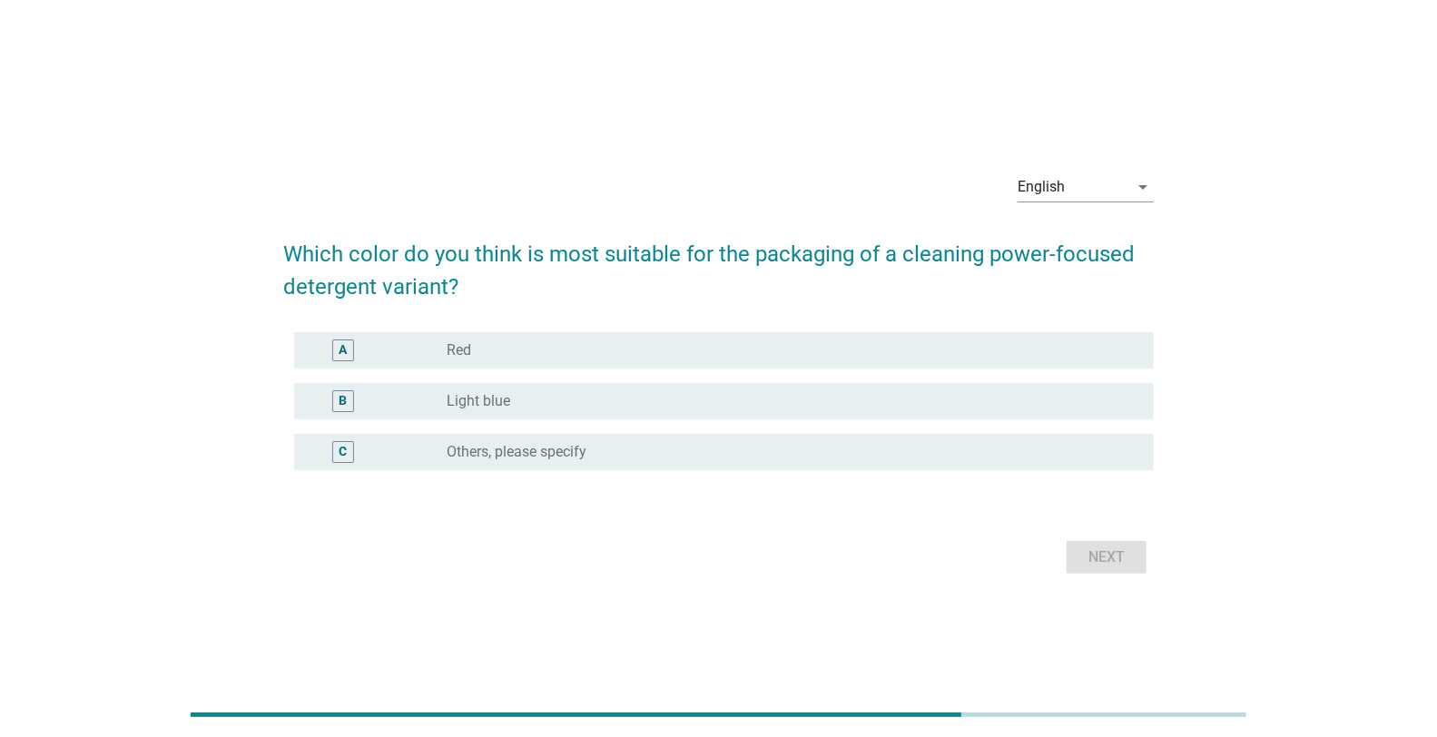
click at [563, 416] on div "B radio_button_unchecked Light blue" at bounding box center [724, 401] width 860 height 36
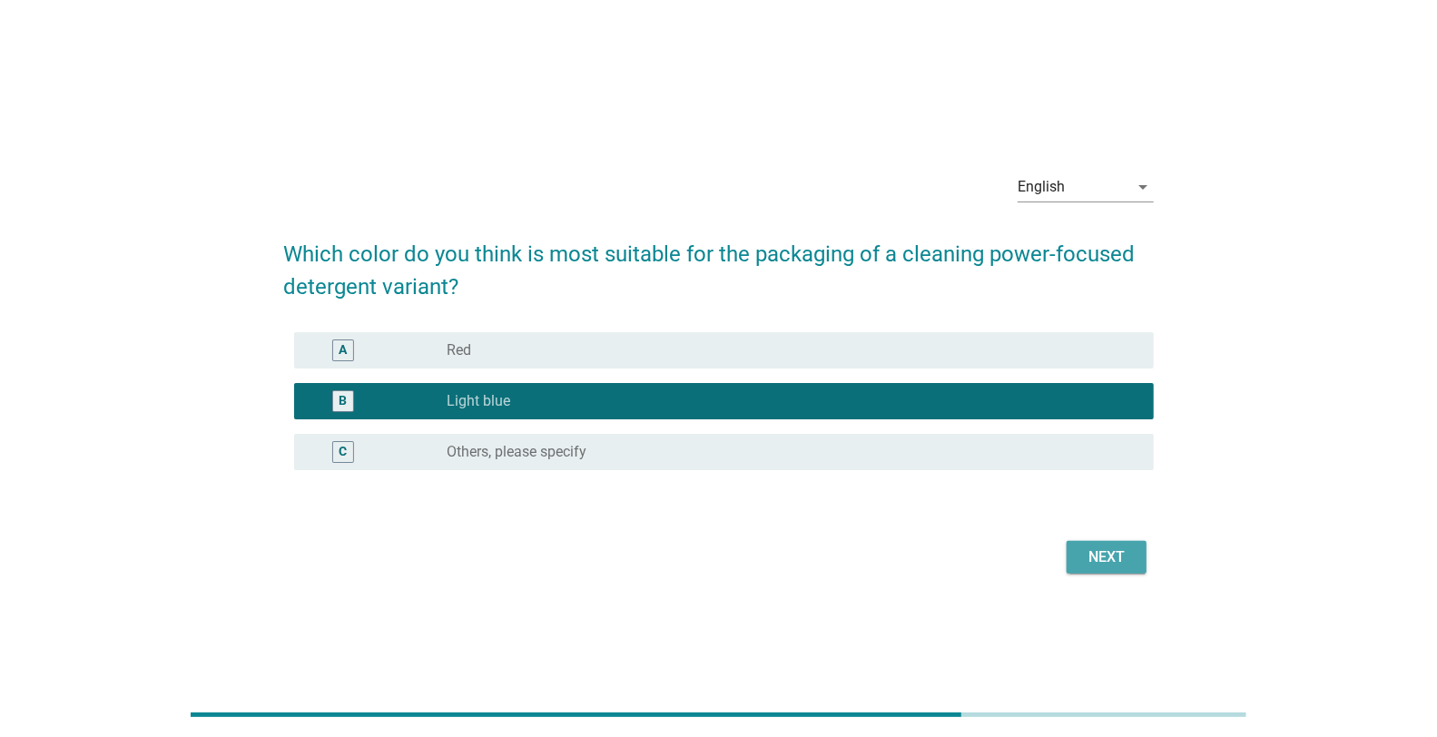
click at [1094, 565] on div "Next" at bounding box center [1106, 558] width 51 height 22
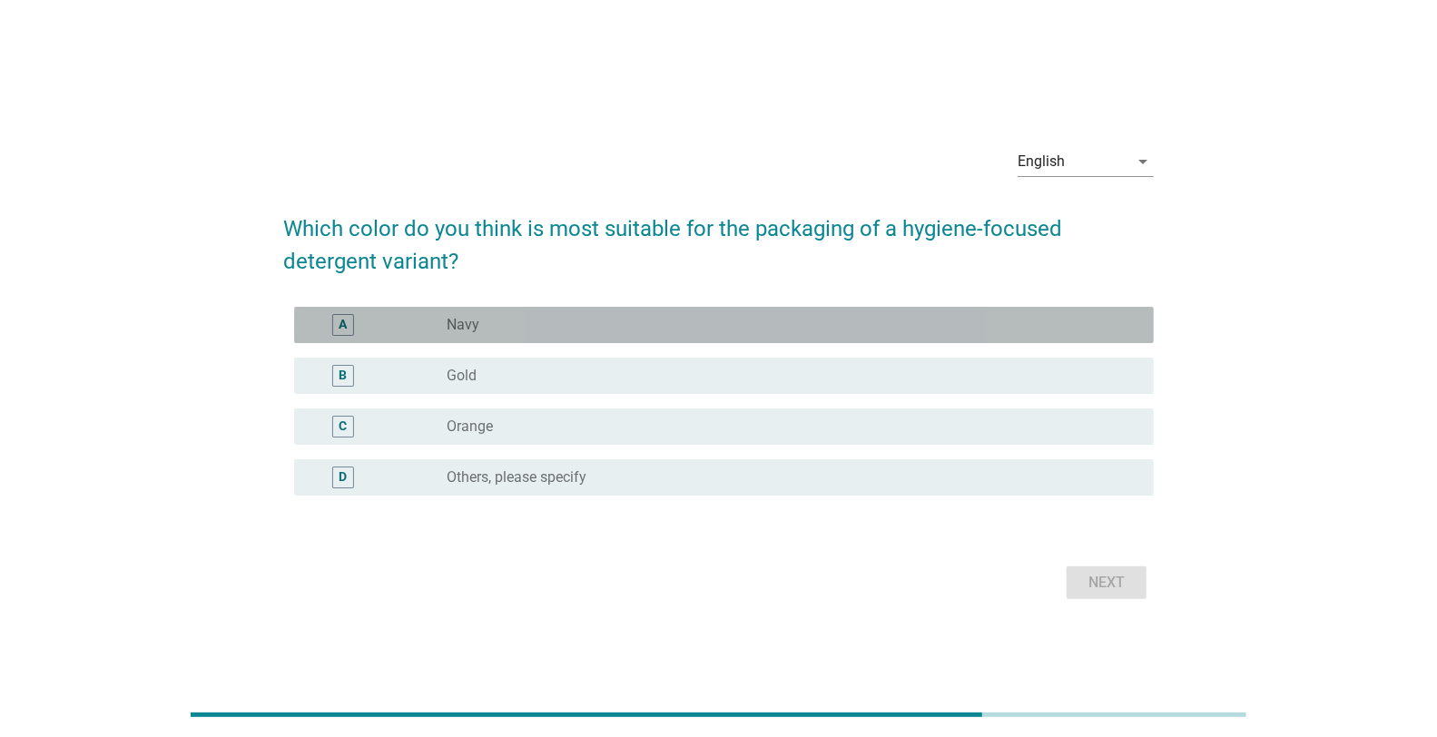
click at [541, 326] on div "radio_button_unchecked Navy" at bounding box center [786, 325] width 678 height 18
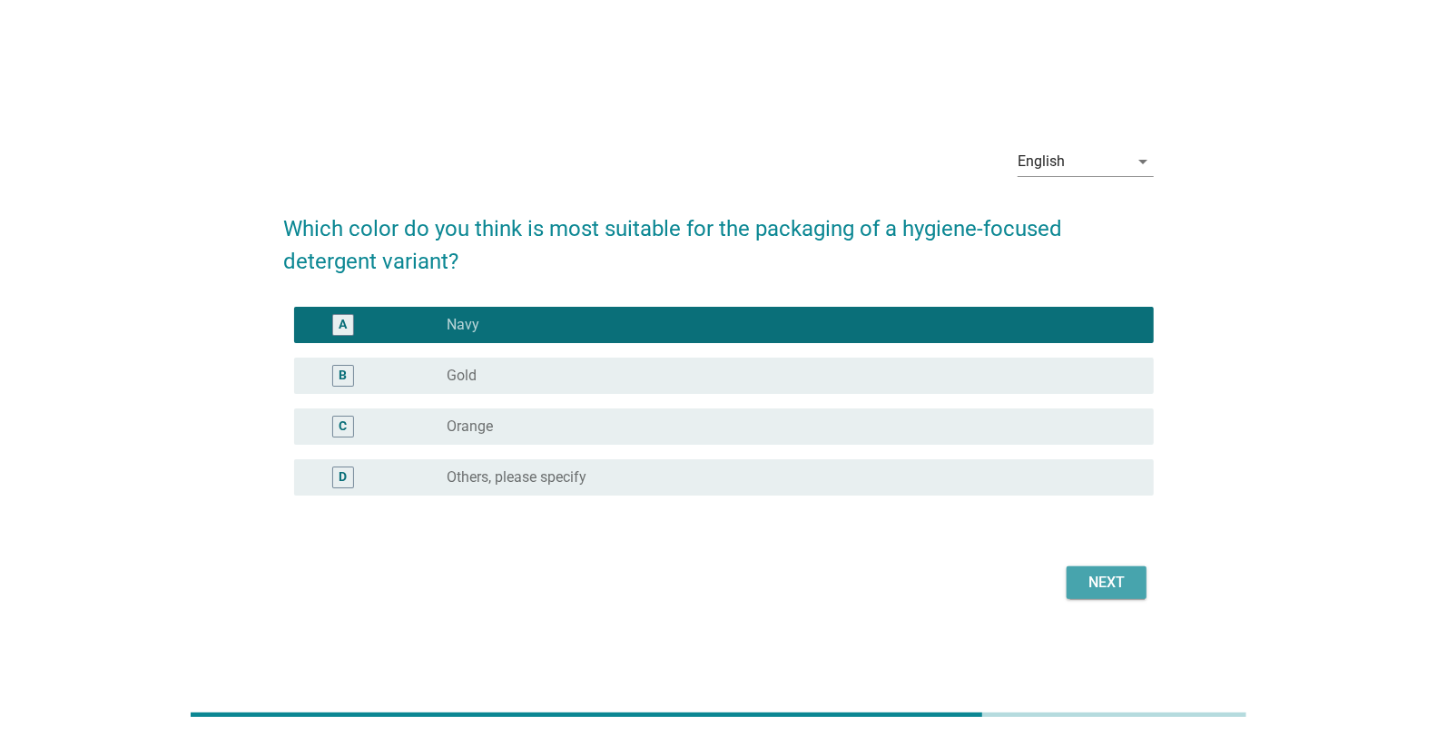
click at [1112, 581] on div "Next" at bounding box center [1106, 583] width 51 height 22
